Goal: Task Accomplishment & Management: Manage account settings

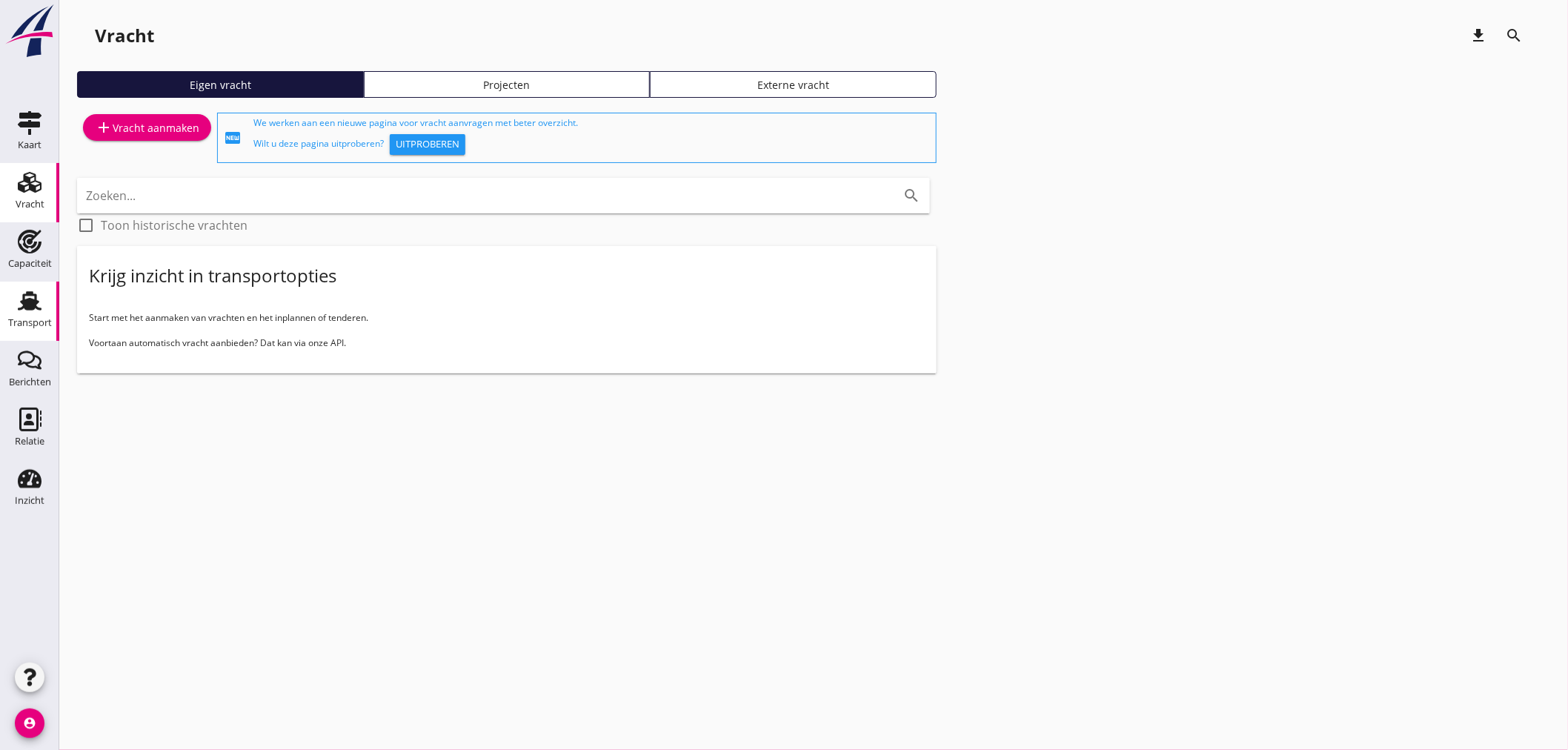
click at [30, 298] on icon "Transport" at bounding box center [30, 301] width 24 height 24
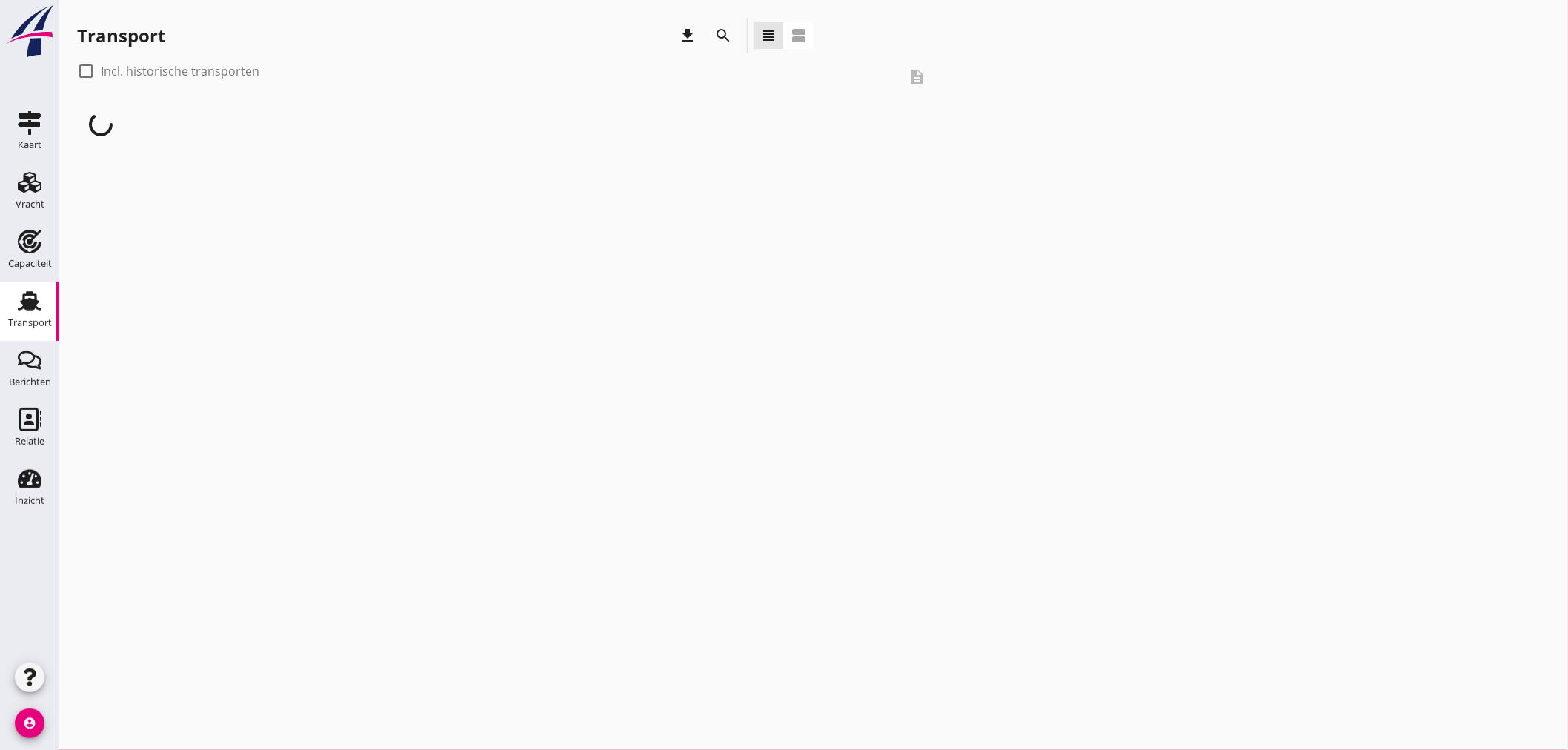
click at [83, 75] on div at bounding box center [85, 71] width 25 height 25
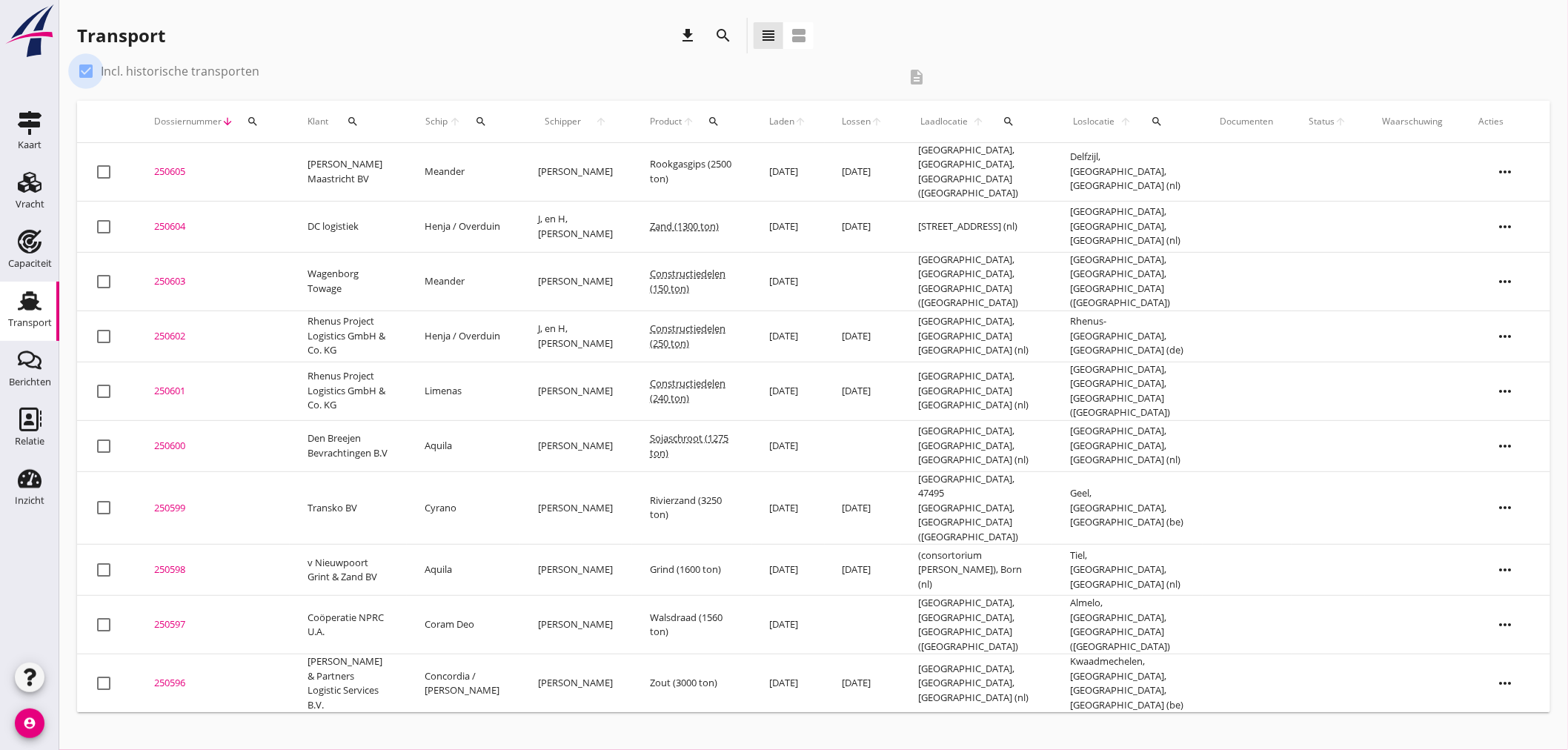
checkbox input "true"
click at [338, 126] on button "search" at bounding box center [353, 121] width 38 height 26
click at [389, 159] on input "Zoeken op opdrachtgever..." at bounding box center [417, 164] width 154 height 24
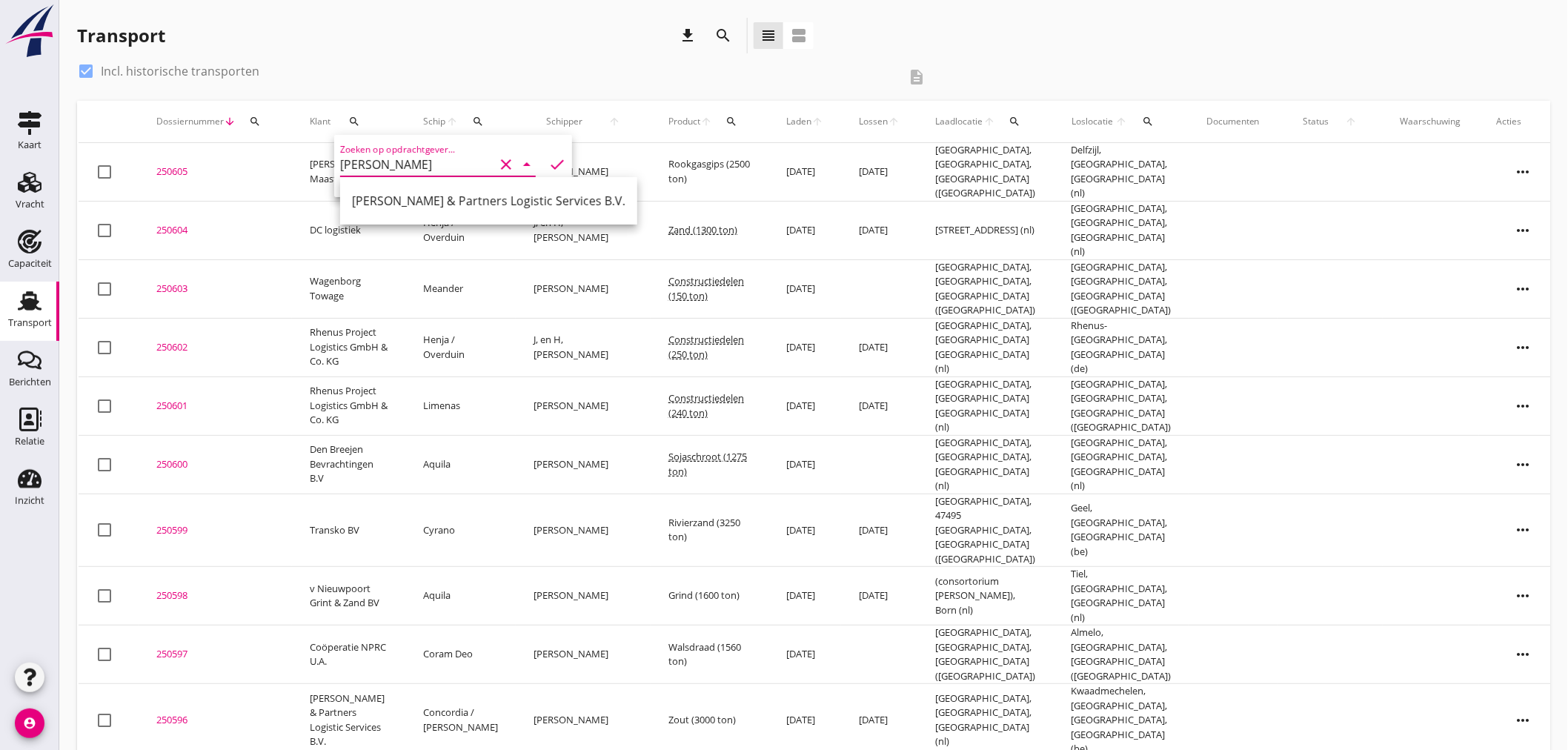
click at [415, 195] on div "[PERSON_NAME] & Partners Logistic Services B.V." at bounding box center [488, 201] width 273 height 18
type input "[PERSON_NAME] & Partners Logistic Services B.V."
click at [549, 165] on icon "check" at bounding box center [557, 164] width 18 height 18
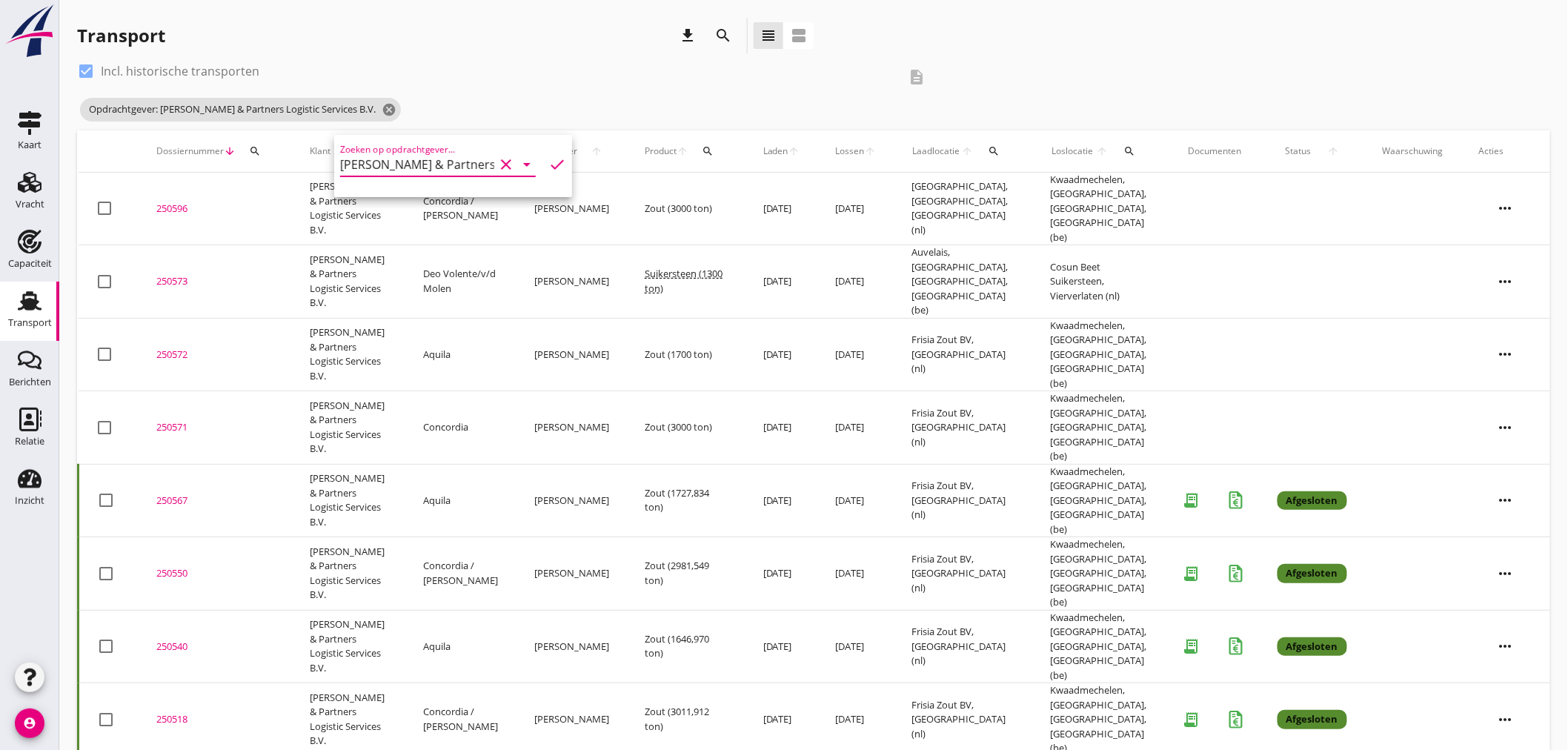
click at [553, 57] on div "Transport download search view_headline view_agenda" at bounding box center [445, 39] width 737 height 42
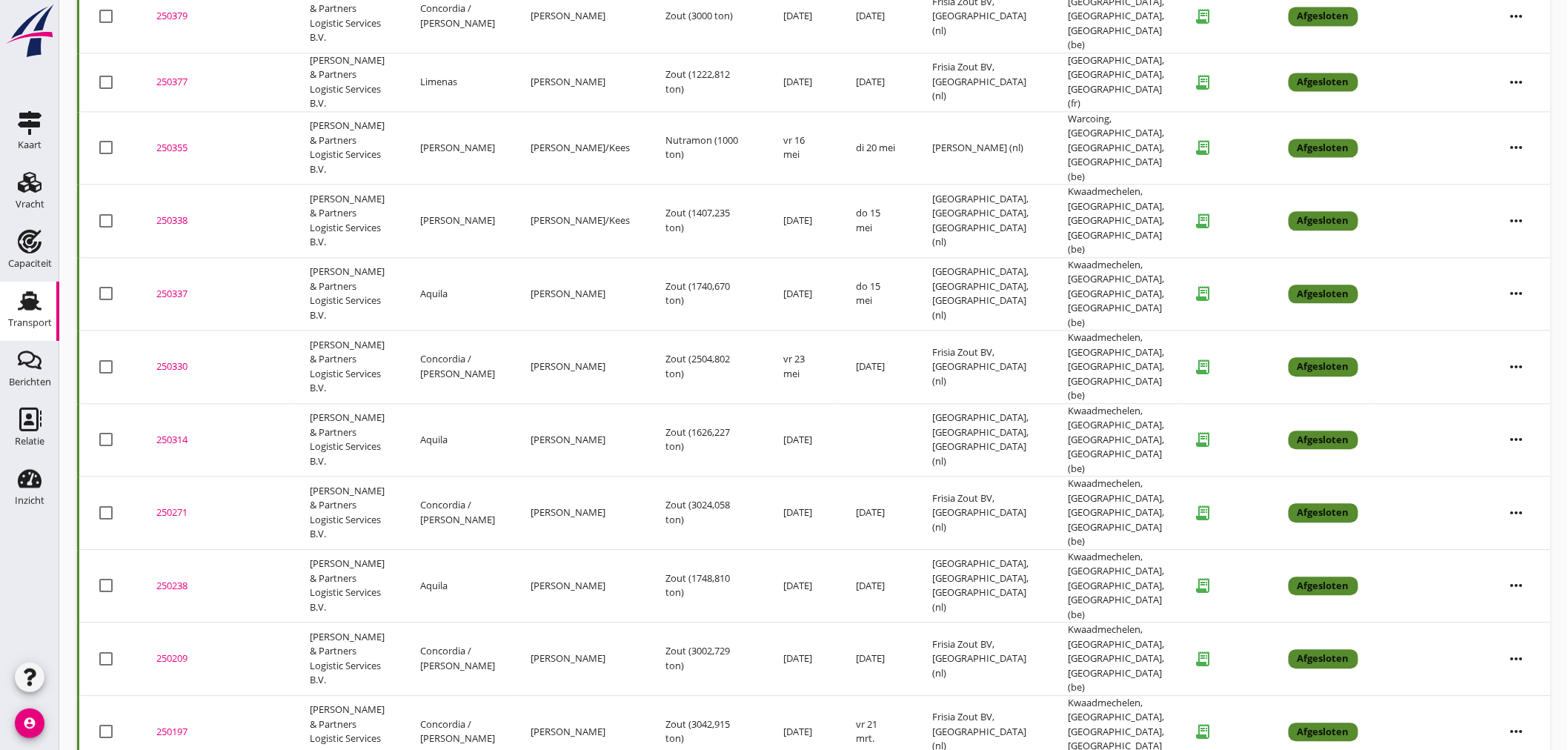
scroll to position [1535, 0]
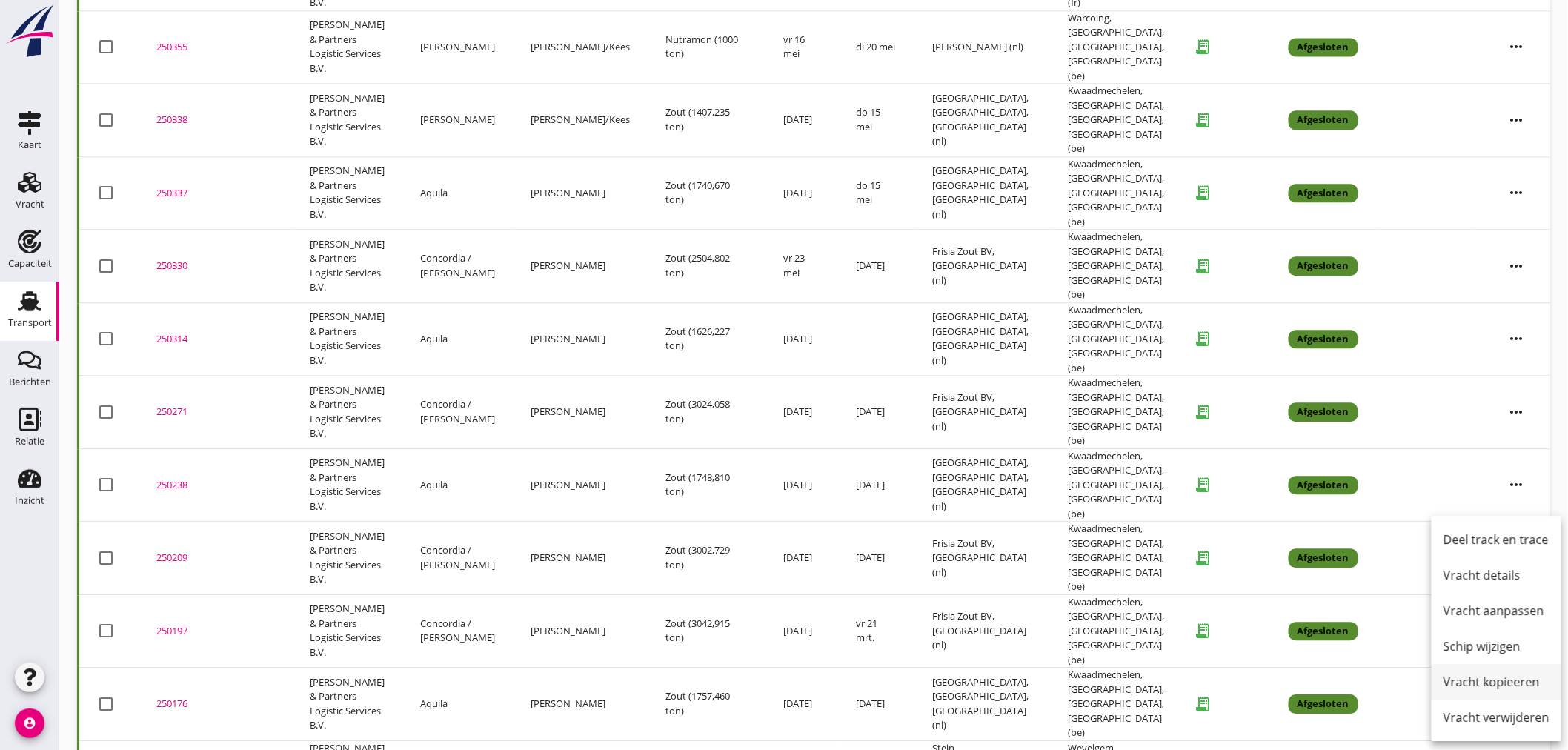
click at [1496, 690] on div "Vracht kopieeren" at bounding box center [1497, 682] width 106 height 18
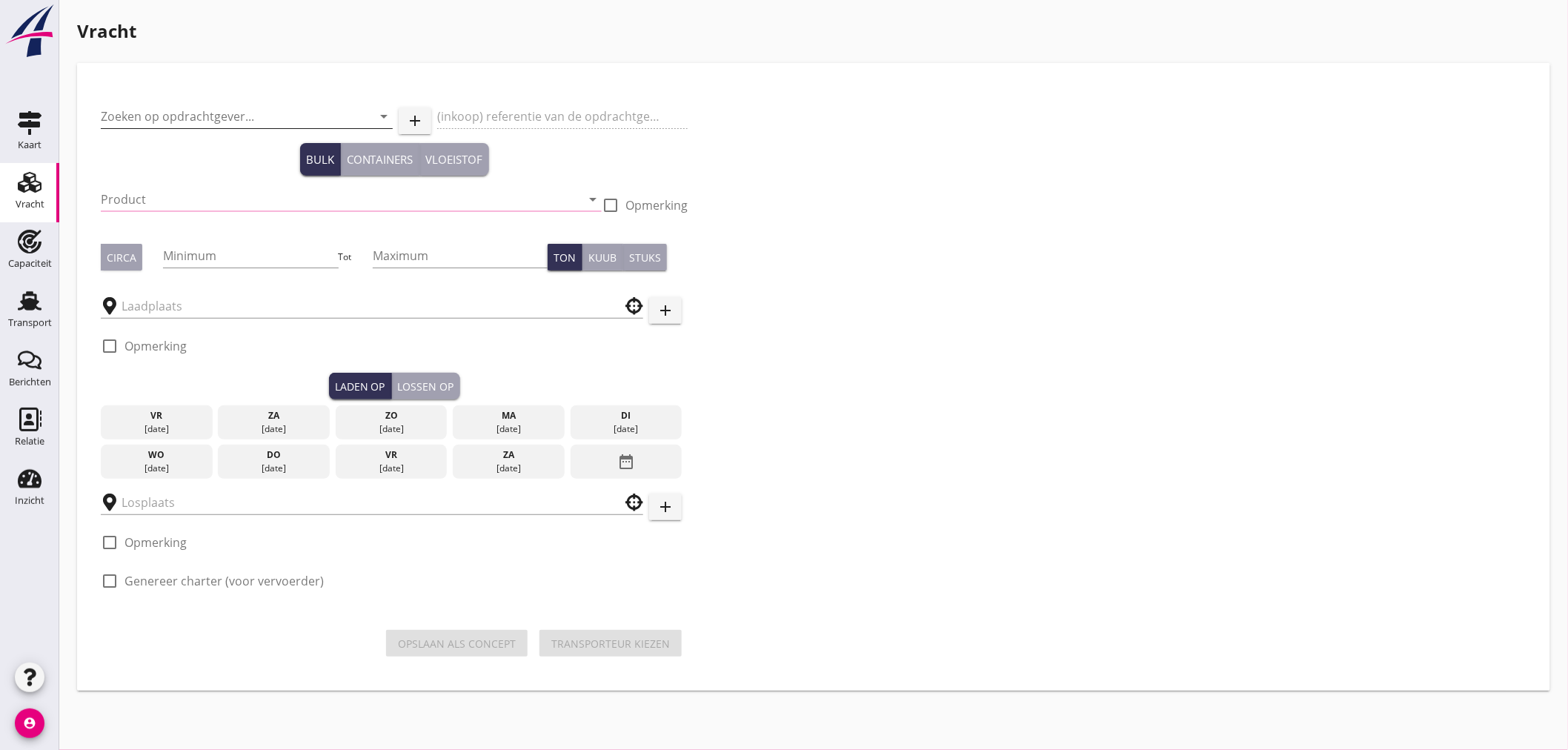
type input "[PERSON_NAME] & Partners Logistic Services B.V."
type input "Zout (6210)"
type input "2200"
type input "[GEOGRAPHIC_DATA], [GEOGRAPHIC_DATA], [GEOGRAPHIC_DATA]"
checkbox input "true"
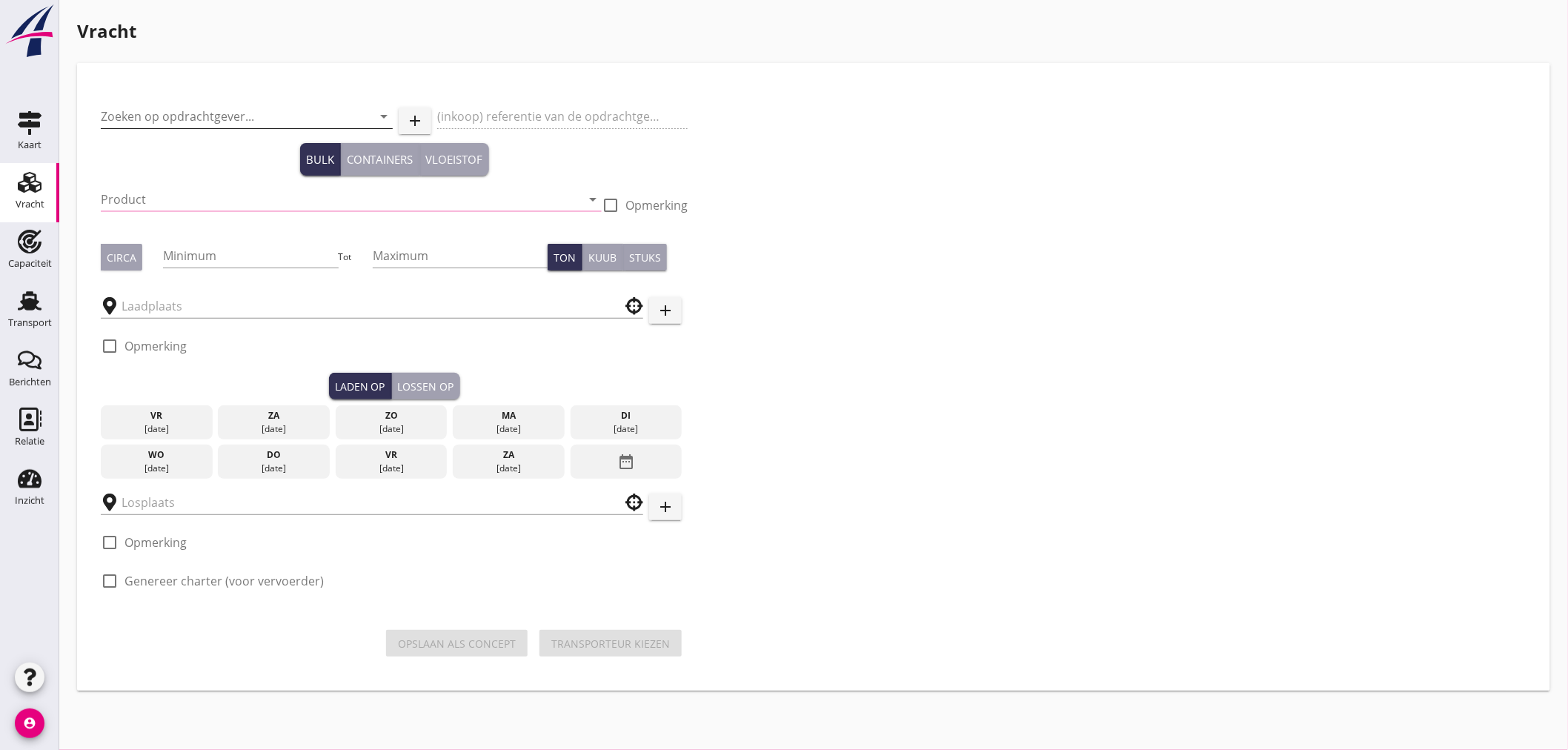
type input "Kwaadmechelen, [GEOGRAPHIC_DATA], [GEOGRAPHIC_DATA], [GEOGRAPHIC_DATA]"
checkbox input "true"
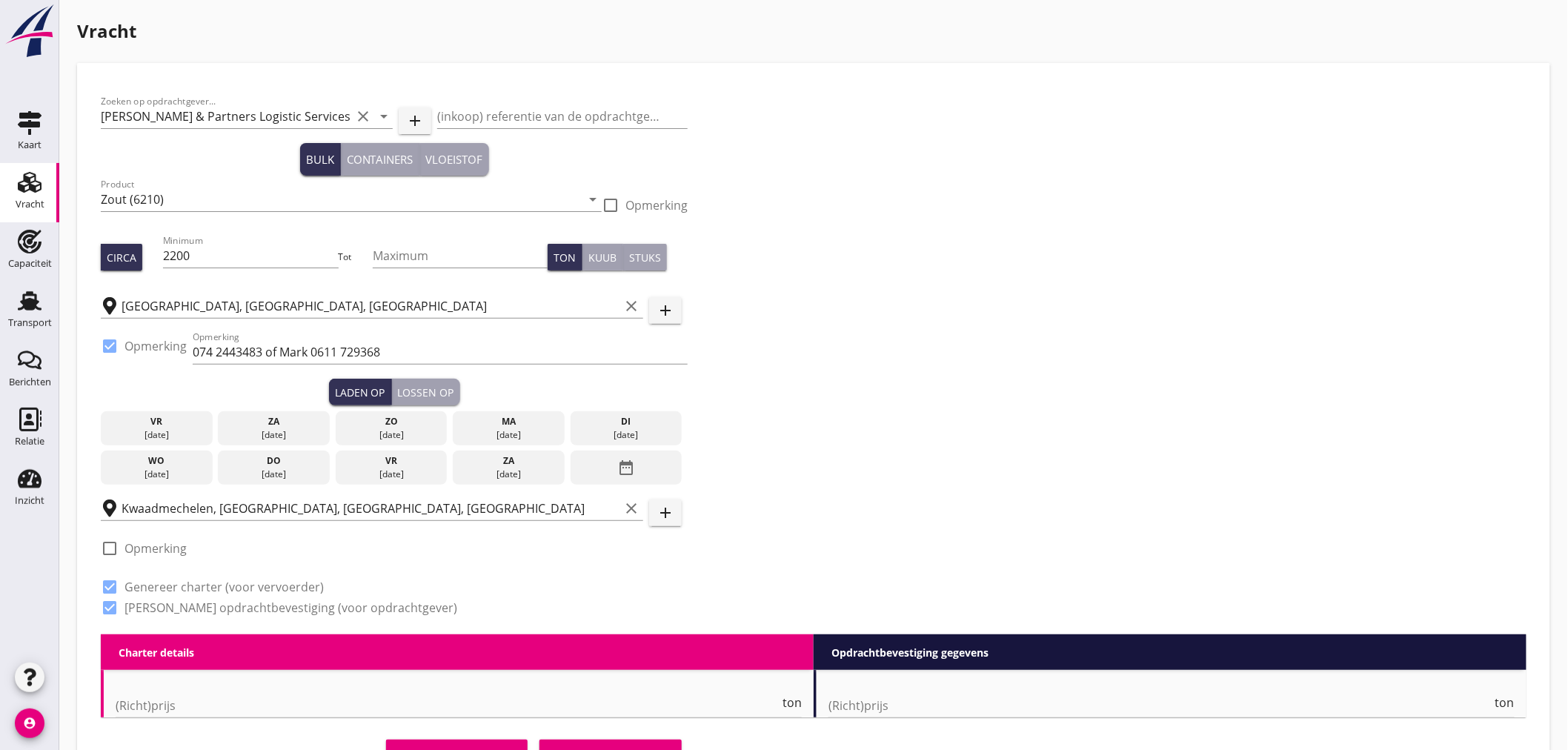
type input "7"
type textarea "[DATE], v.m. 06.00 of eerder io"
radio input "false"
radio input "true"
radio input "false"
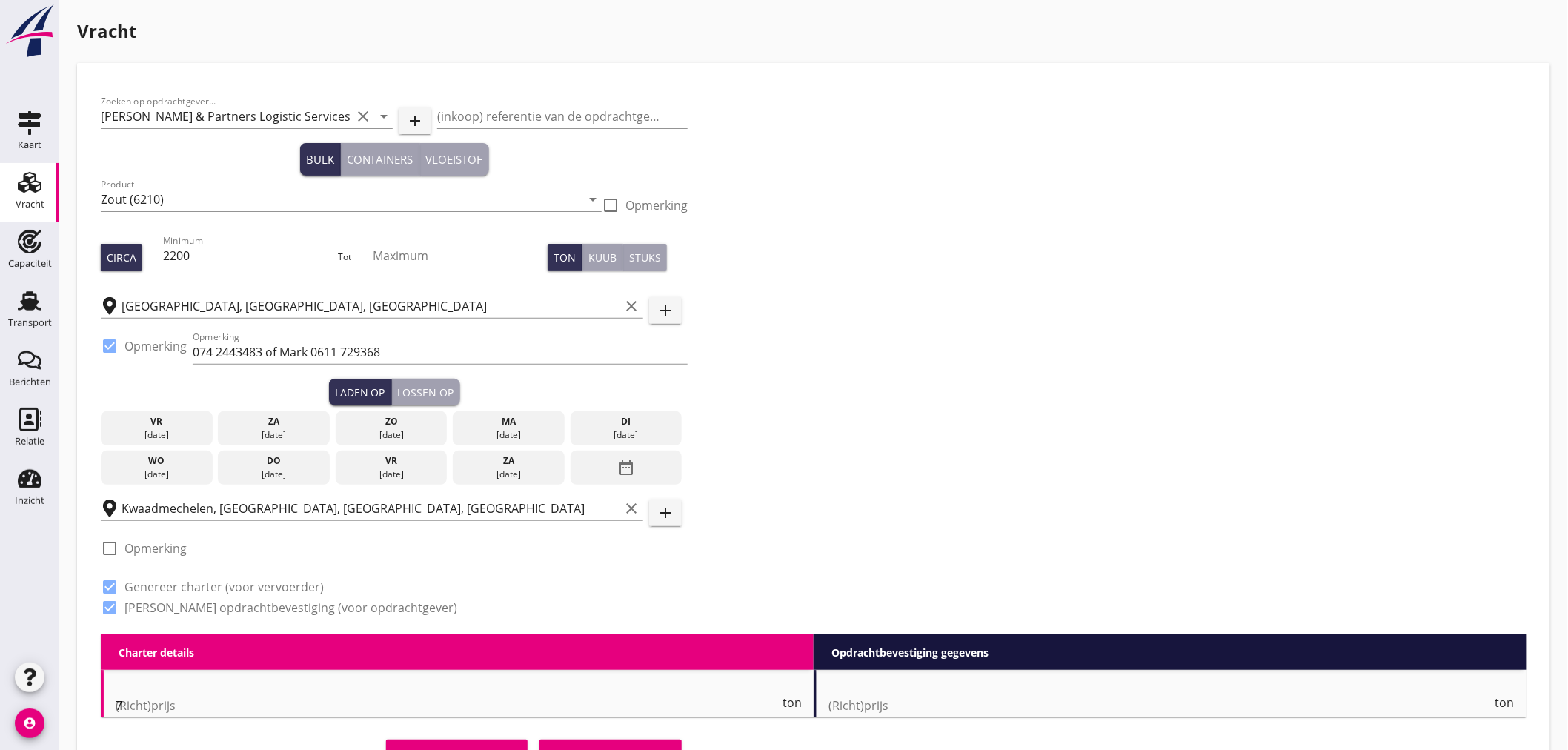
radio input "false"
checkbox input "true"
type input "24"
type input "34"
type input "5"
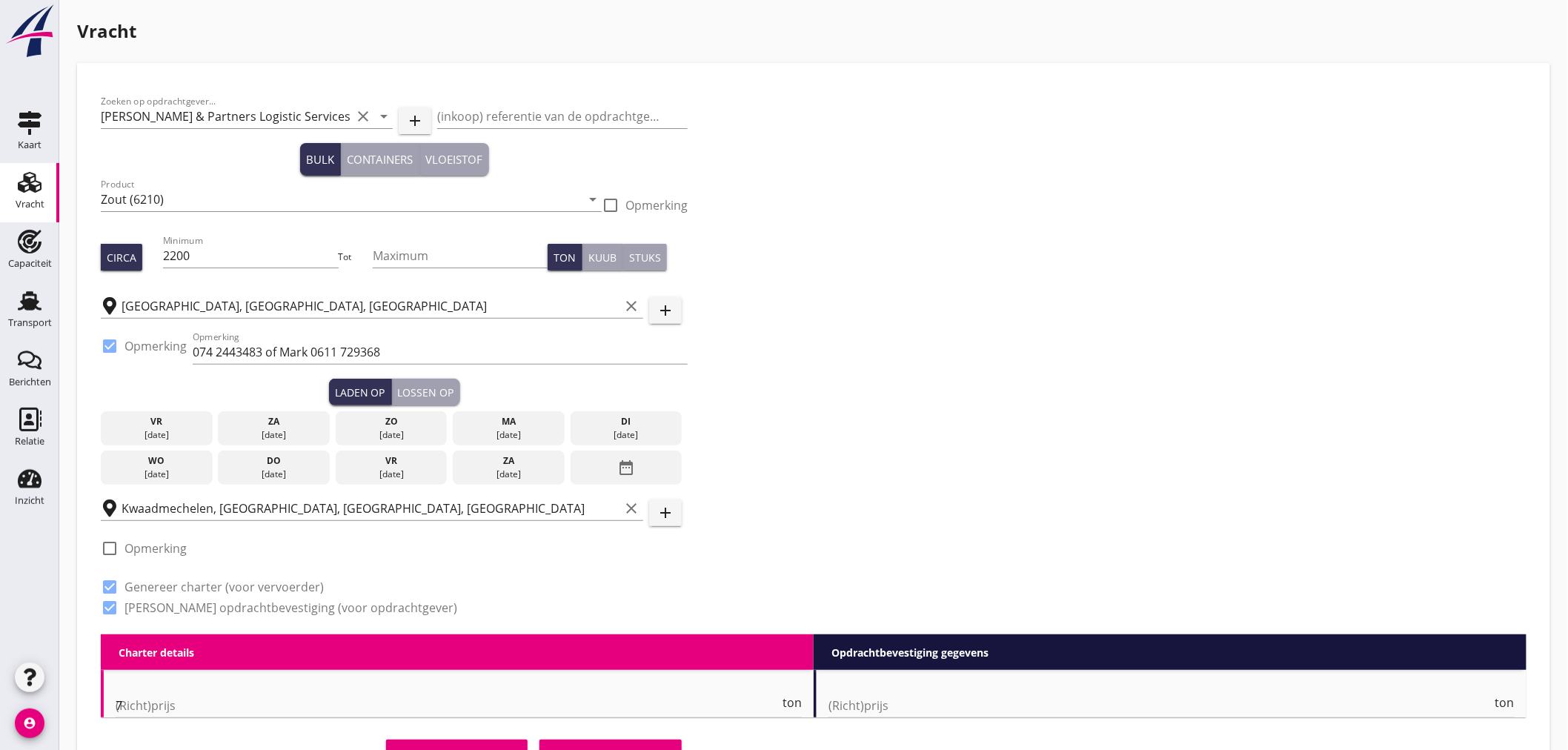
type input "14"
type input "7"
type textarea "[DATE], v.m. 06.00 of eerder io"
radio input "false"
radio input "true"
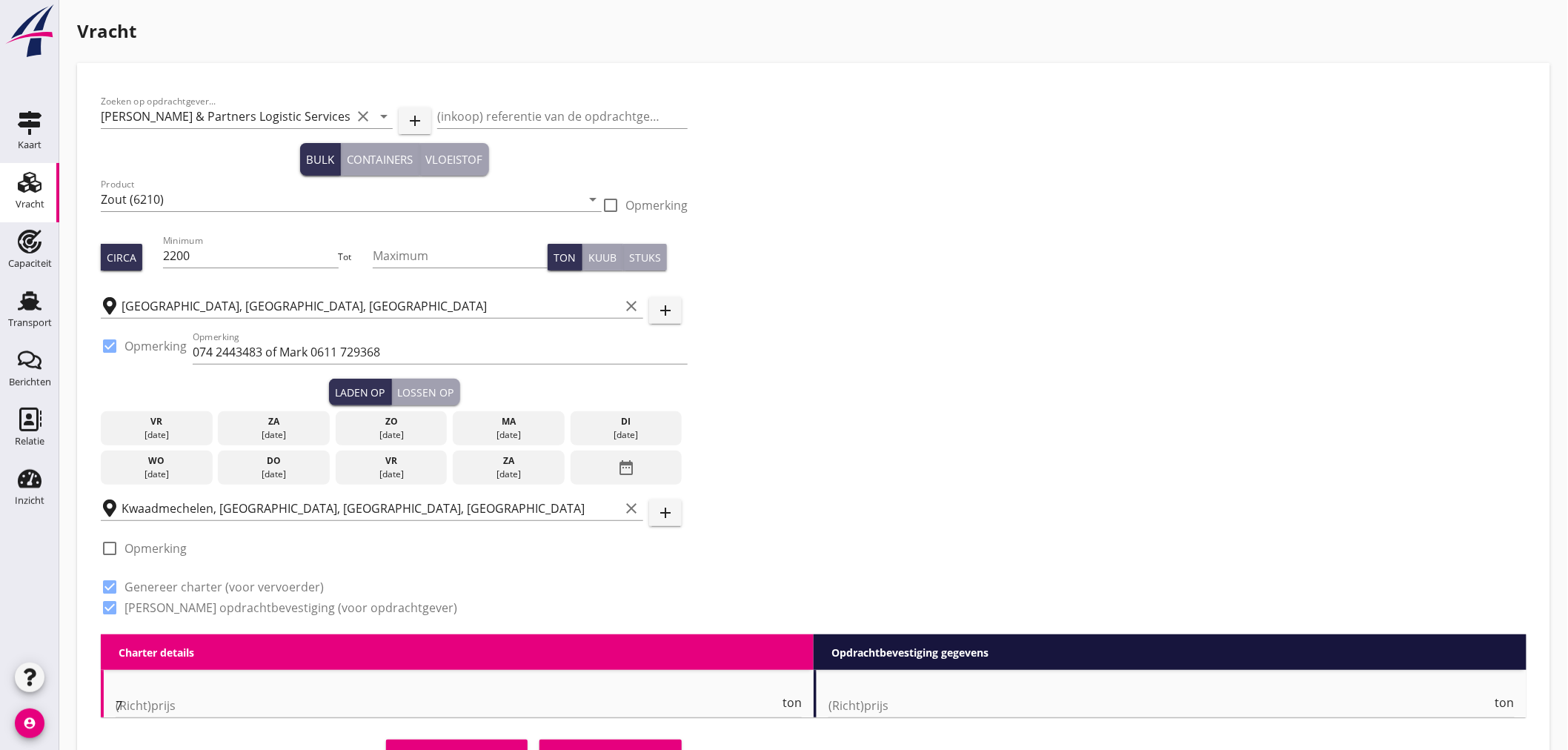
radio input "false"
checkbox input "true"
type input "24"
type input "28"
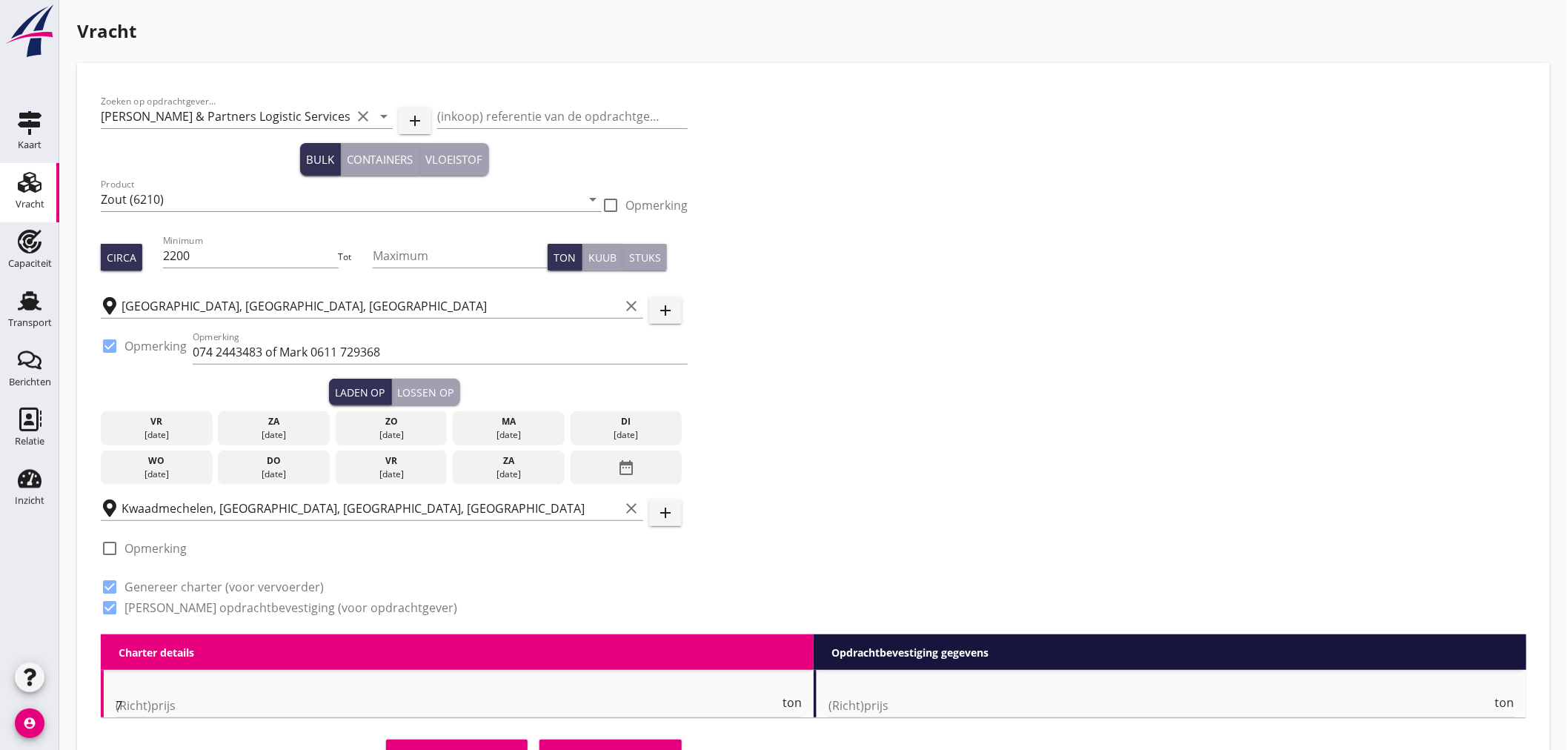
type input "14"
drag, startPoint x: 241, startPoint y: 257, endPoint x: 143, endPoint y: 258, distance: 98.0
click at [144, 258] on div "Circa Minimum 2200 Tot Maximum Ton Kuub Stuks" at bounding box center [395, 257] width 587 height 51
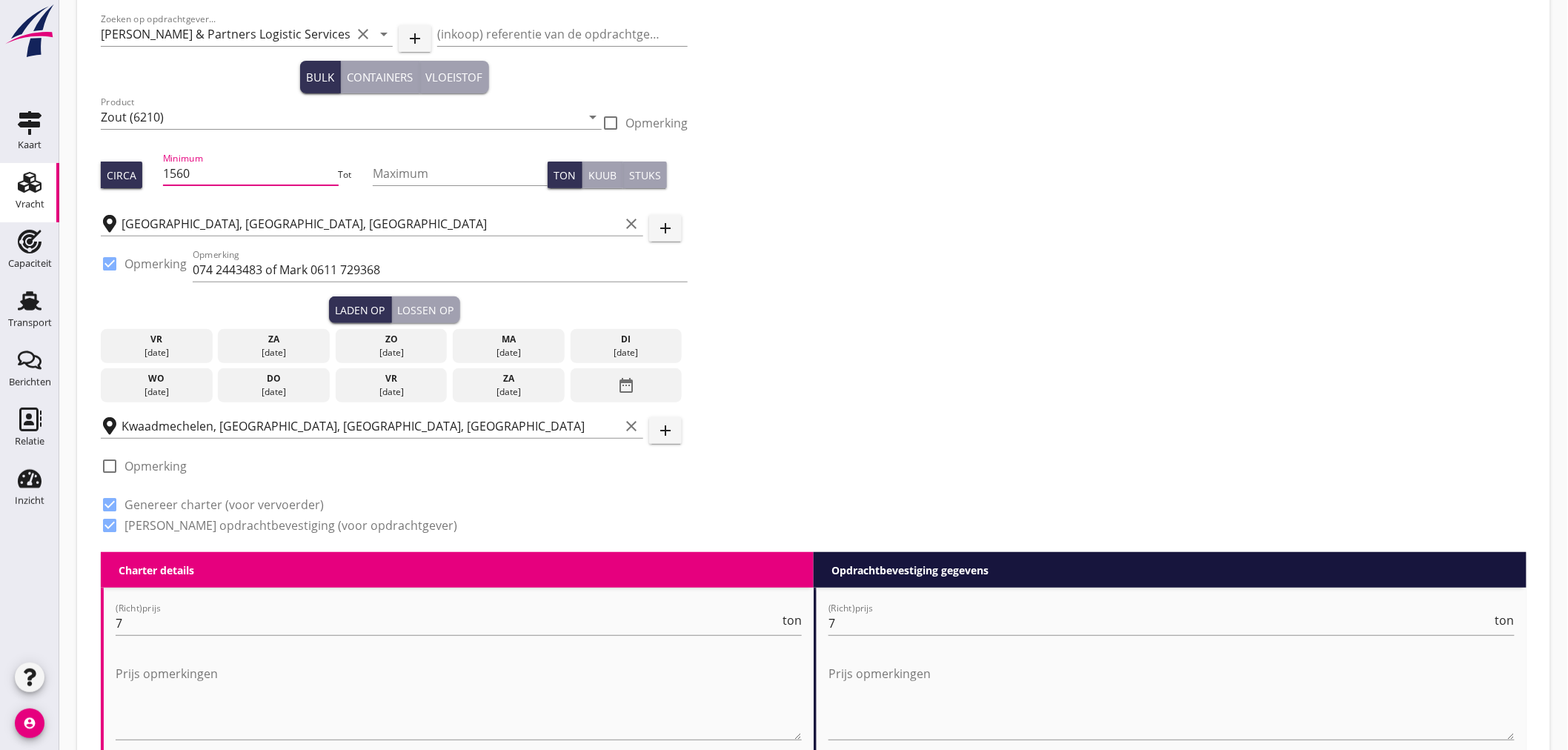
type input "1560"
click at [479, 342] on div "ma" at bounding box center [508, 339] width 104 height 14
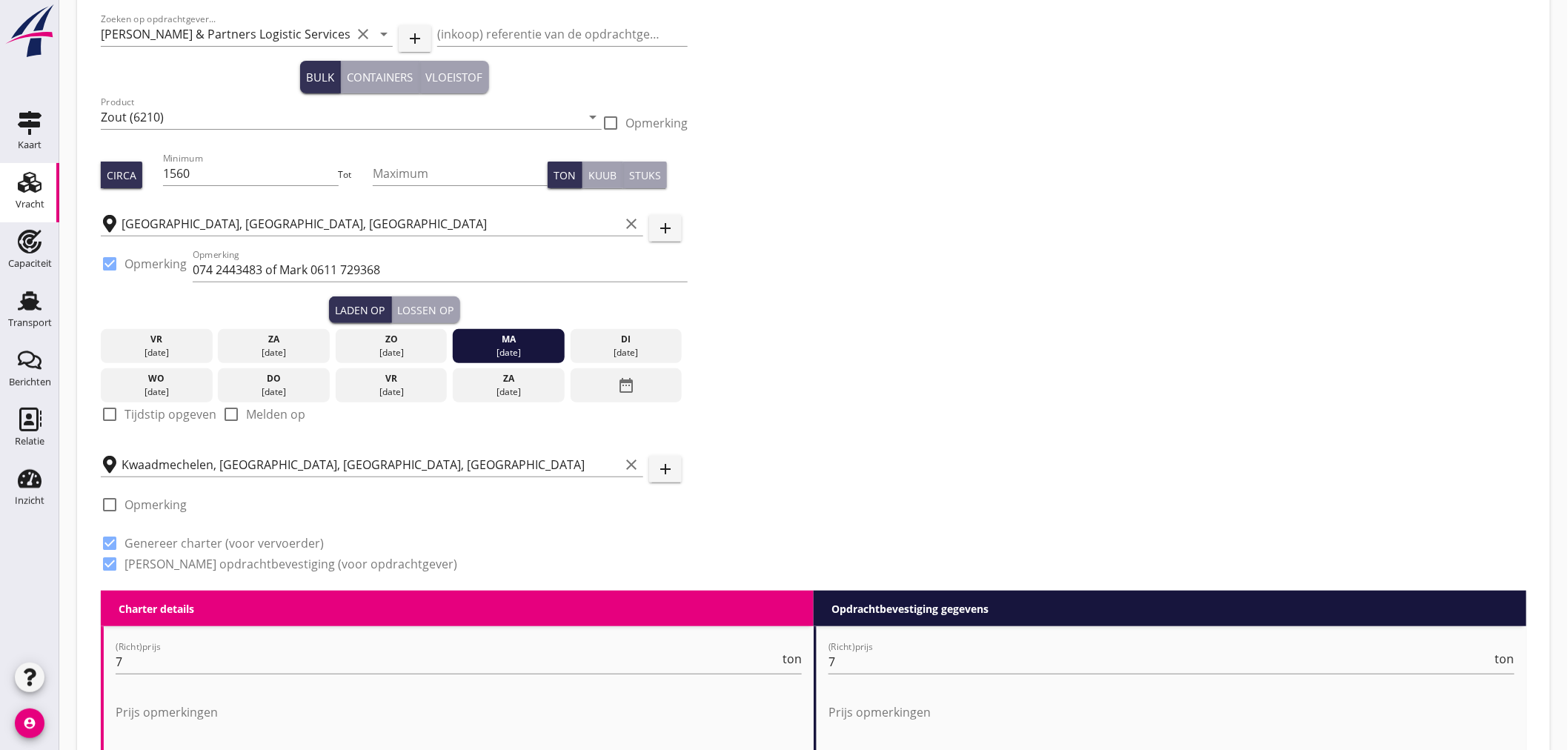
click at [107, 411] on div at bounding box center [109, 414] width 25 height 25
checkbox input "true"
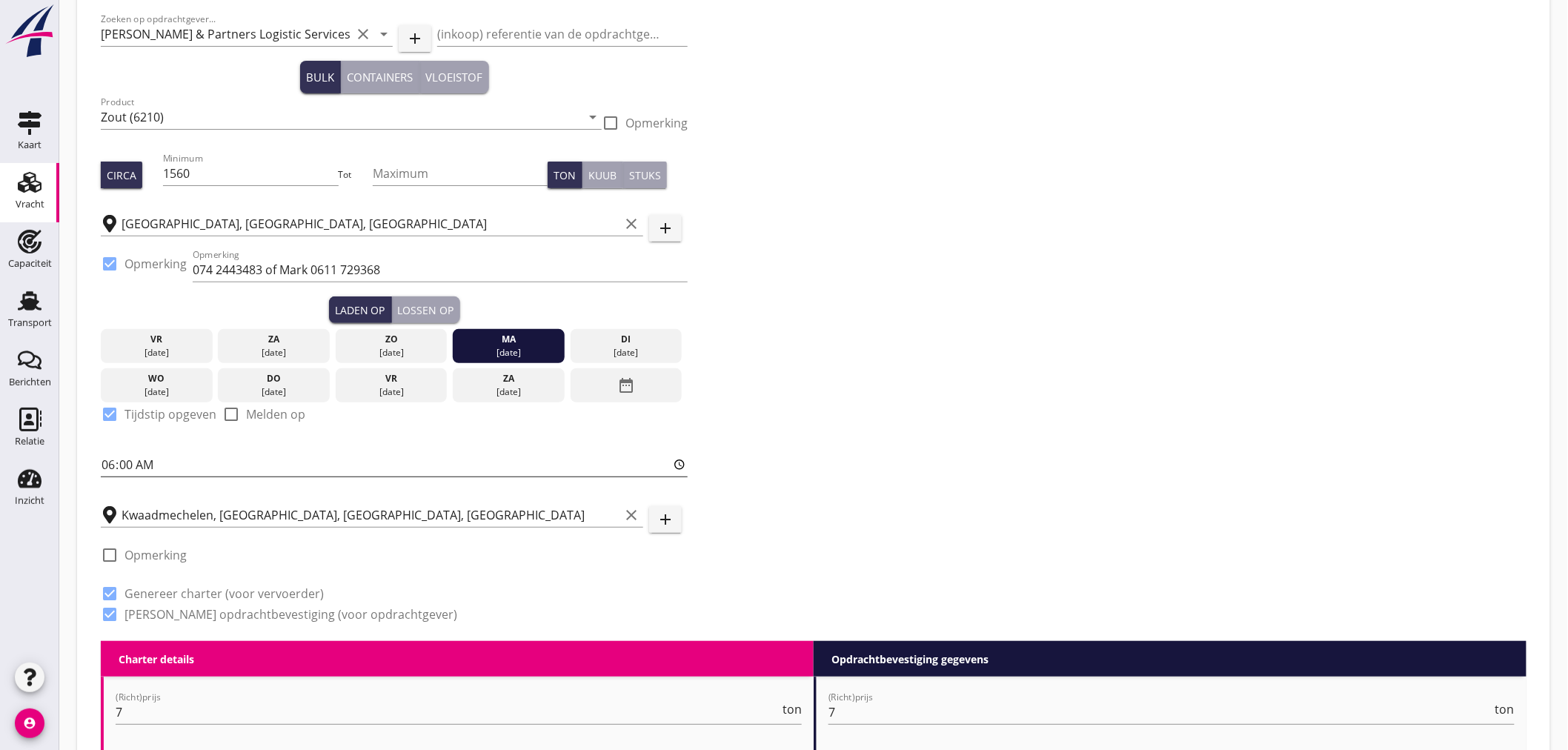
click at [104, 460] on div "Zoeken op opdrachtgever... [PERSON_NAME] & Partners Logistic Services B.V. clea…" at bounding box center [394, 323] width 599 height 637
click at [106, 461] on input "06:00" at bounding box center [395, 465] width 587 height 24
type input "19:01"
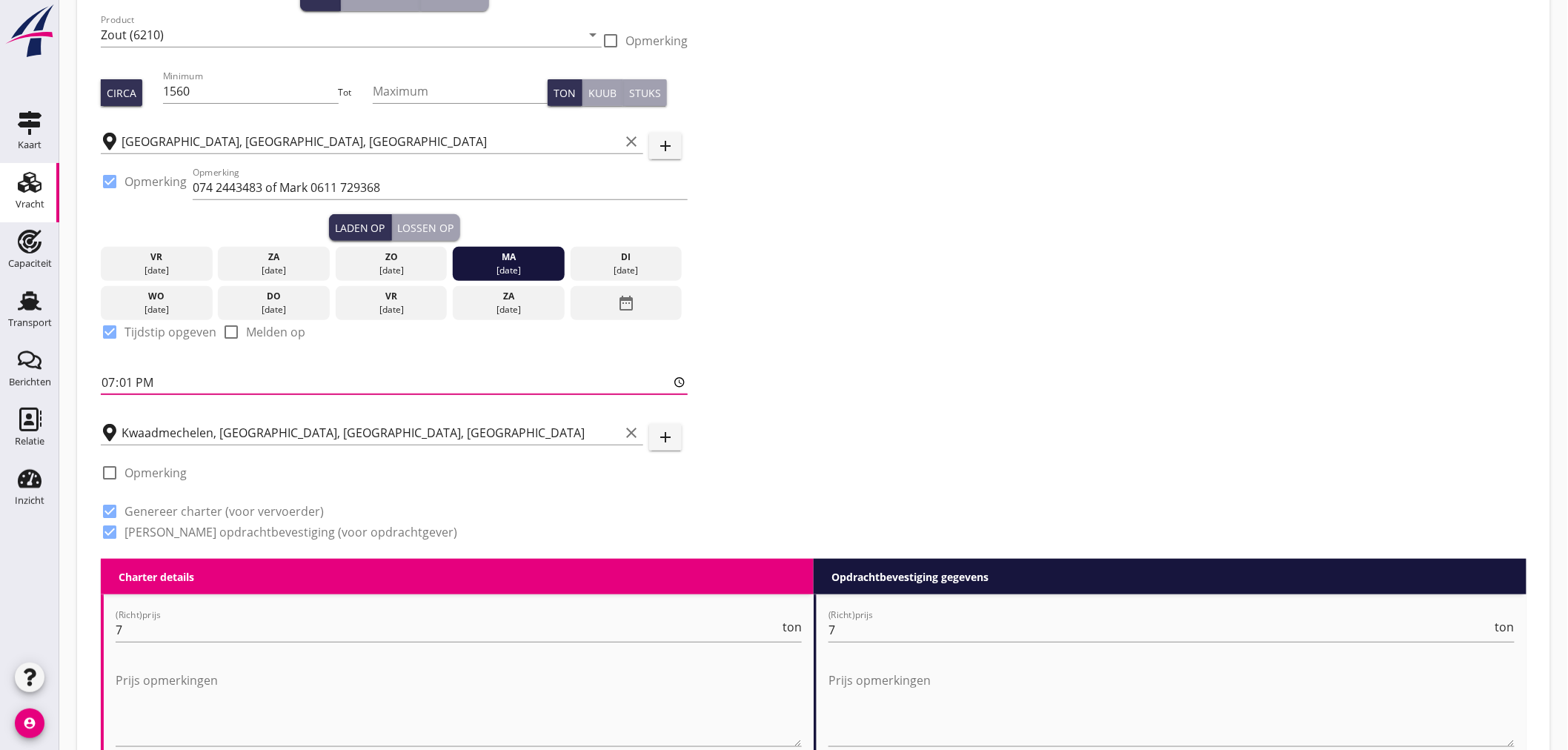
scroll to position [329, 0]
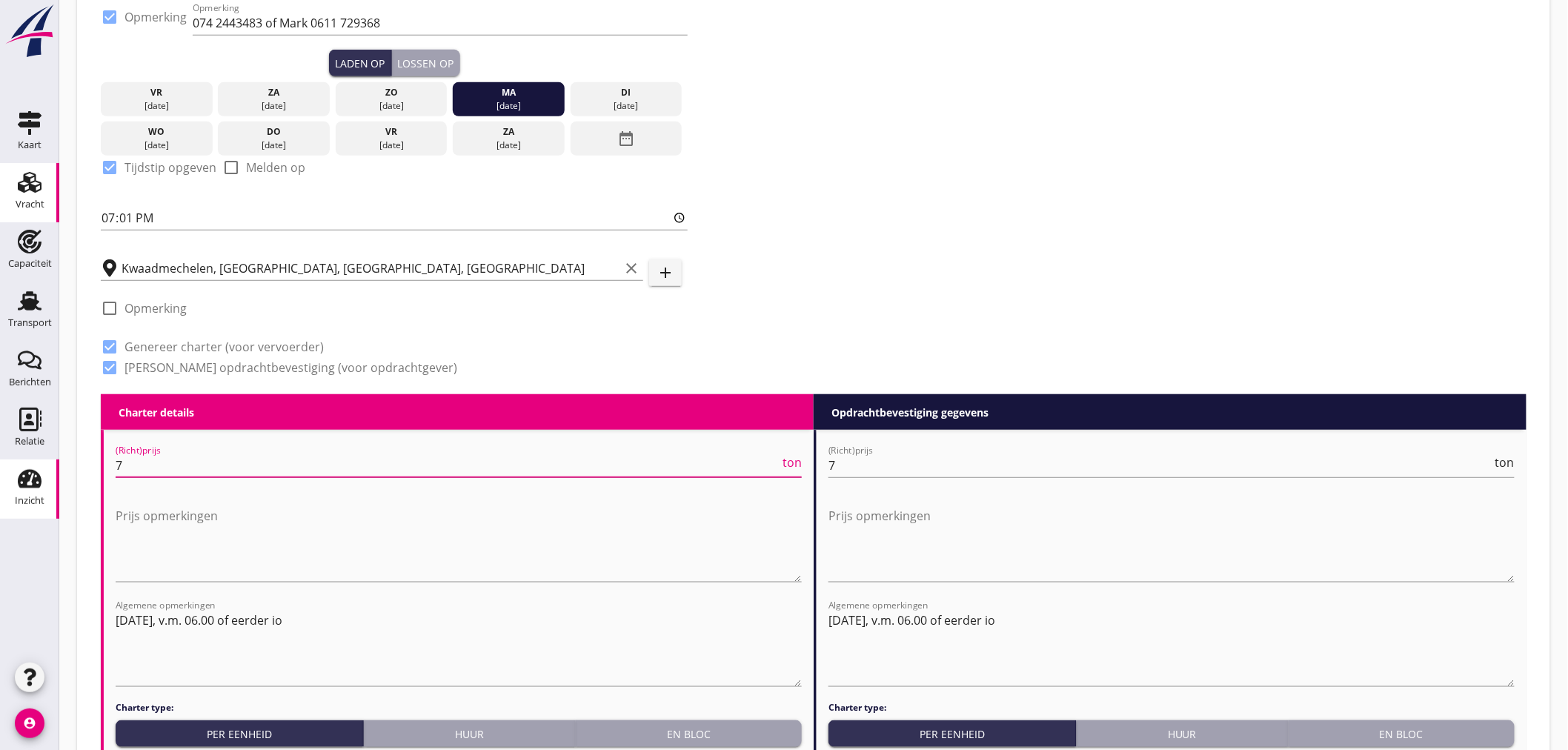
drag, startPoint x: 145, startPoint y: 471, endPoint x: 37, endPoint y: 468, distance: 108.0
type input "5"
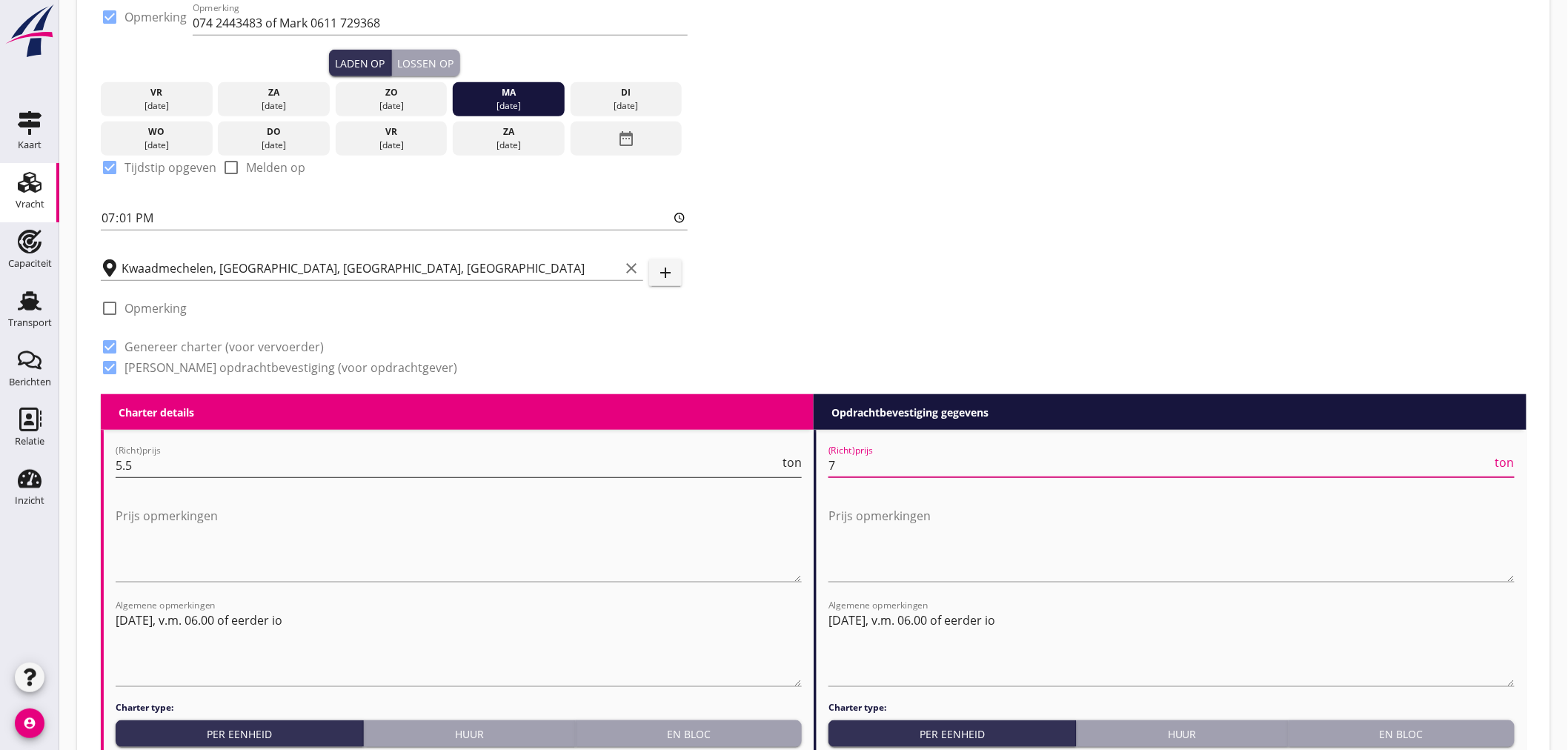
drag, startPoint x: 860, startPoint y: 464, endPoint x: 714, endPoint y: 461, distance: 146.0
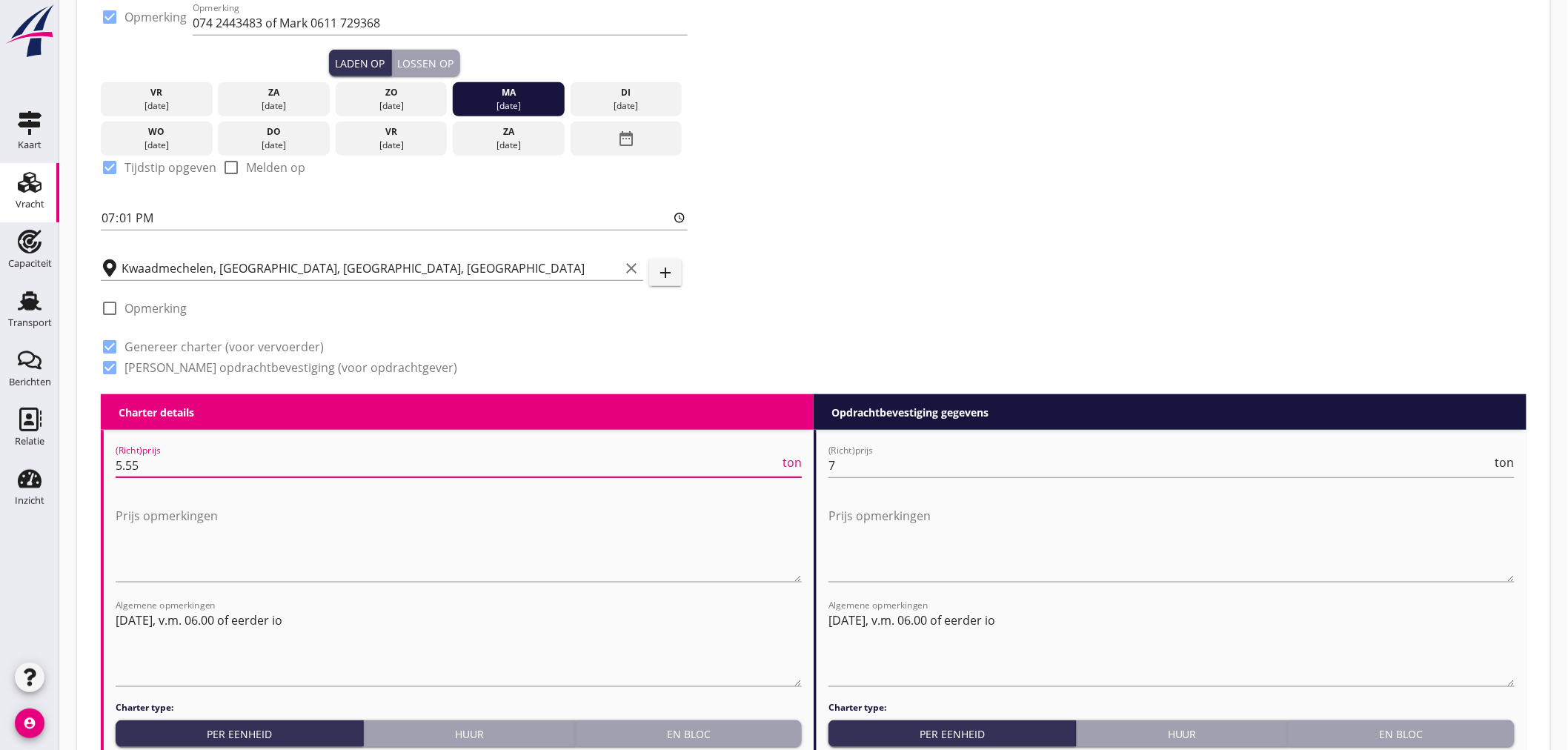
type input "5.5"
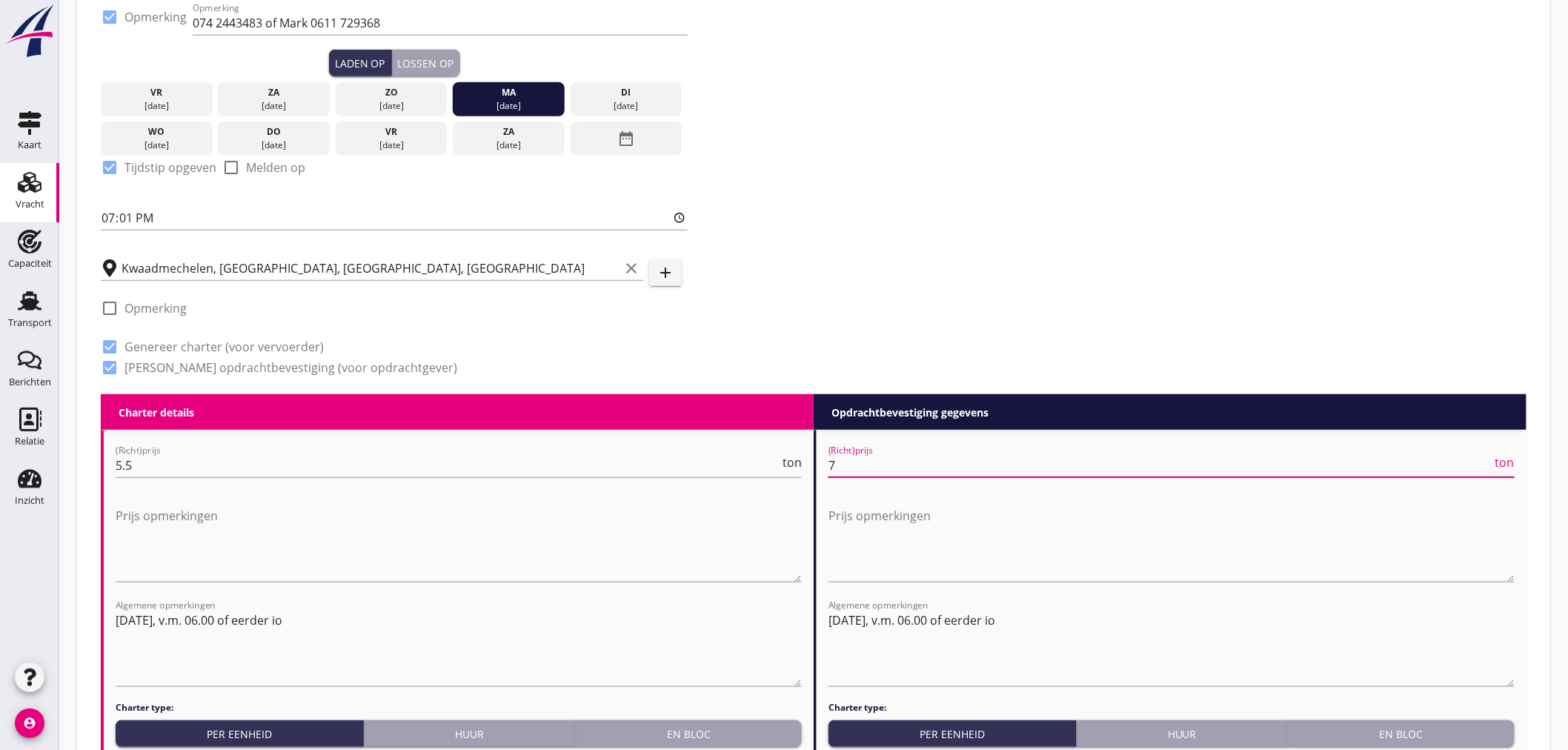
click at [918, 468] on input "7" at bounding box center [1161, 466] width 664 height 24
type input "5"
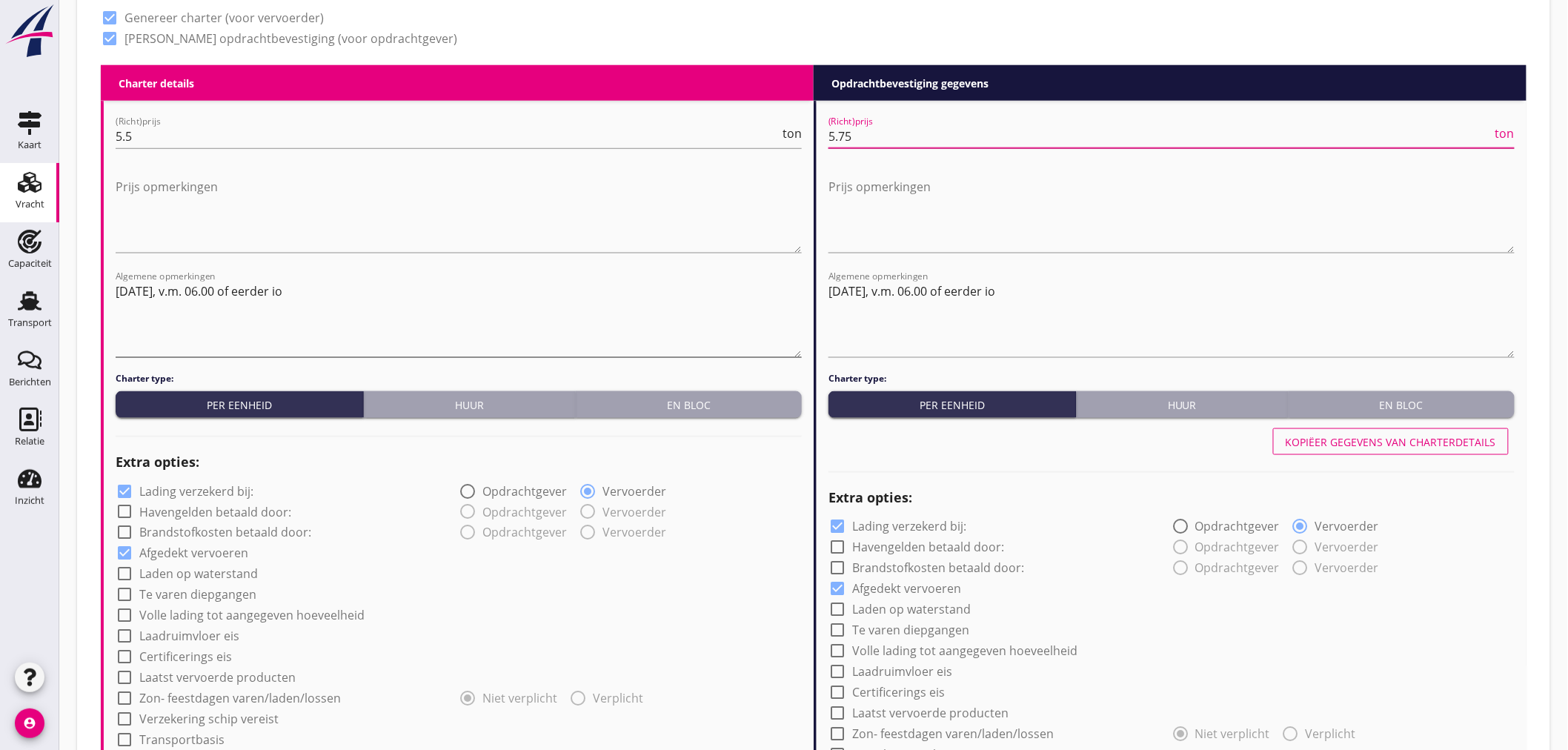
type input "5.75"
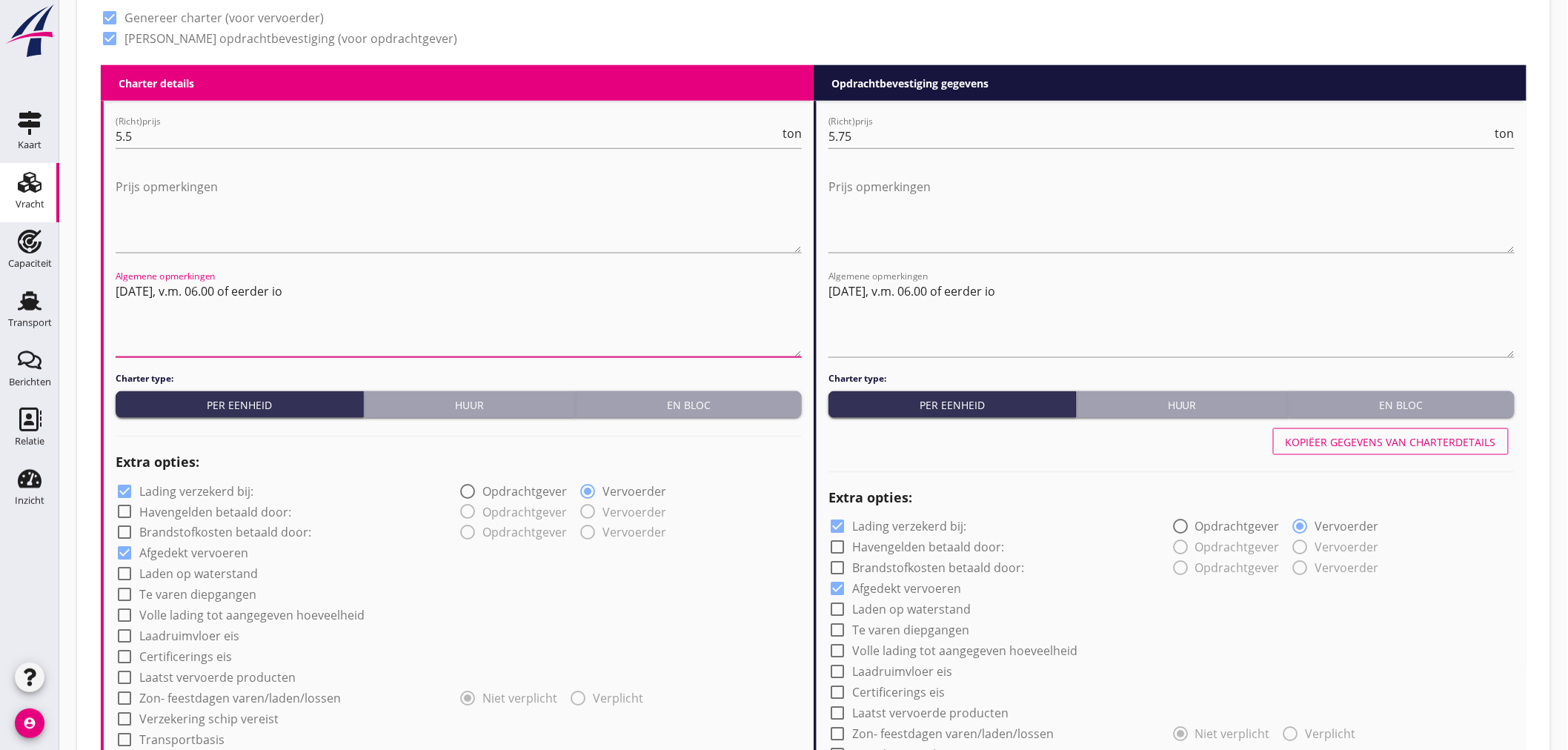
drag, startPoint x: 399, startPoint y: 288, endPoint x: 83, endPoint y: 291, distance: 316.0
click at [83, 291] on div "Zoeken op opdrachtgever... [PERSON_NAME] & Partners Logistic Services B.V. clea…" at bounding box center [813, 481] width 1473 height 2154
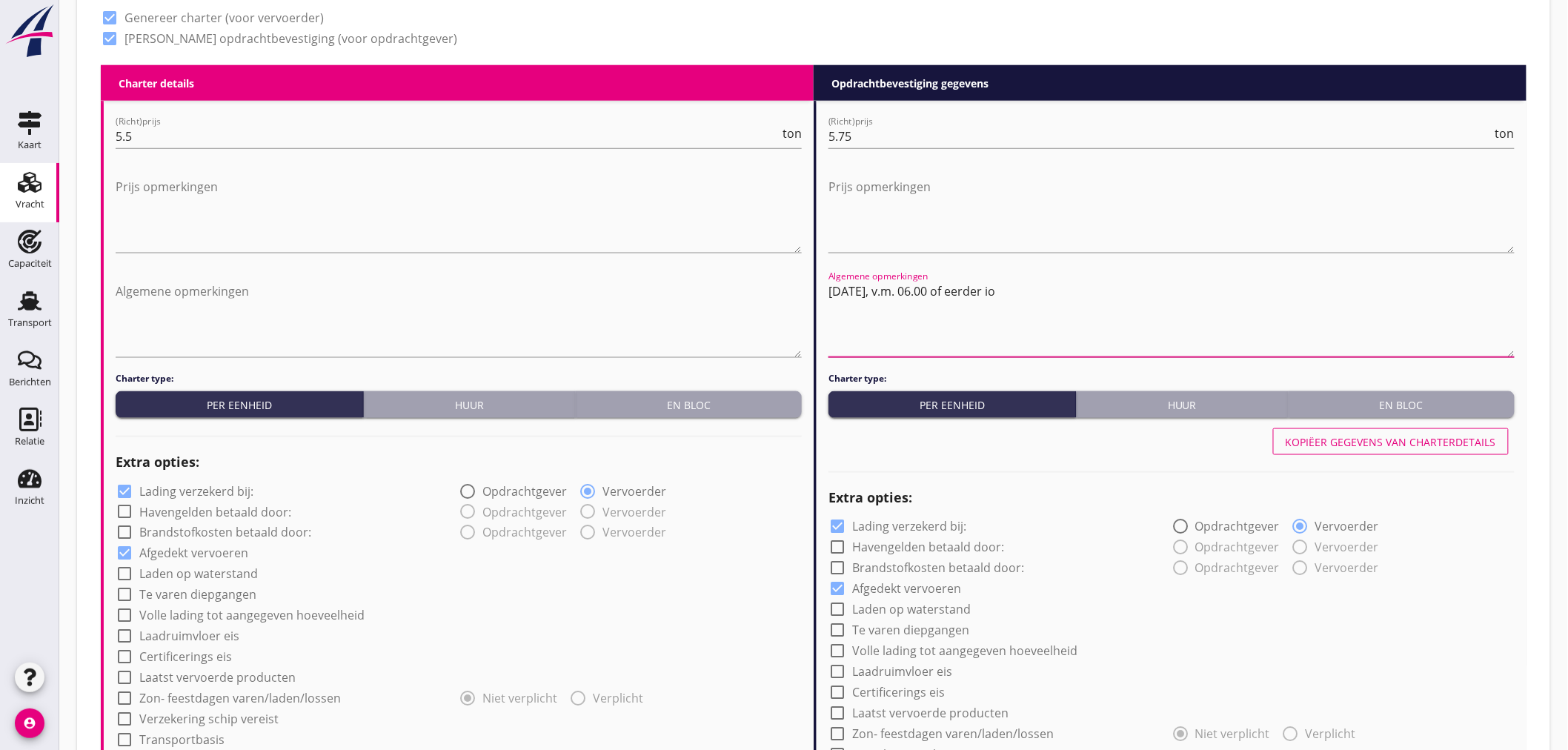
drag, startPoint x: 1204, startPoint y: 290, endPoint x: 603, endPoint y: 273, distance: 601.2
click at [590, 282] on textarea "Algemene opmerkingen" at bounding box center [459, 318] width 687 height 78
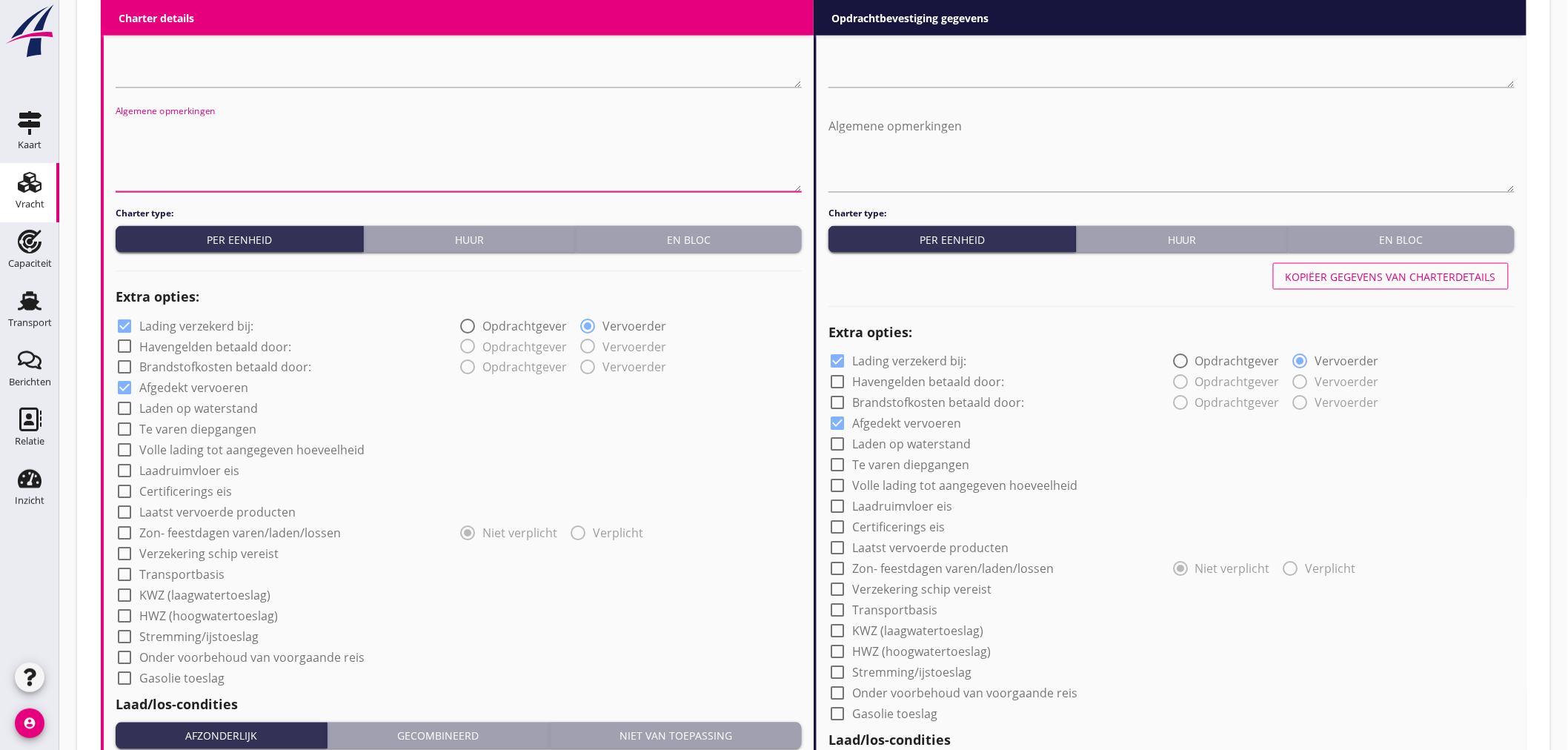
scroll to position [906, 0]
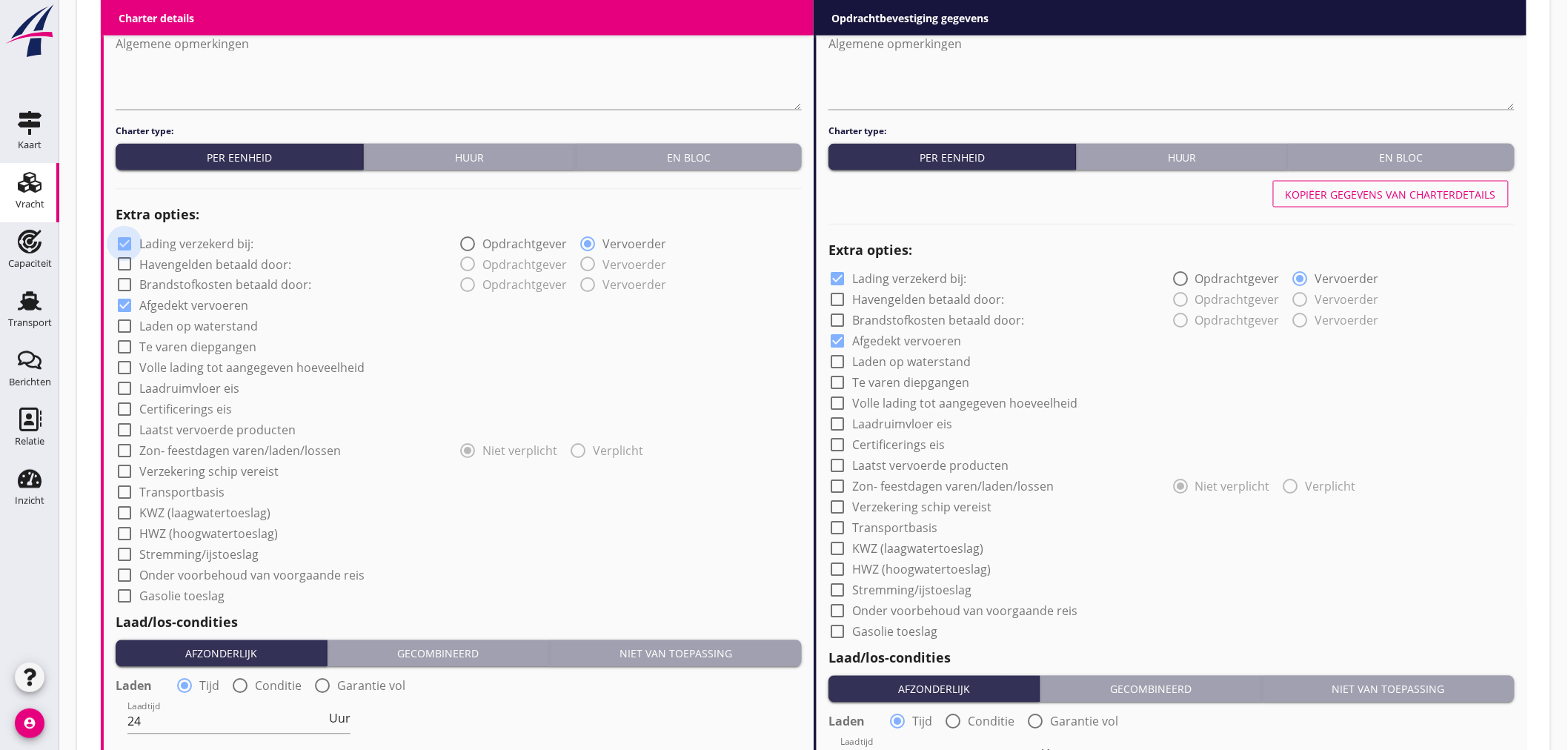
click at [120, 239] on div at bounding box center [124, 243] width 25 height 25
checkbox input "false"
click at [833, 278] on div at bounding box center [837, 279] width 25 height 25
checkbox input "false"
click at [839, 608] on div at bounding box center [837, 611] width 25 height 25
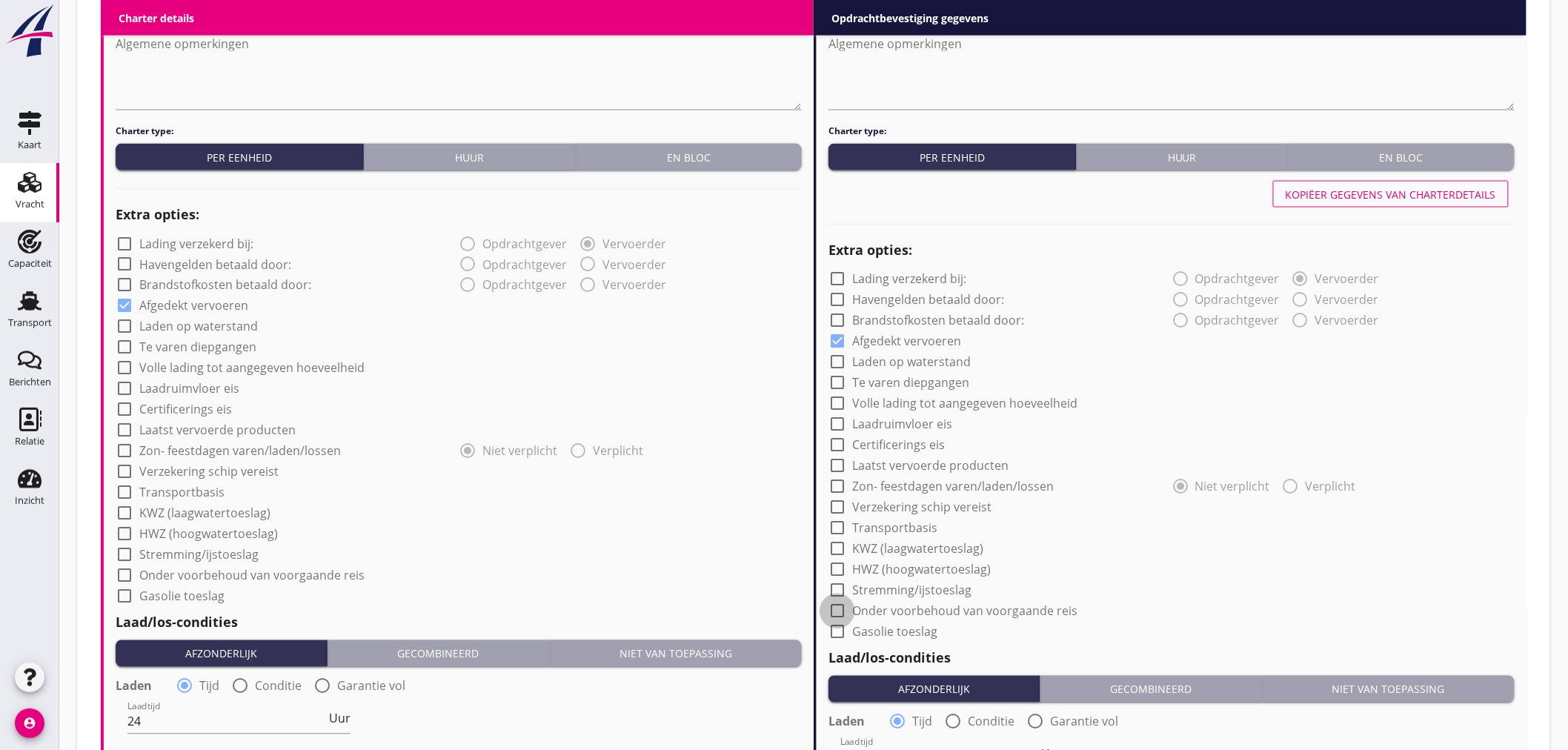
checkbox input "true"
click at [834, 505] on div at bounding box center [837, 507] width 25 height 25
checkbox input "true"
click at [117, 570] on div at bounding box center [124, 575] width 25 height 25
checkbox input "true"
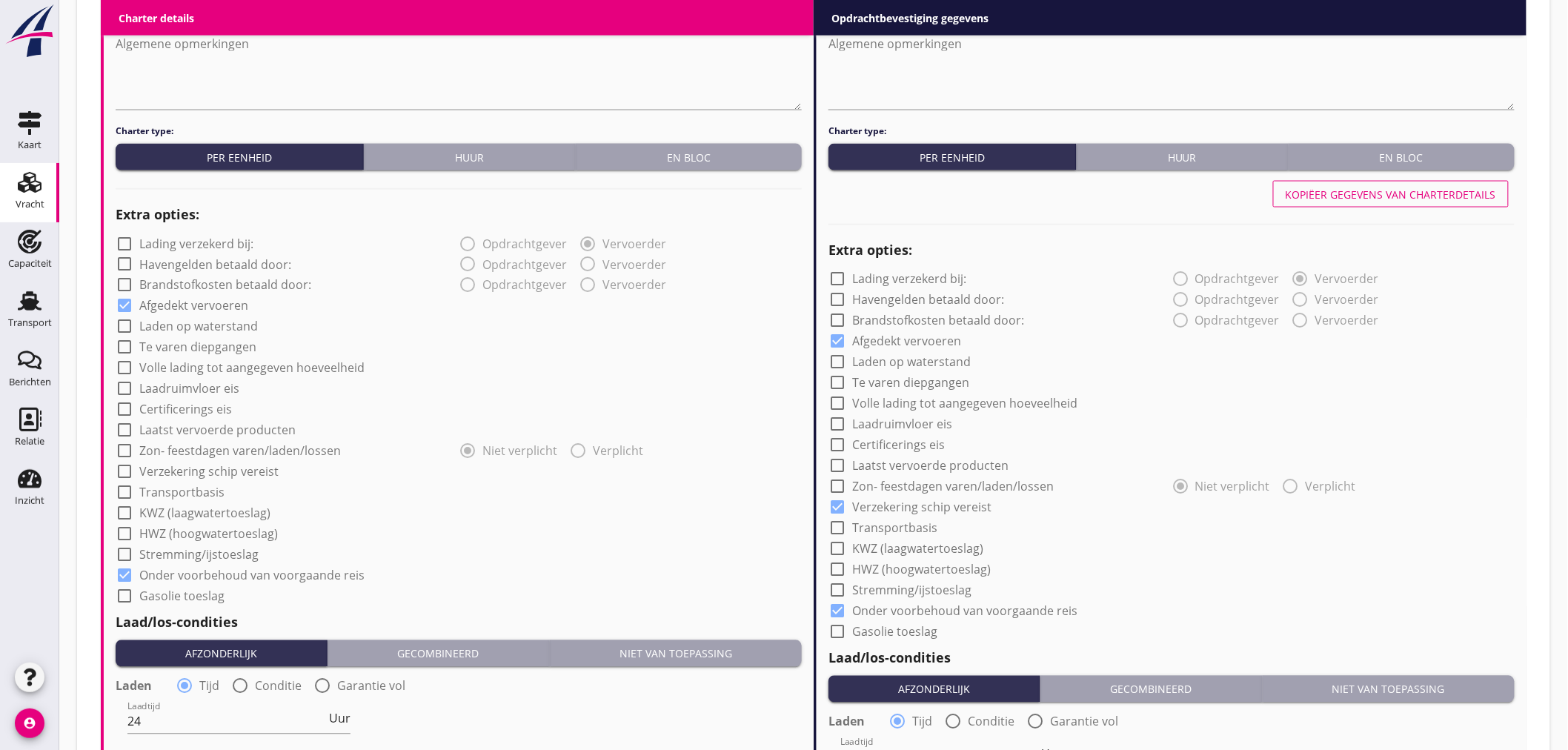
click at [123, 460] on div at bounding box center [124, 472] width 25 height 25
checkbox input "true"
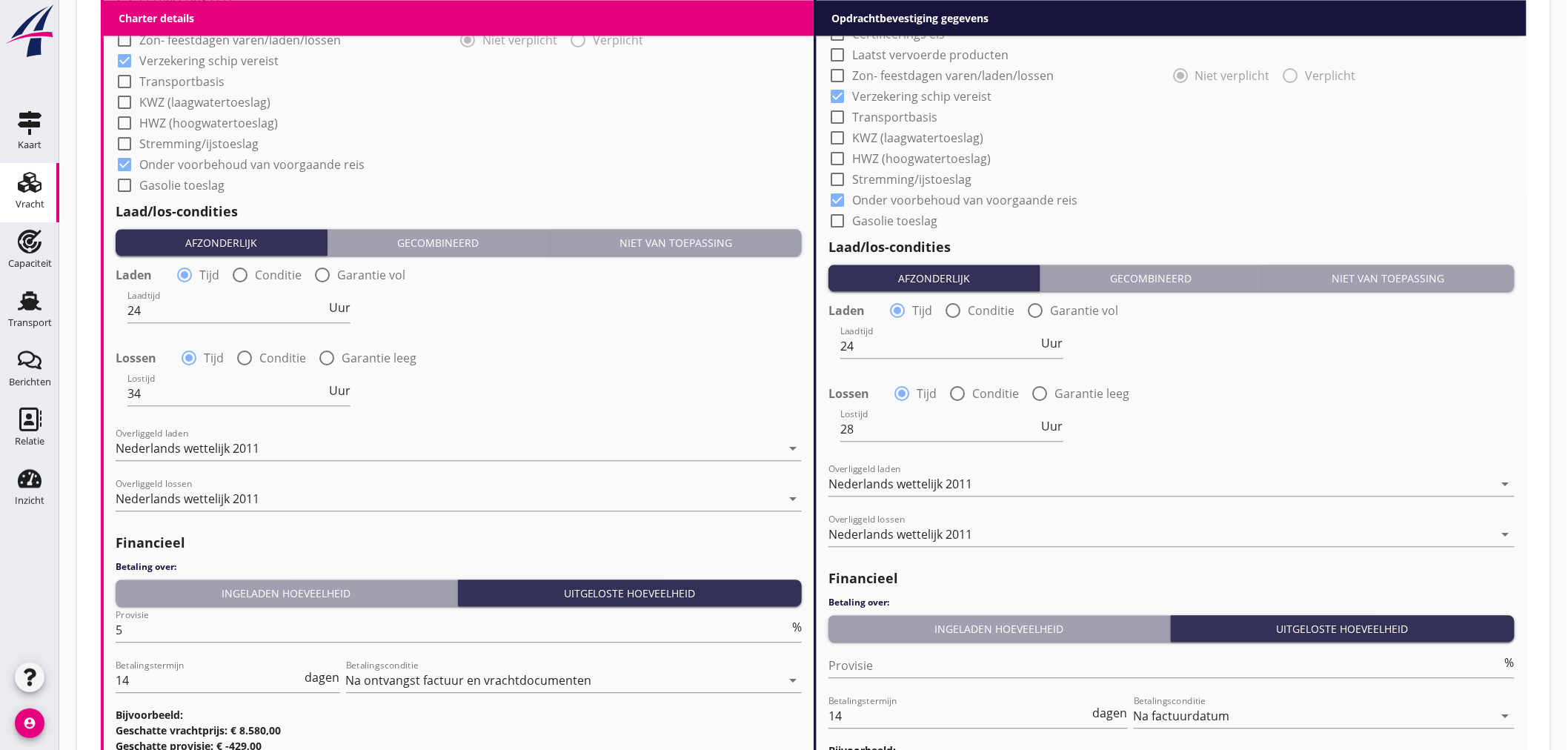
scroll to position [1400, 0]
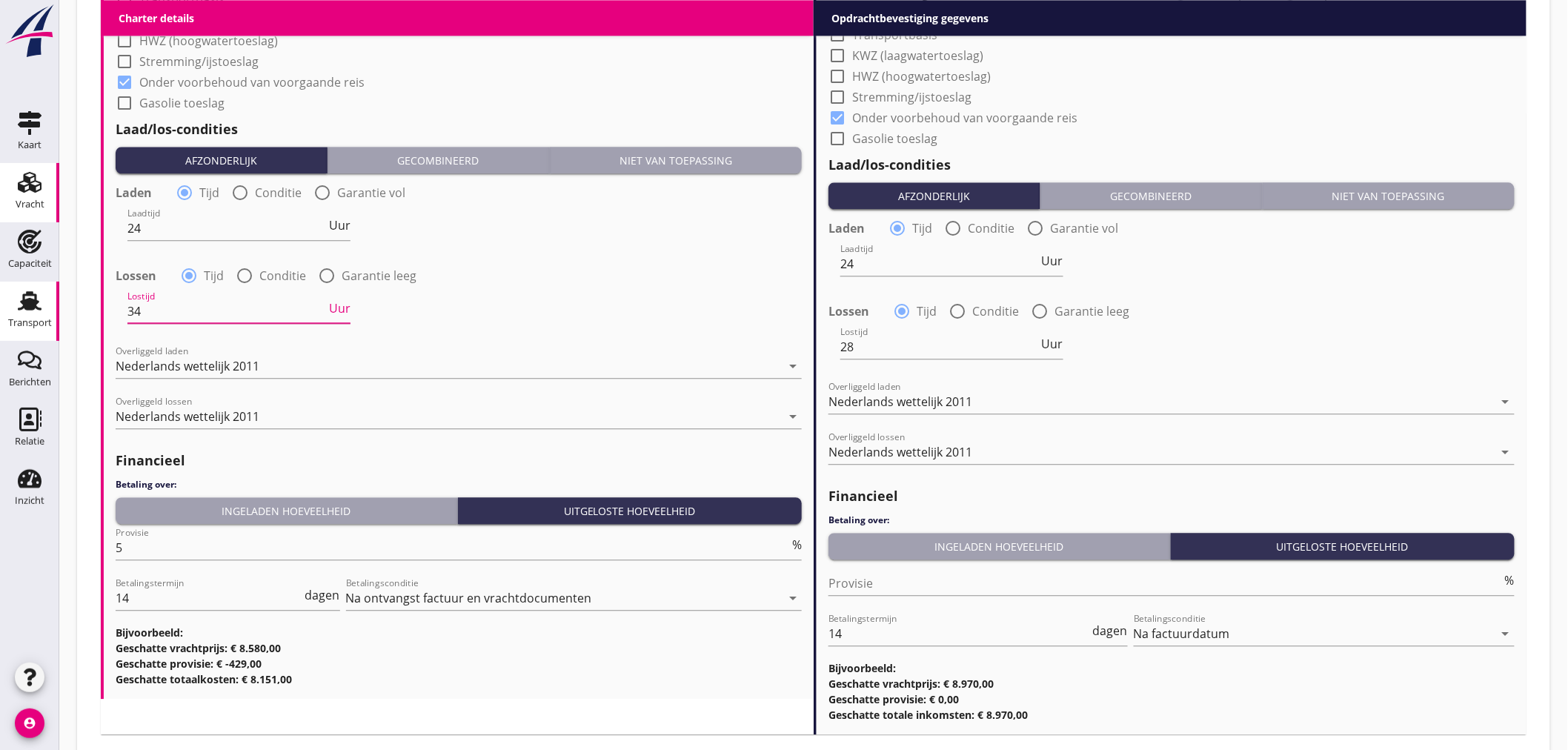
drag, startPoint x: 112, startPoint y: 308, endPoint x: 54, endPoint y: 308, distance: 58.0
type input "36"
click at [862, 337] on input "28" at bounding box center [940, 347] width 199 height 24
drag, startPoint x: 862, startPoint y: 337, endPoint x: 834, endPoint y: 347, distance: 29.7
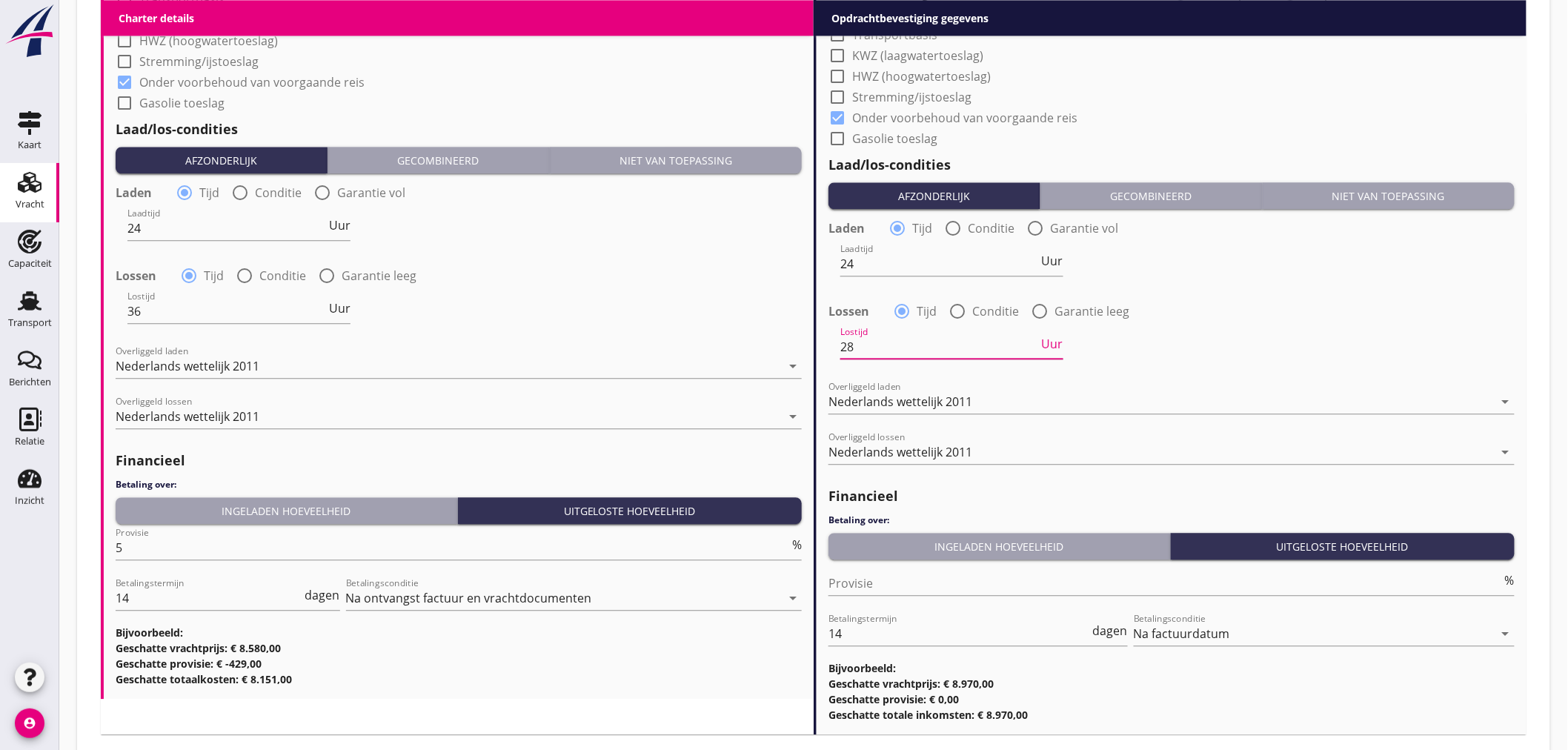
click at [834, 347] on div "Lostijd 28 Uur" at bounding box center [1171, 348] width 689 height 54
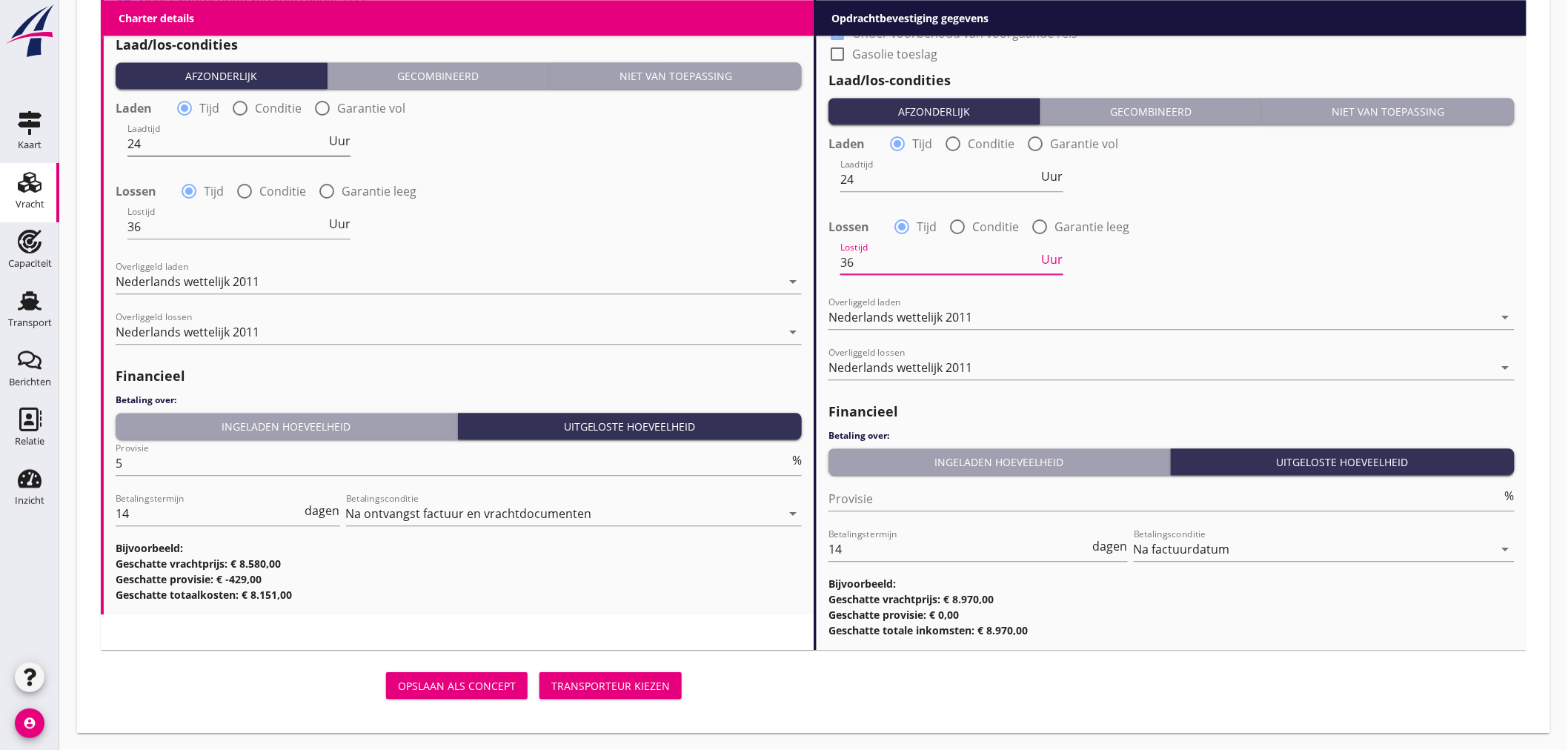
type input "36"
drag, startPoint x: 173, startPoint y: 140, endPoint x: 20, endPoint y: 134, distance: 153.1
type input "36"
click at [630, 679] on div "Transporteur kiezen" at bounding box center [610, 686] width 119 height 15
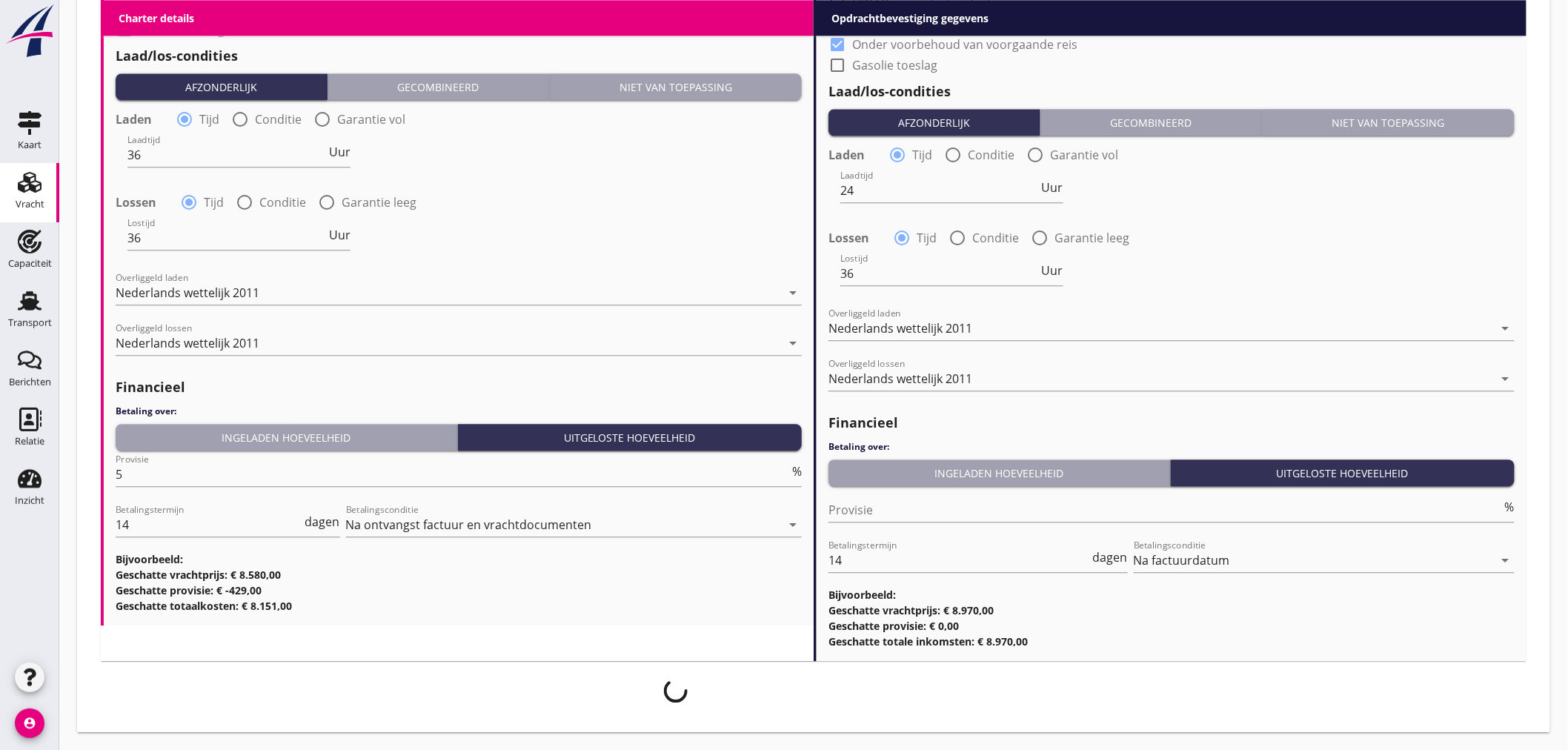
scroll to position [1471, 0]
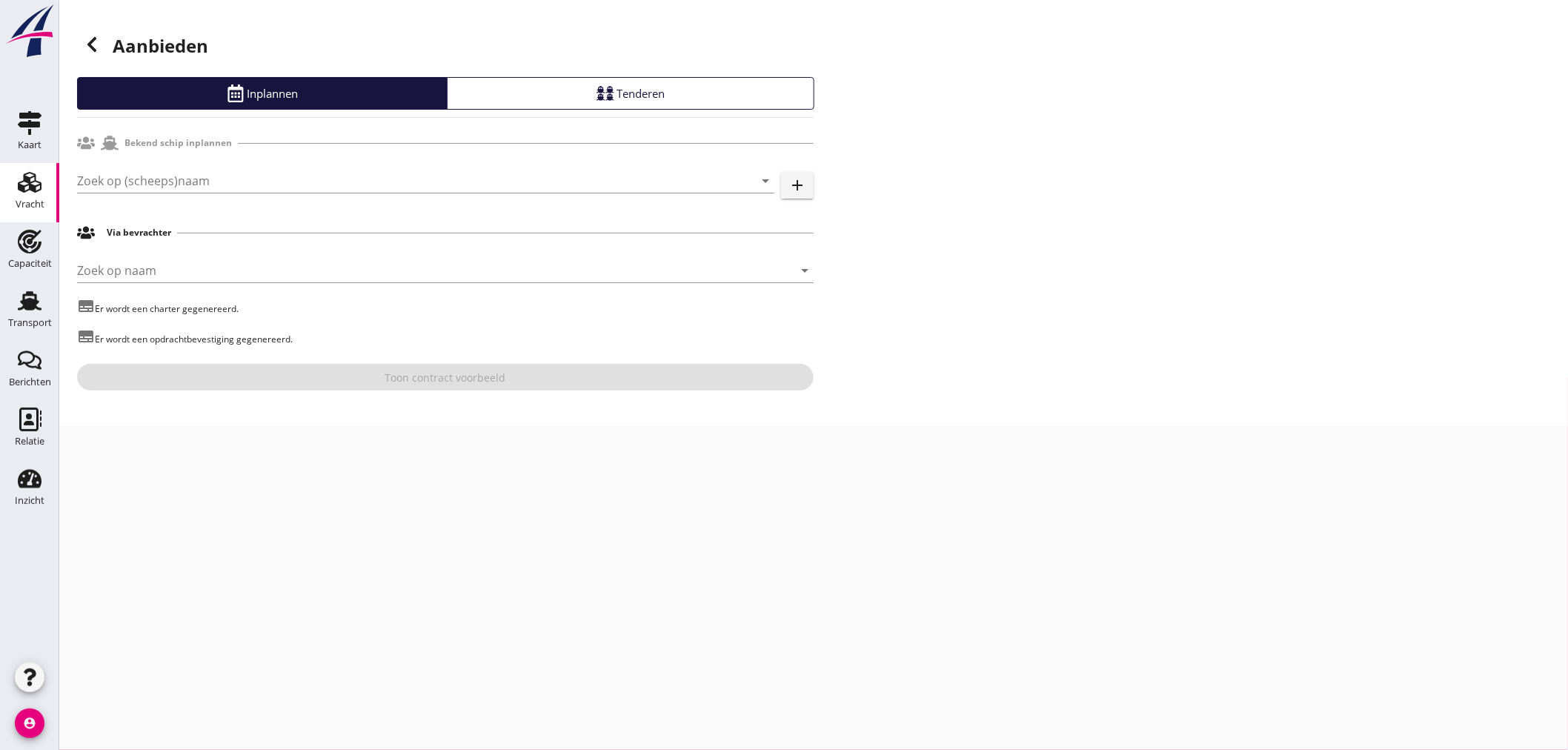
click at [280, 167] on div "Zoek op (scheeps)naam arrow_drop_down add" at bounding box center [445, 184] width 737 height 47
click at [282, 173] on input "Zoek op (scheeps)naam" at bounding box center [405, 181] width 656 height 24
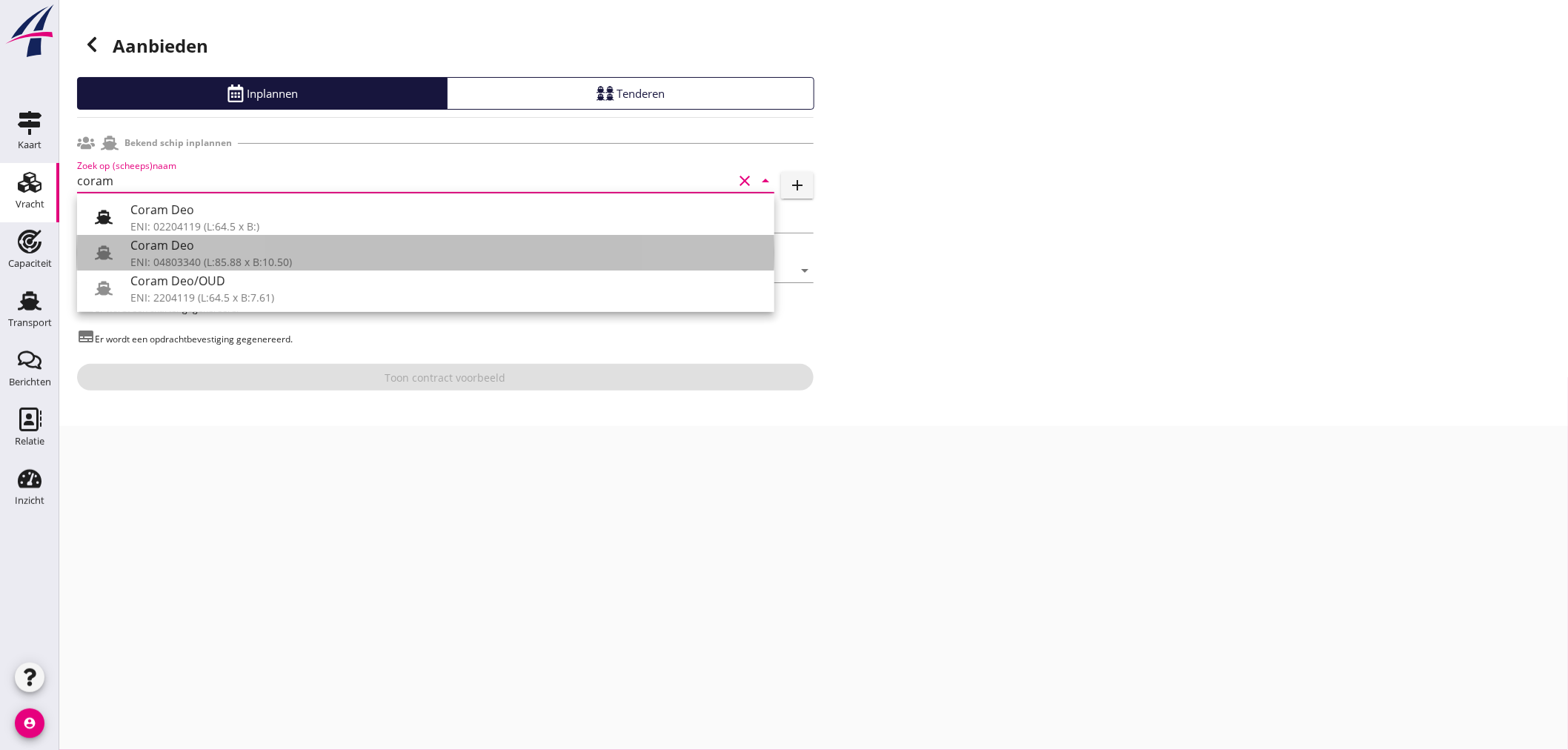
click at [298, 262] on div "ENI: 04803340 (L:85.88 x B:10.50)" at bounding box center [447, 261] width 632 height 15
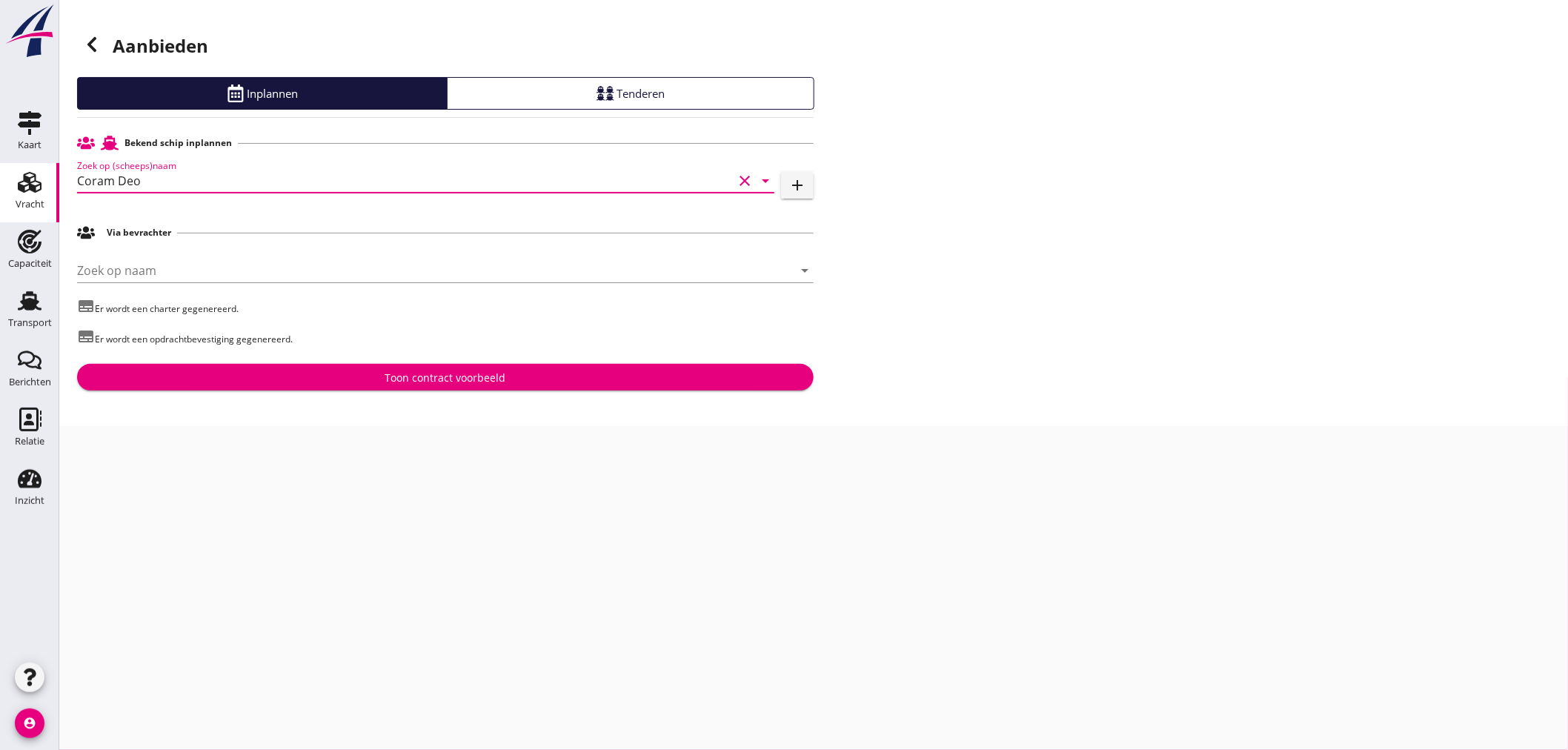
type input "Coram Deo"
click at [657, 375] on div "Toon contract voorbeeld" at bounding box center [445, 377] width 713 height 15
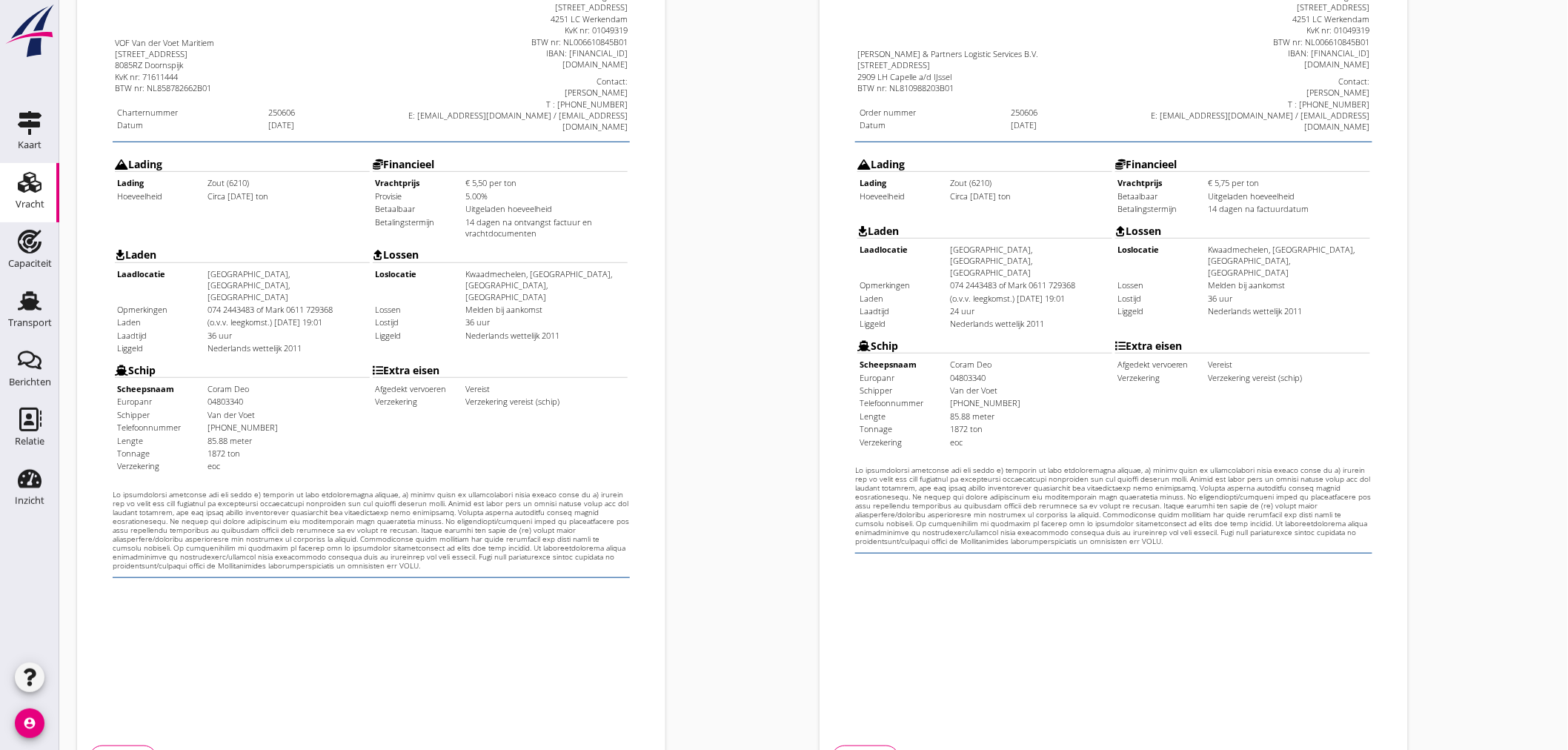
scroll to position [347, 0]
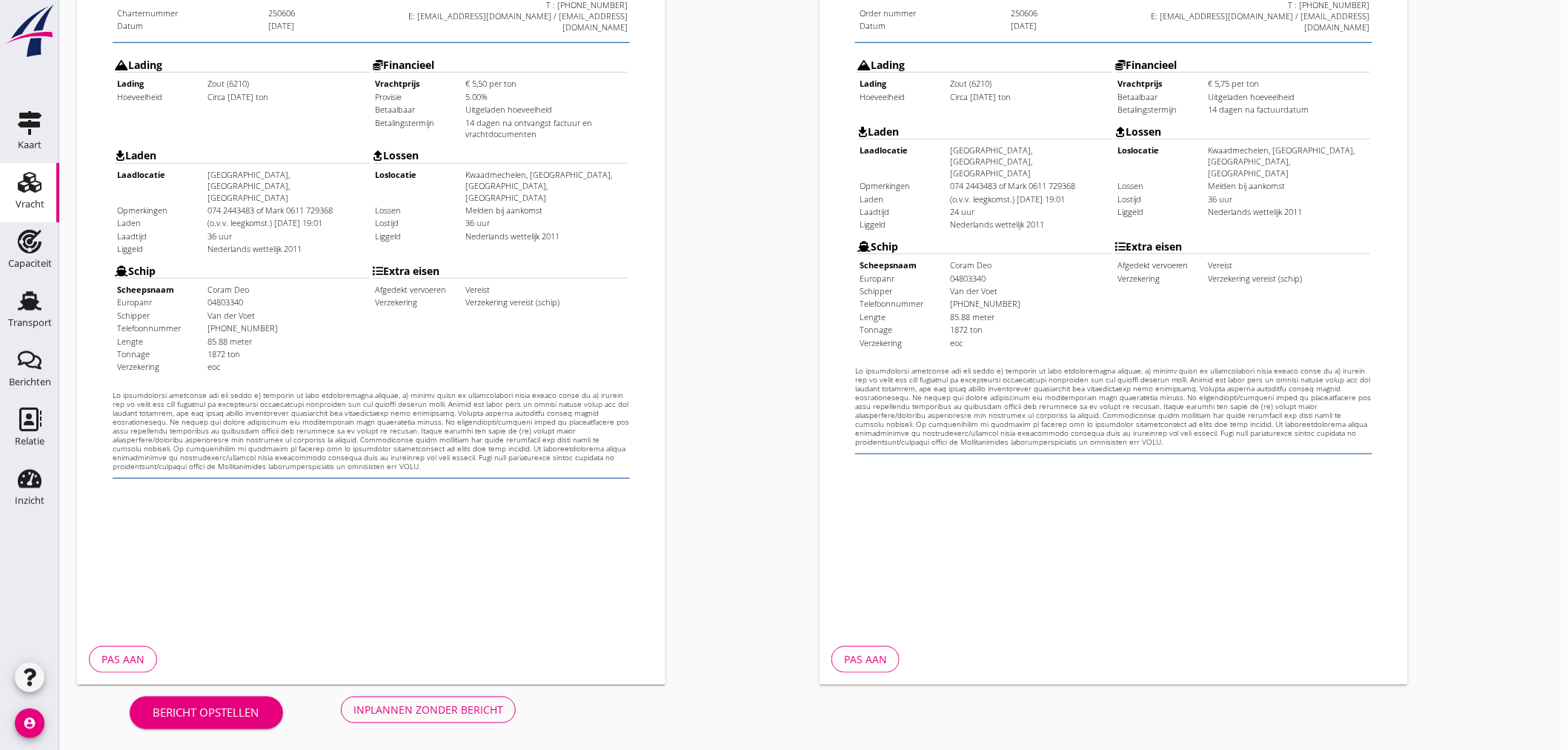
click at [454, 710] on div "Inplannen zonder bericht" at bounding box center [428, 709] width 150 height 15
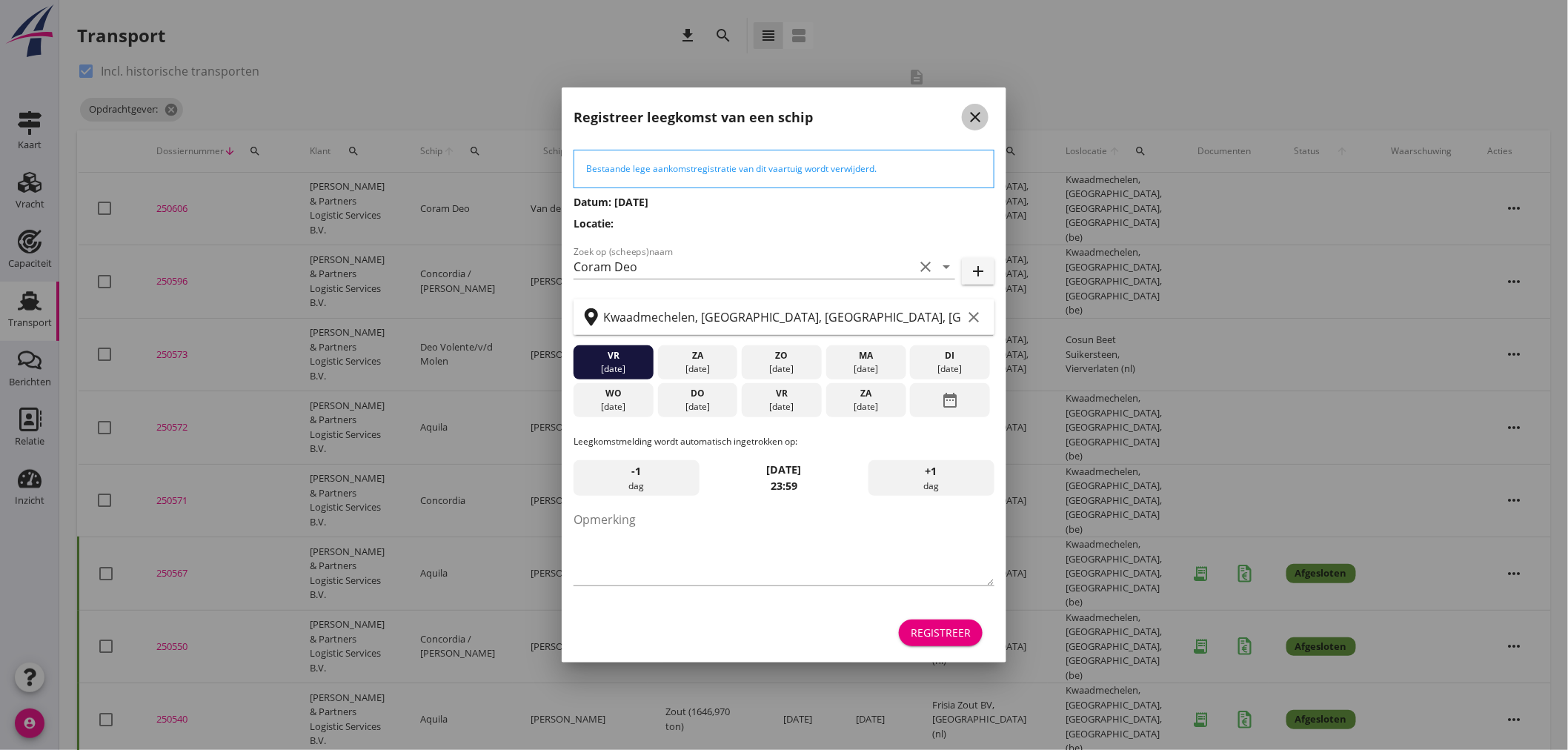
click at [983, 124] on icon "close" at bounding box center [975, 117] width 18 height 18
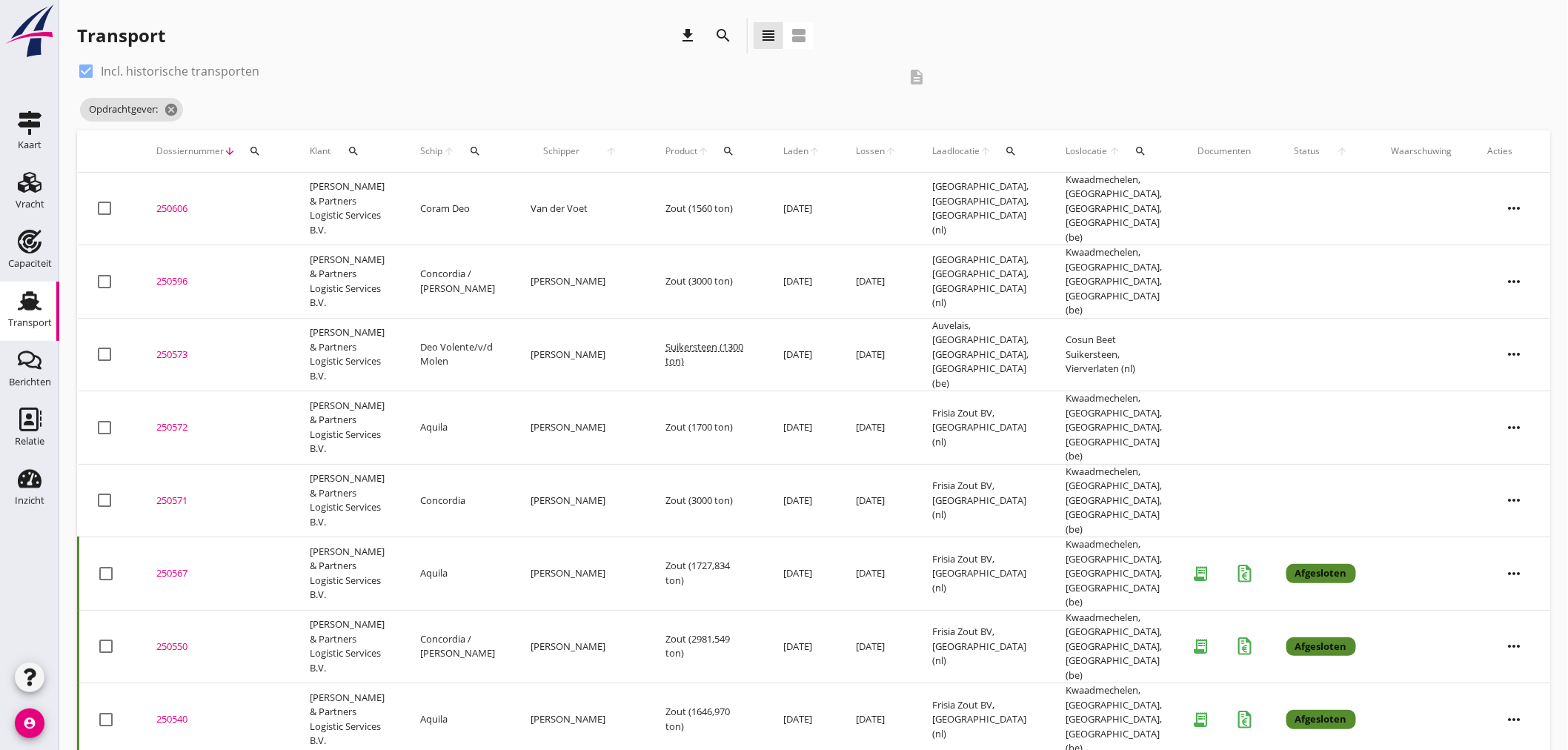
click at [188, 201] on div "250606" at bounding box center [215, 209] width 118 height 14
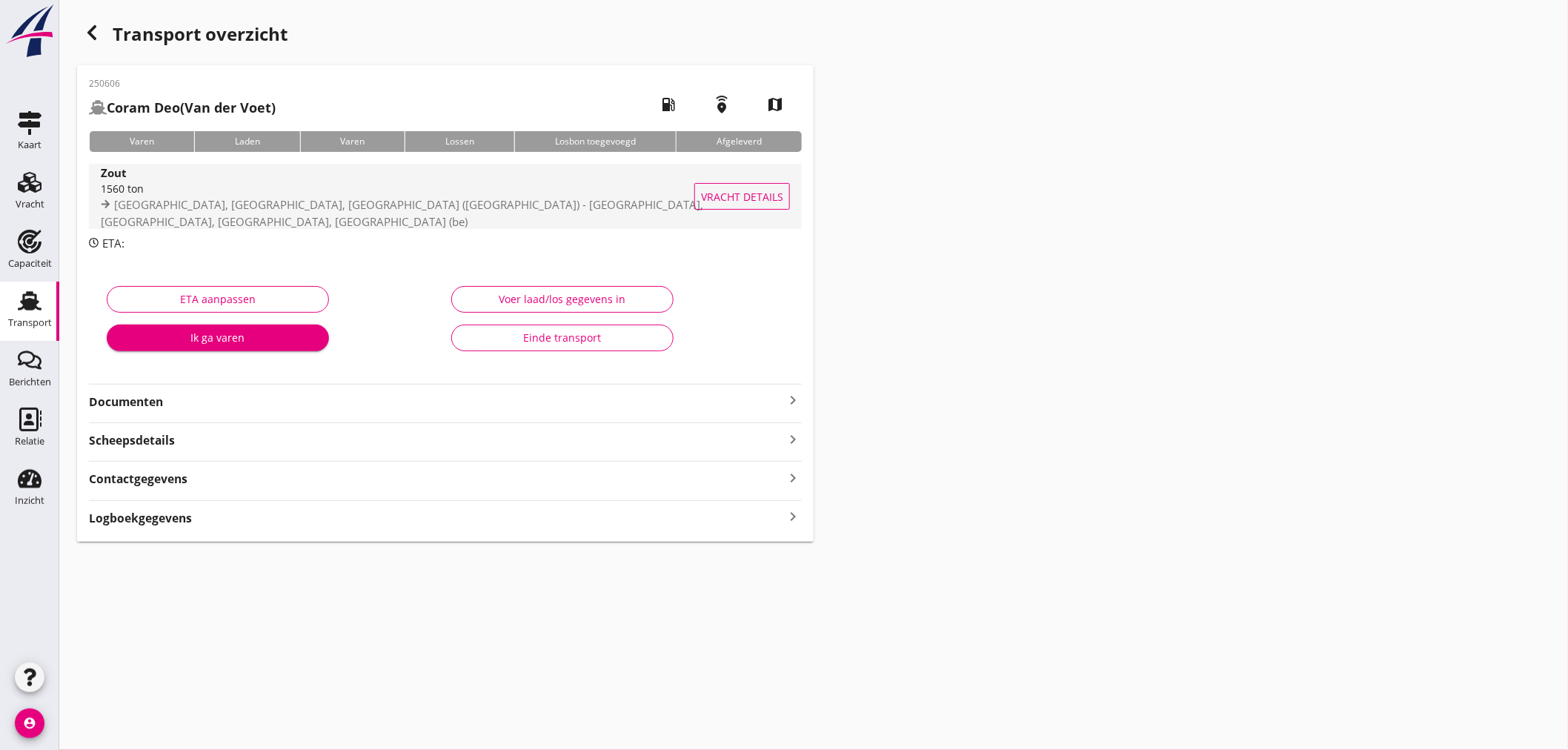
click at [160, 197] on div "1560 ton" at bounding box center [415, 188] width 628 height 15
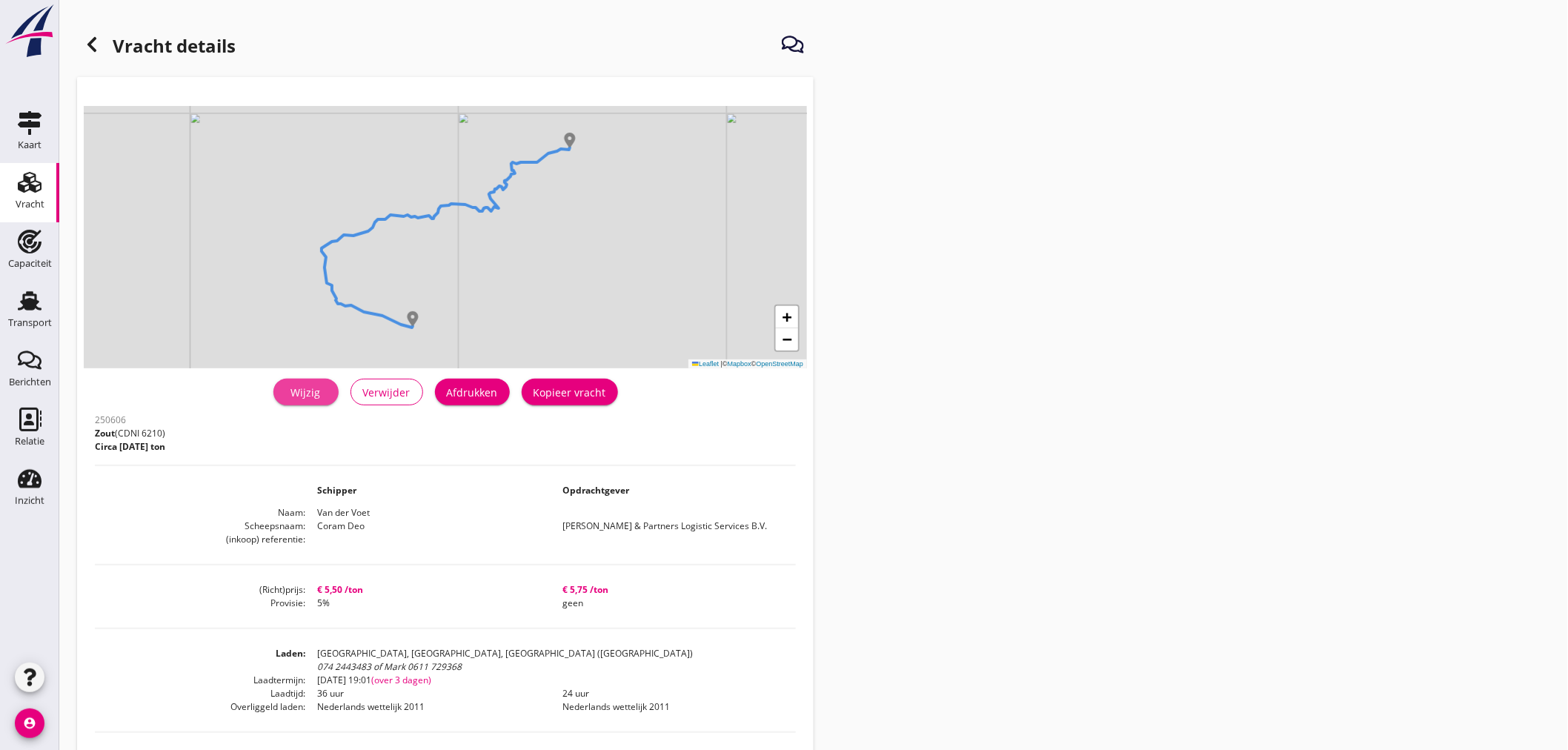
click at [306, 398] on div "Wijzig" at bounding box center [306, 392] width 42 height 15
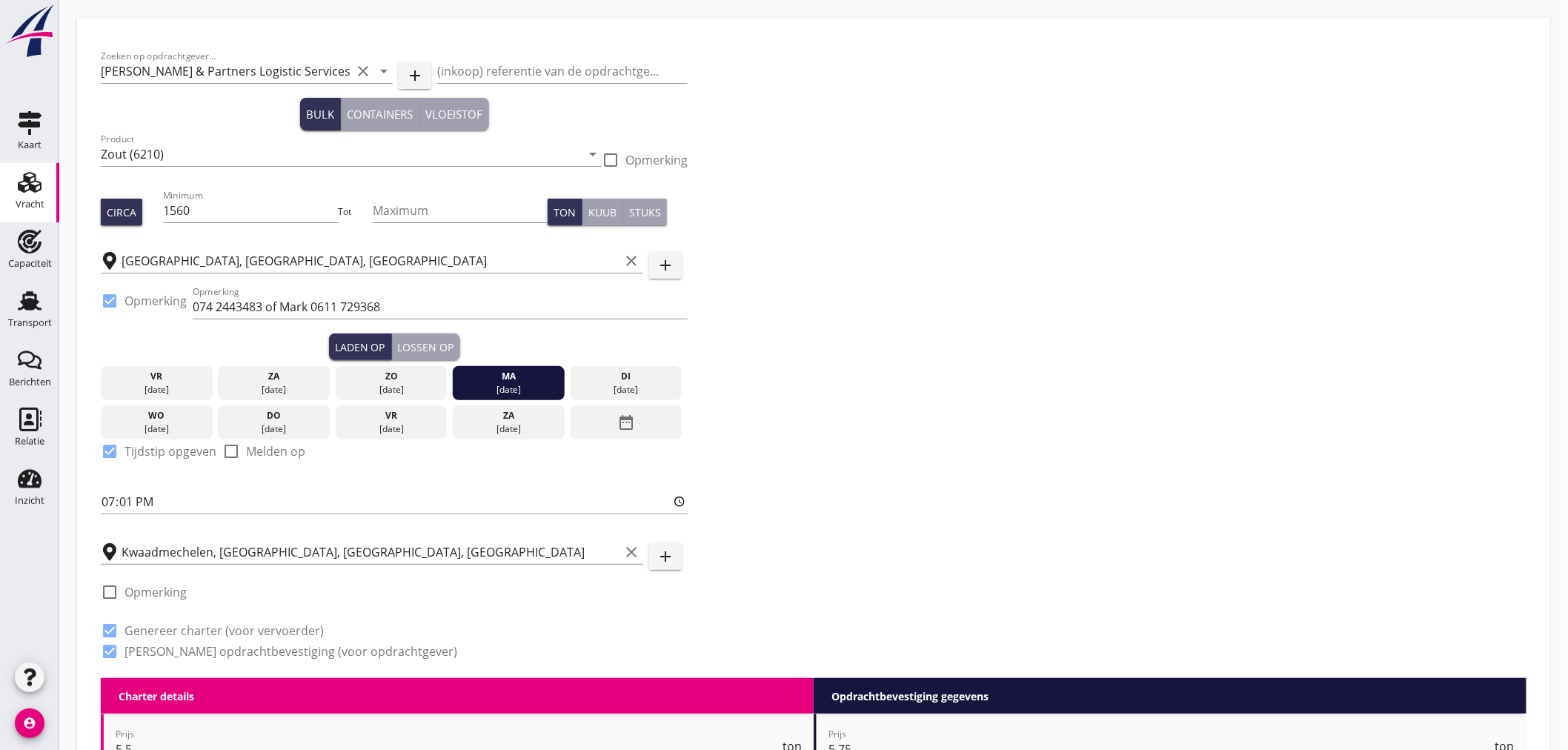
click at [411, 348] on div "Lossen op" at bounding box center [426, 347] width 56 height 15
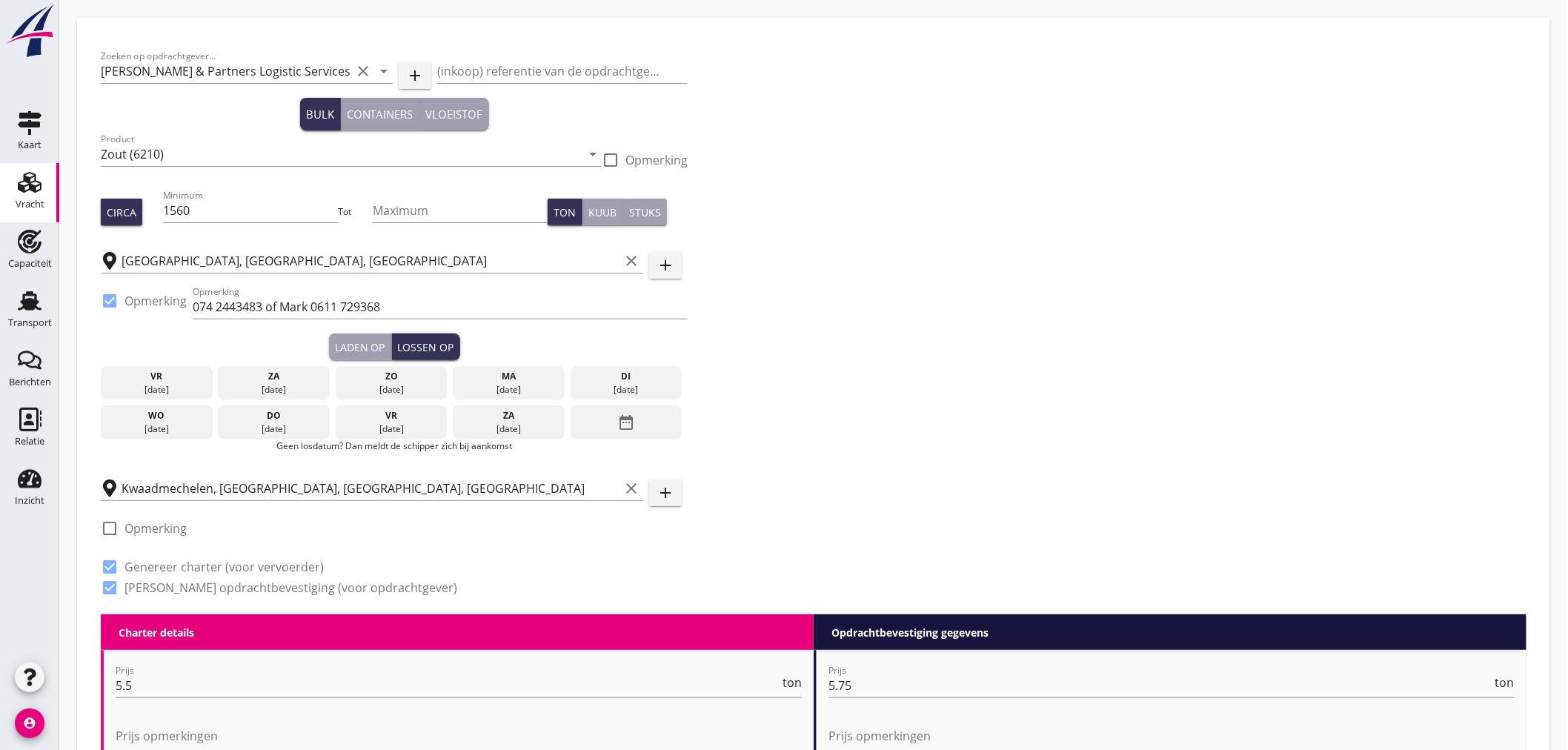
click at [299, 428] on div "[DATE]" at bounding box center [273, 429] width 104 height 14
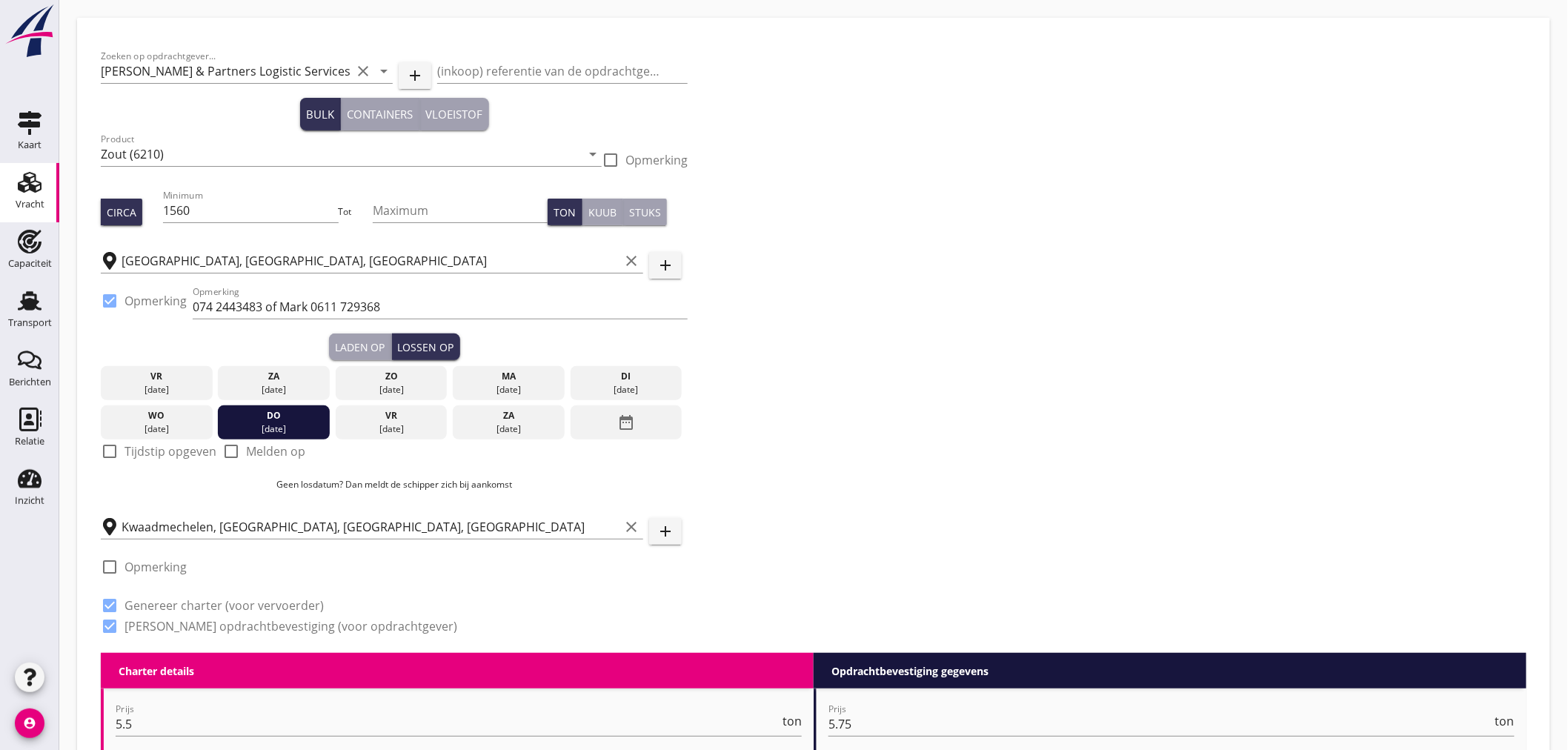
click at [110, 455] on div at bounding box center [109, 451] width 25 height 25
checkbox input "true"
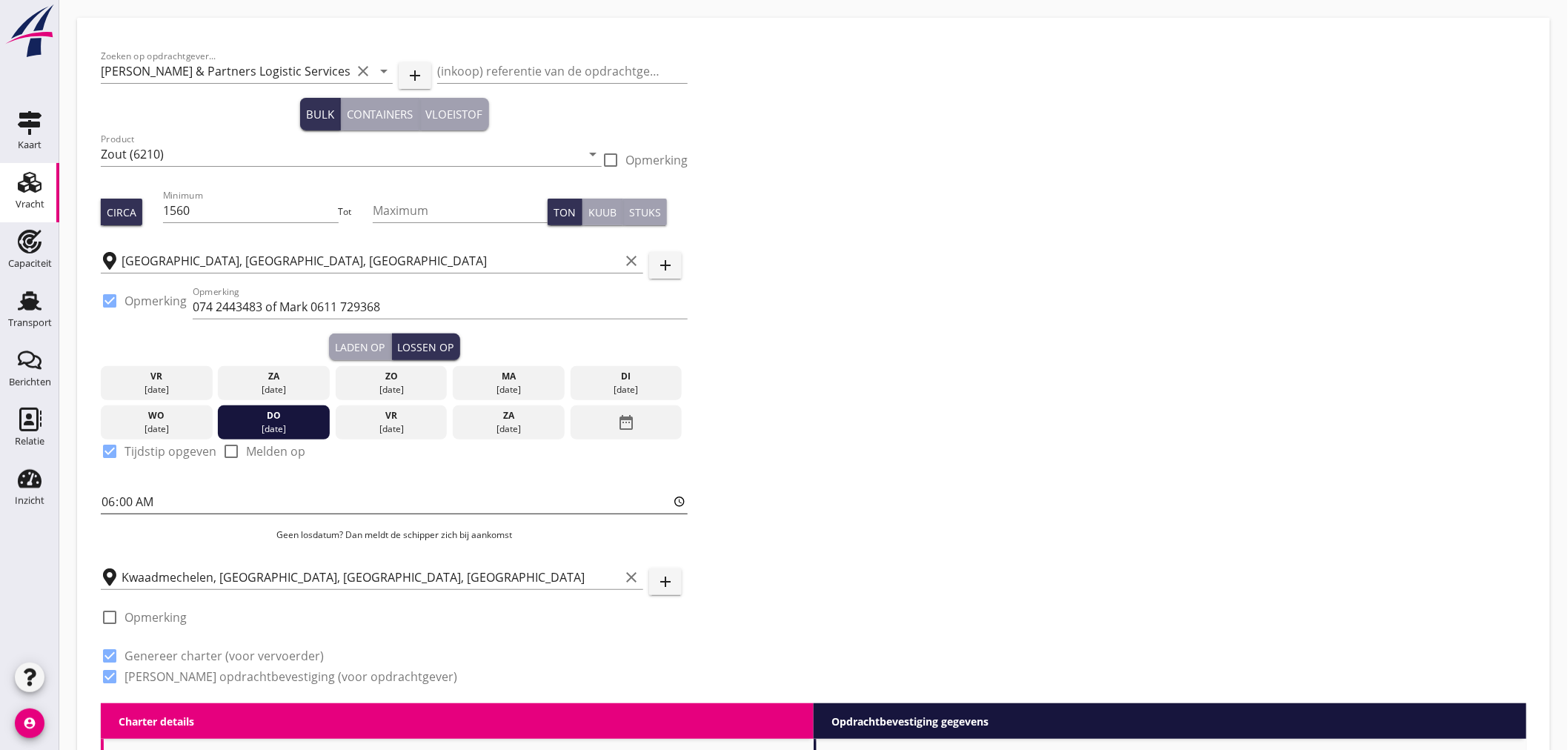
click at [124, 501] on input "06:00" at bounding box center [395, 502] width 587 height 24
type input "06:01"
click at [900, 498] on div "Zoeken op opdrachtgever... [PERSON_NAME] & Partners Logistic Services B.V. clea…" at bounding box center [813, 372] width 1438 height 662
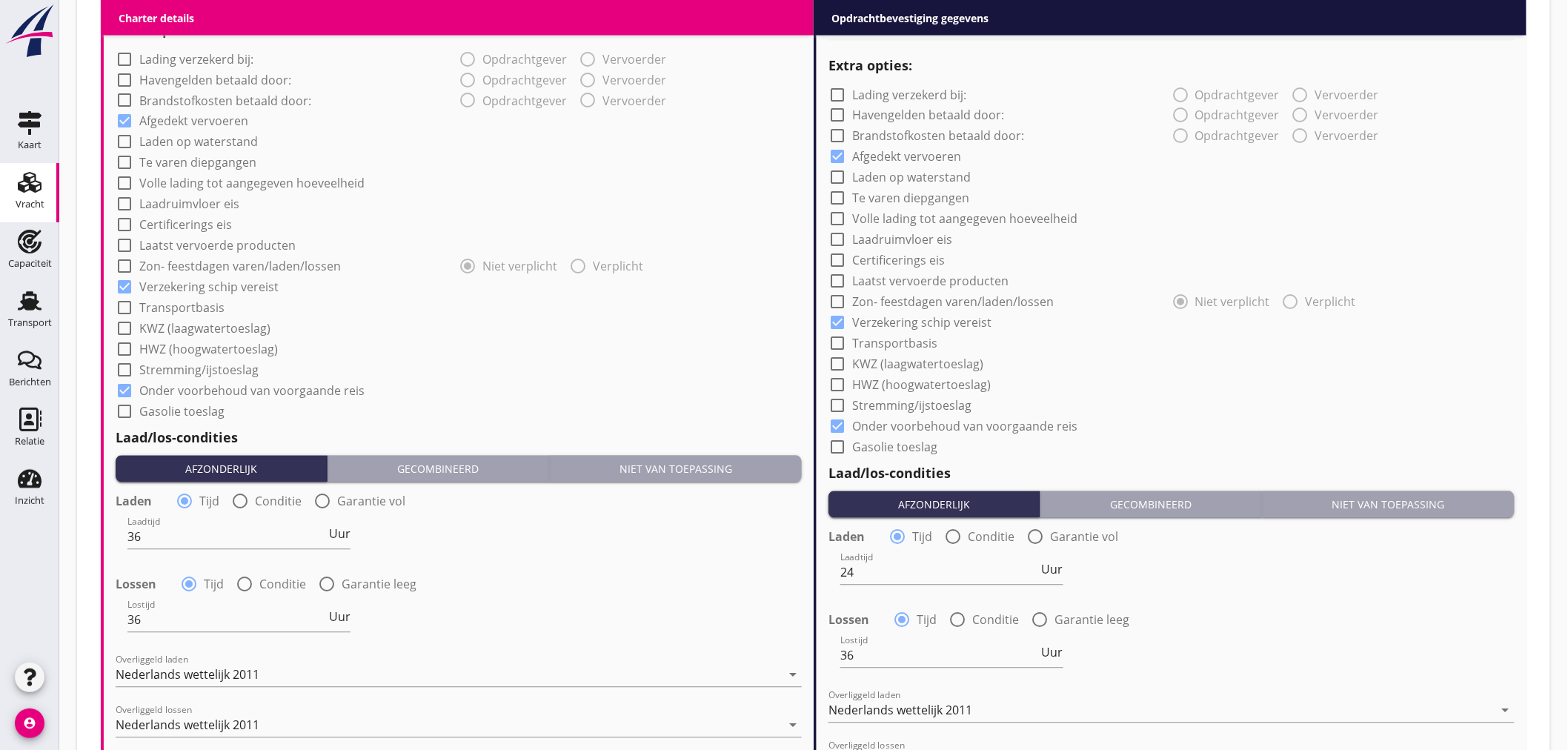
scroll to position [1463, 0]
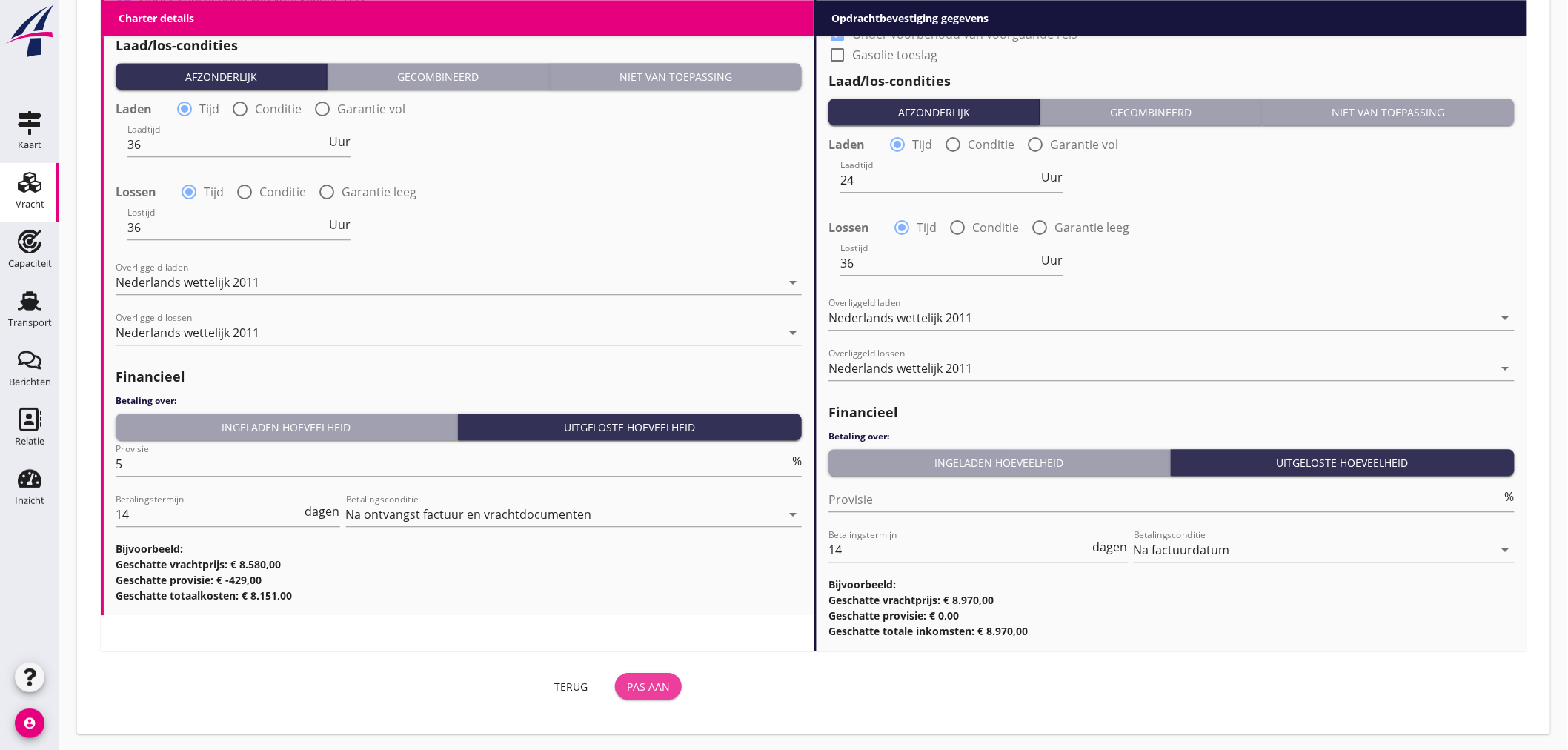
click at [645, 698] on button "Pas aan" at bounding box center [648, 686] width 67 height 26
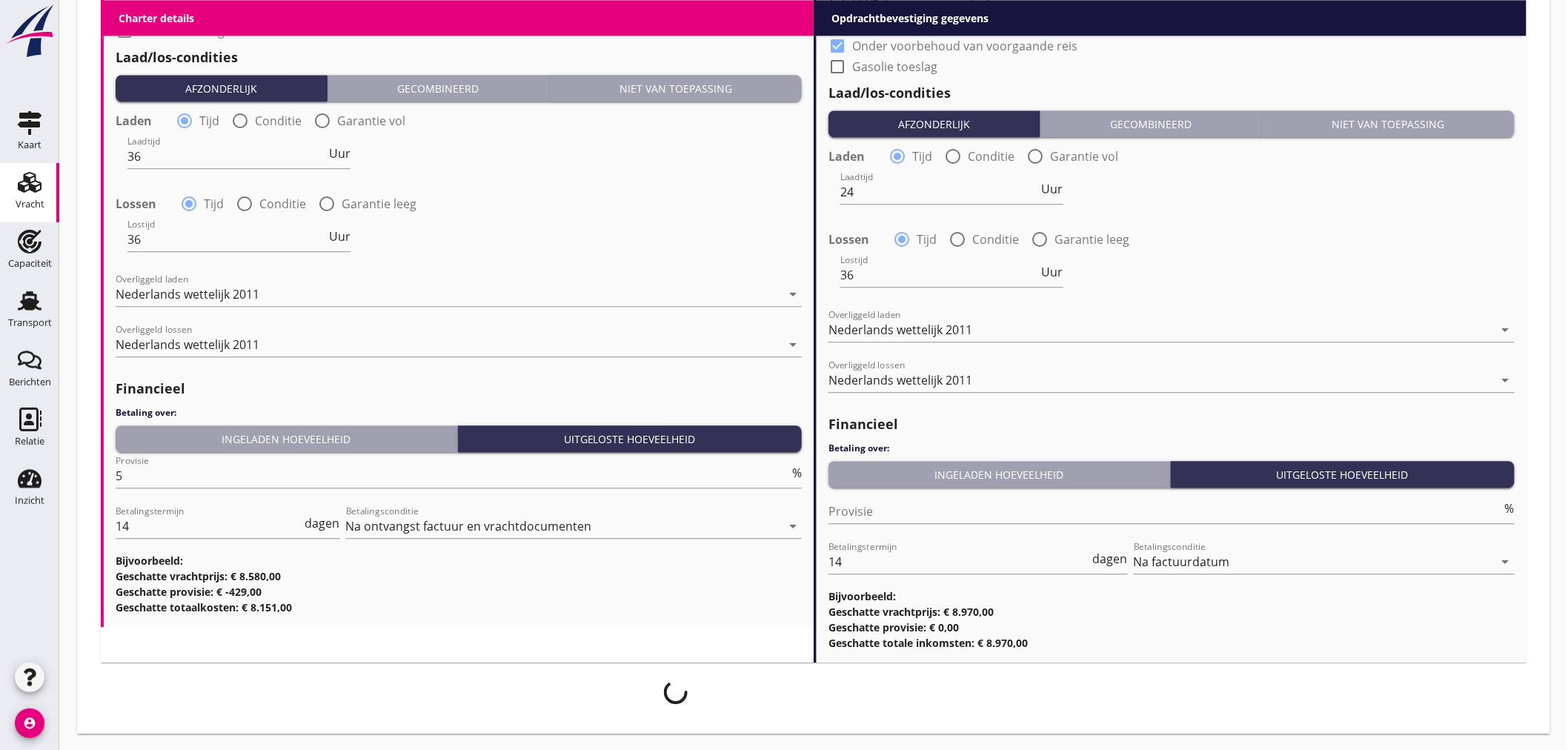
scroll to position [875, 0]
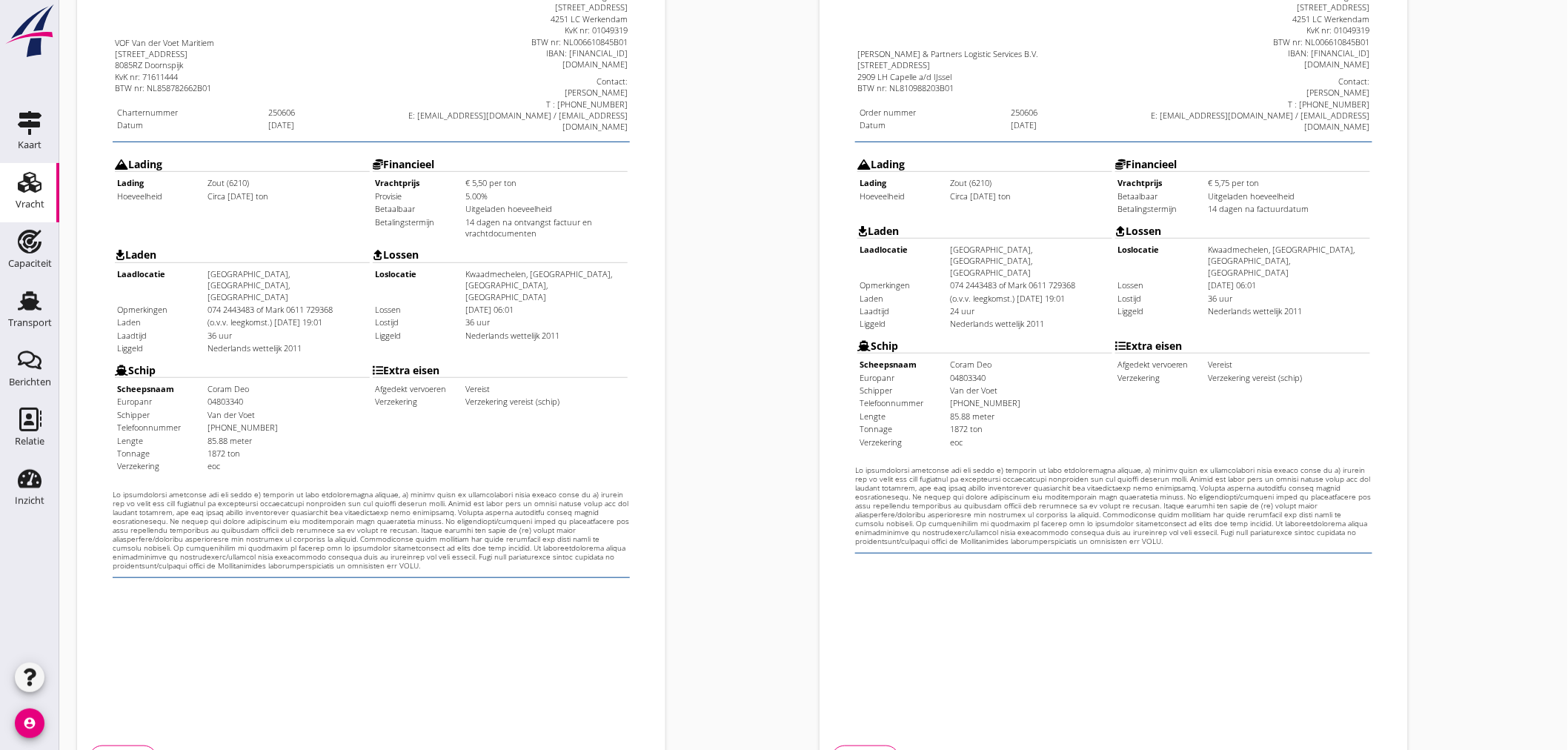
scroll to position [347, 0]
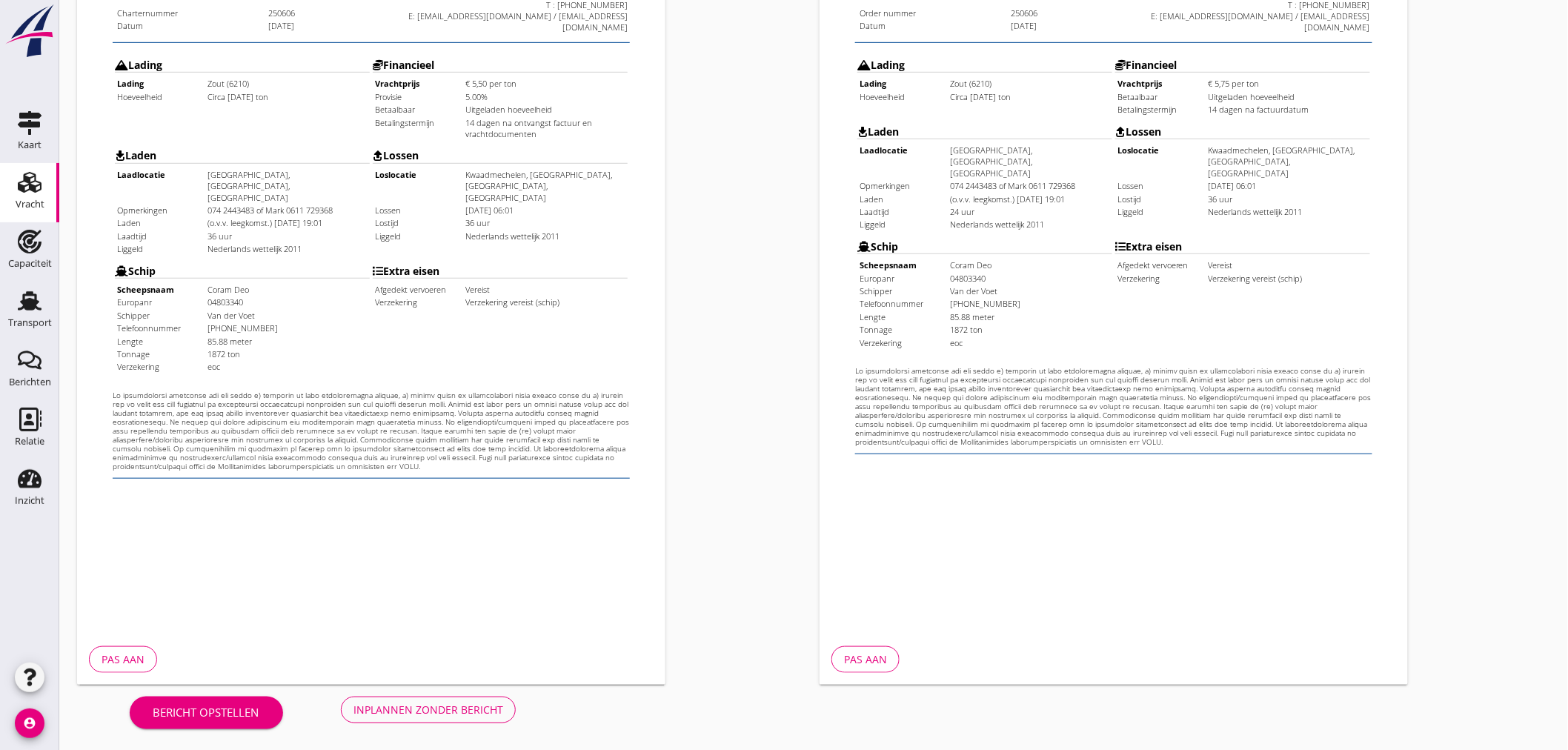
click at [477, 717] on button "Inplannen zonder bericht" at bounding box center [428, 710] width 175 height 26
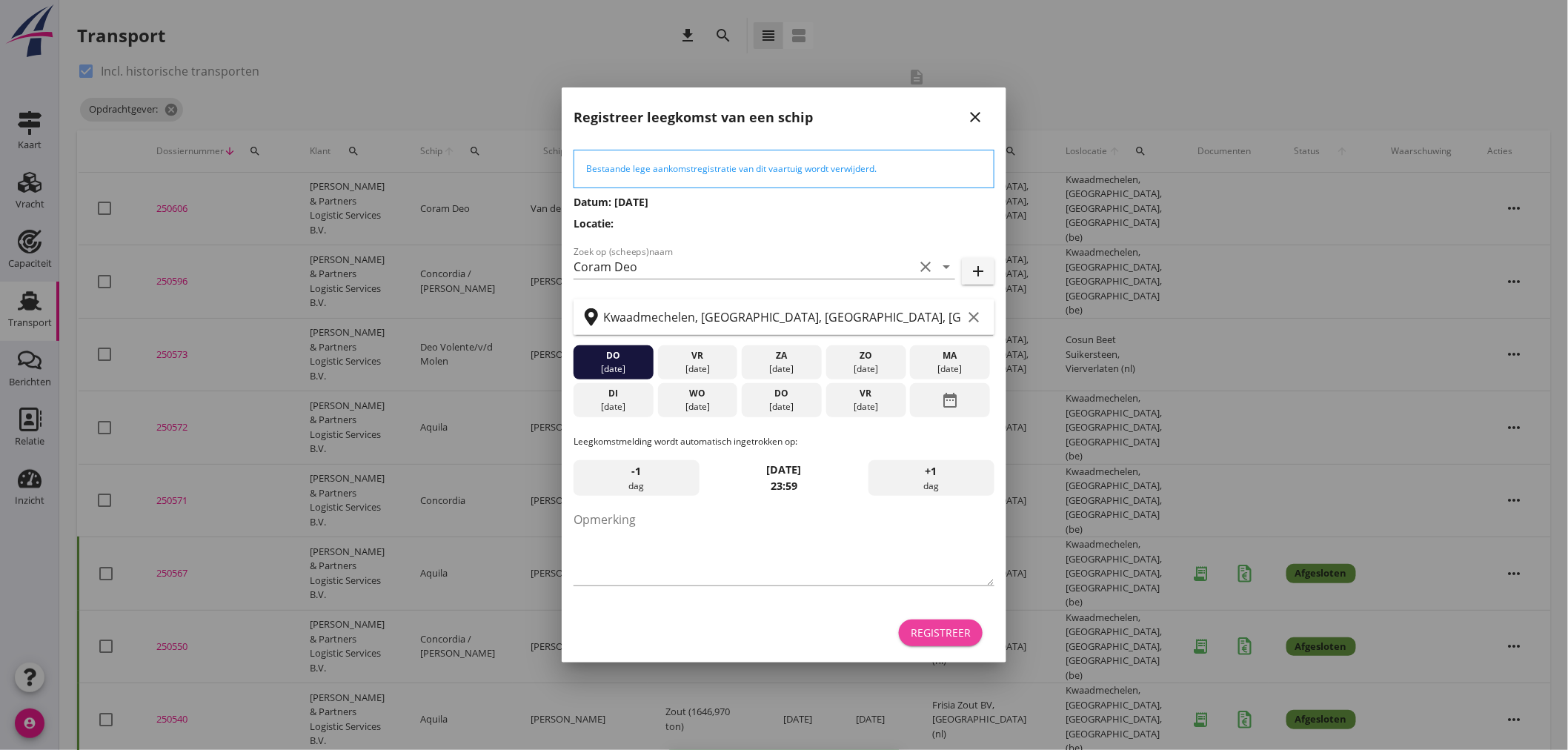
click at [944, 632] on div "Registreer" at bounding box center [941, 632] width 60 height 15
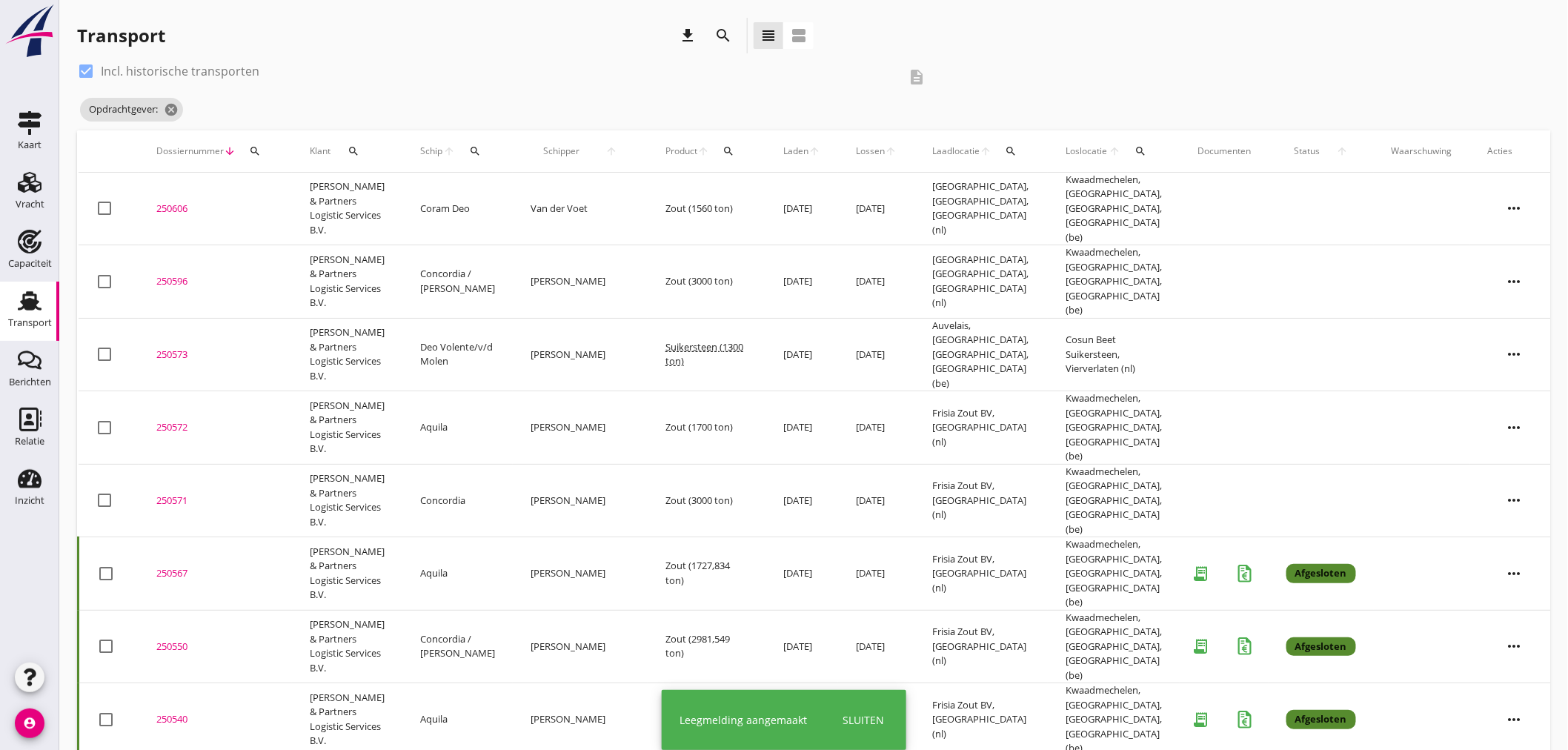
click at [166, 201] on div "250606" at bounding box center [215, 209] width 118 height 14
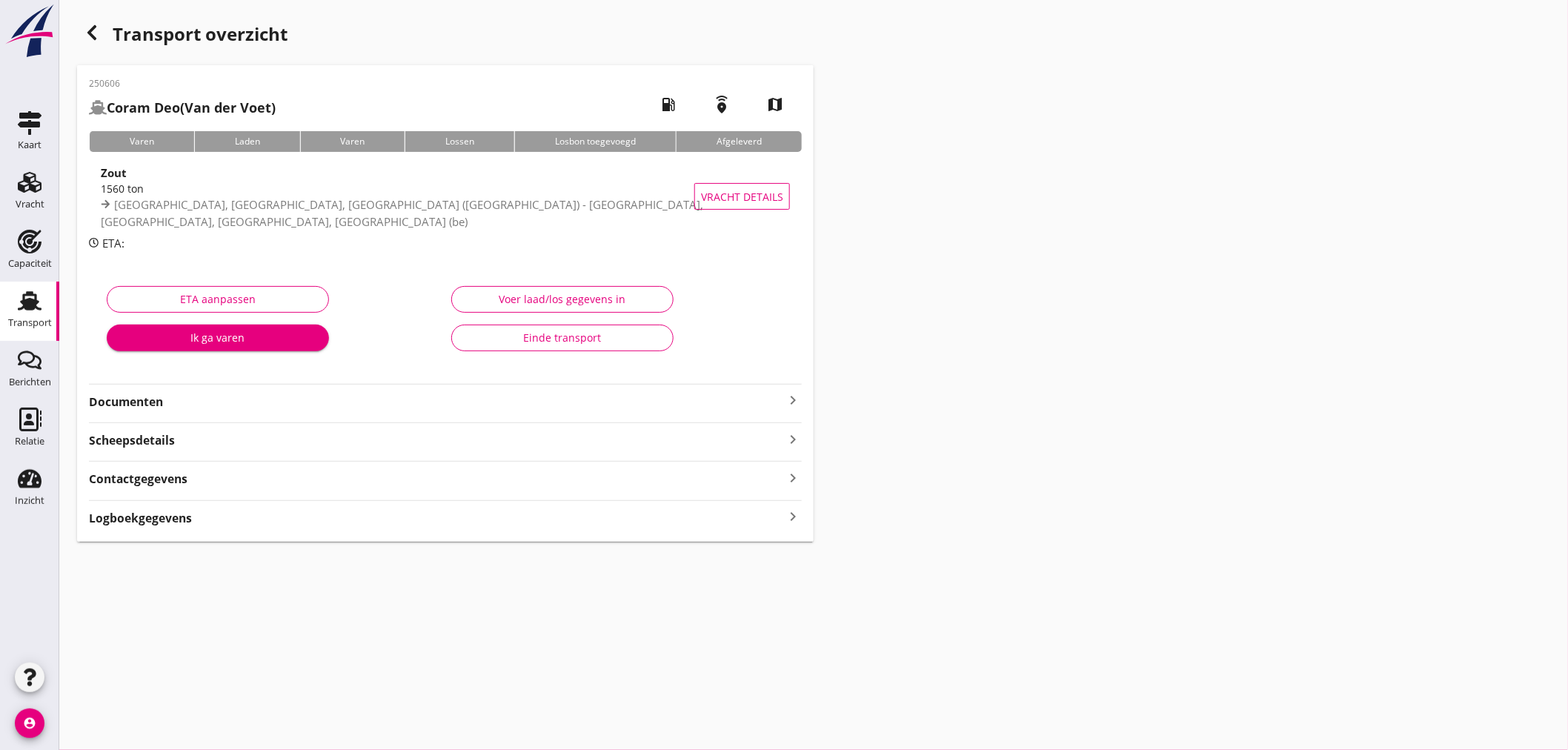
click at [765, 406] on strong "Documenten" at bounding box center [436, 402] width 695 height 17
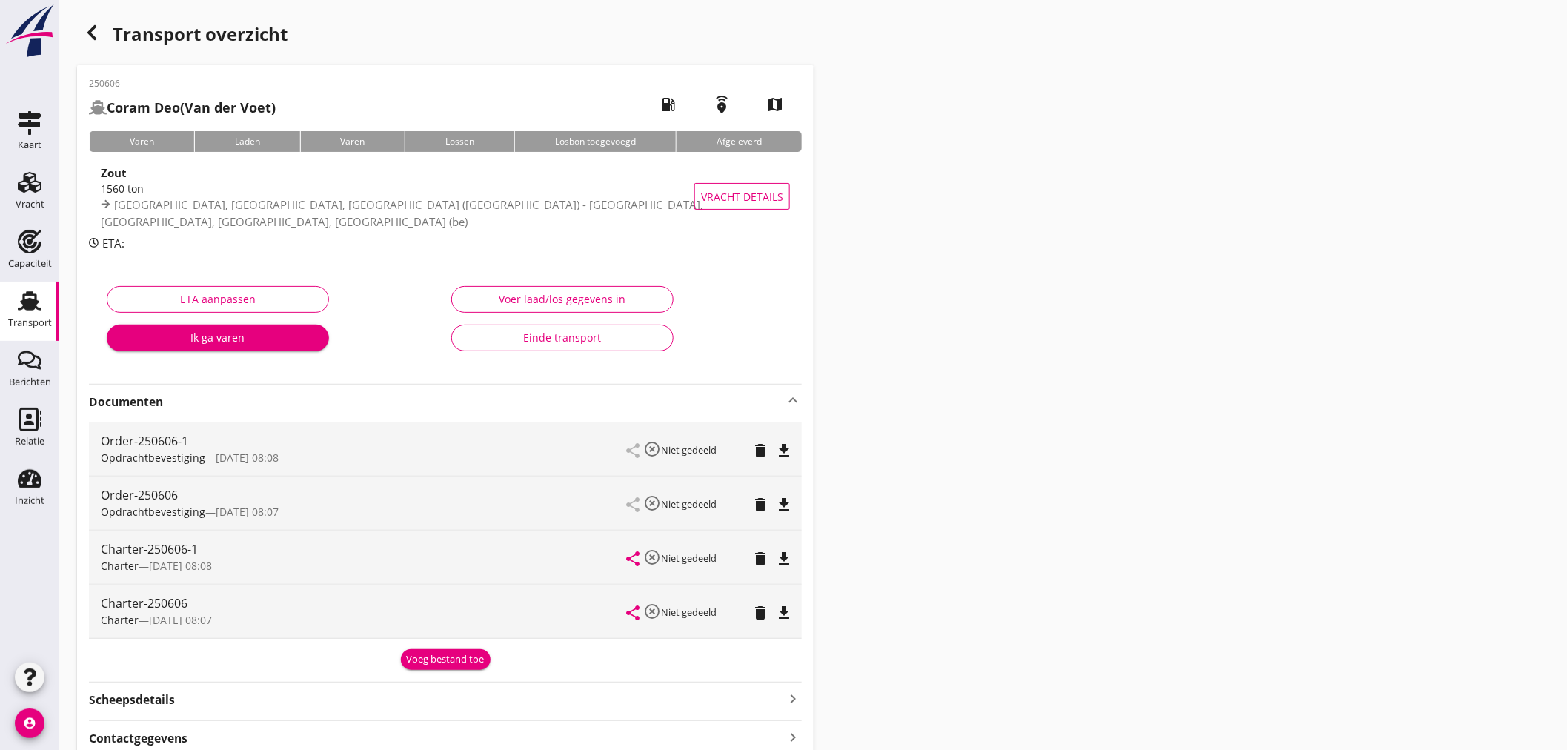
click at [756, 505] on icon "delete" at bounding box center [760, 505] width 18 height 18
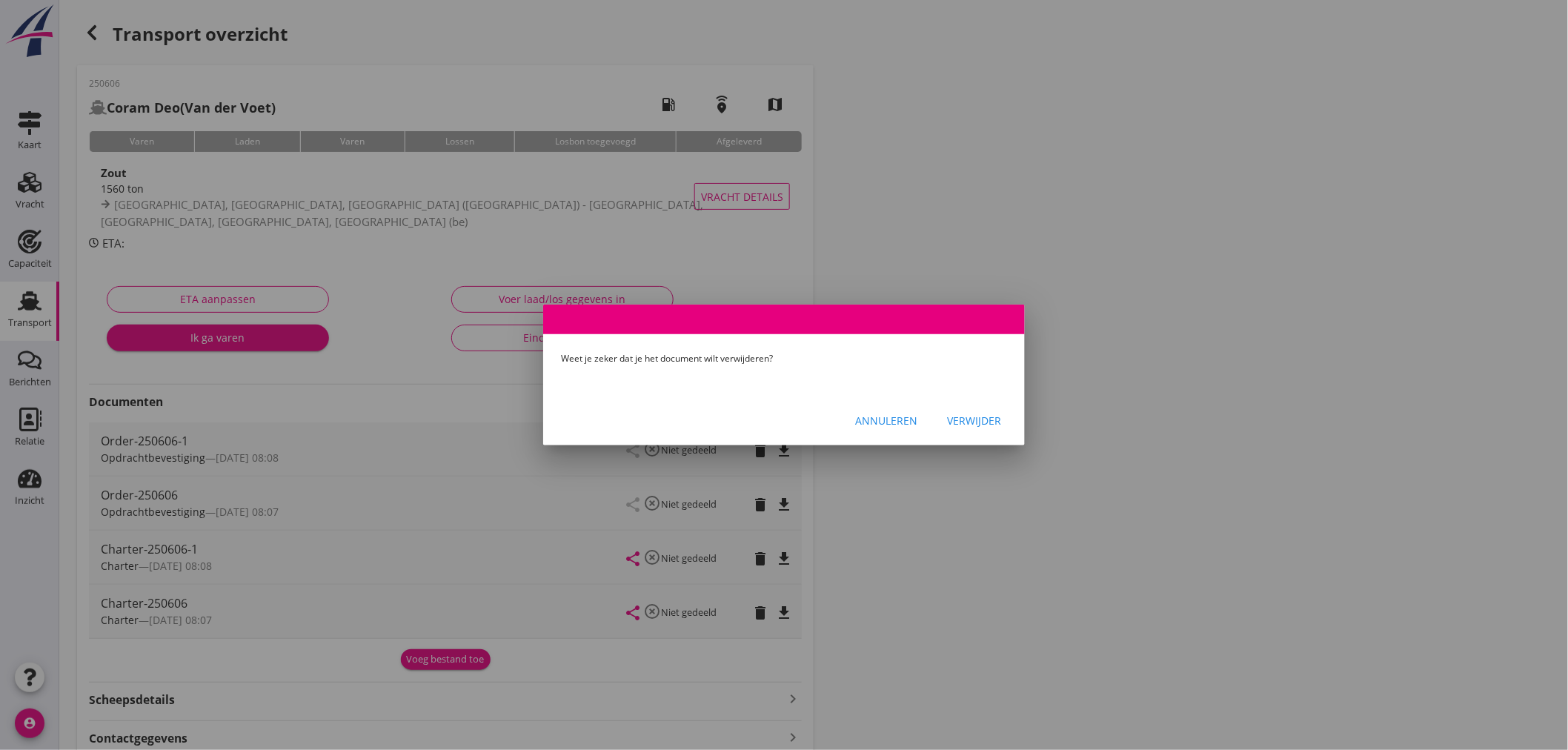
click at [969, 413] on div "Verwijder" at bounding box center [974, 420] width 54 height 15
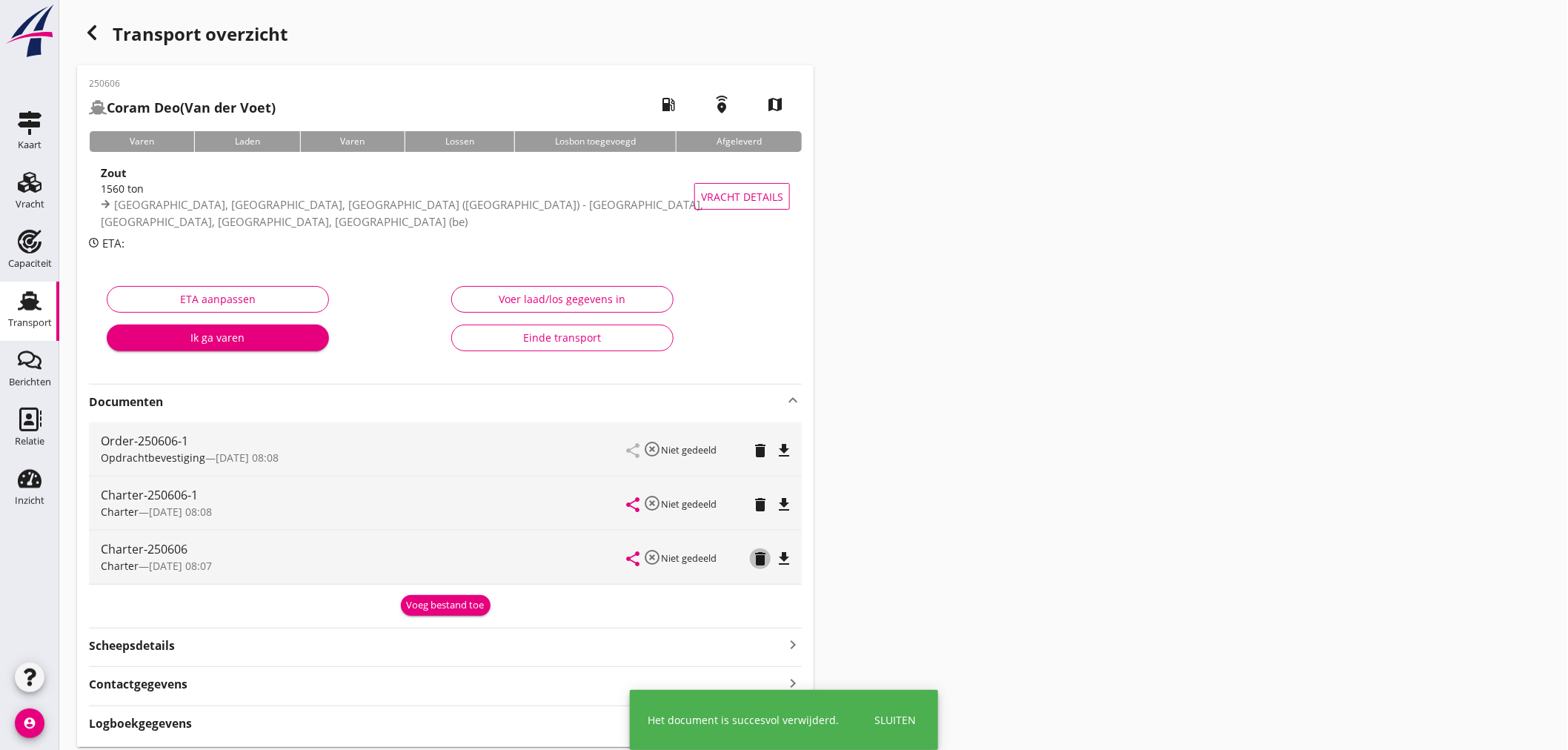
click at [753, 559] on icon "delete" at bounding box center [760, 559] width 18 height 18
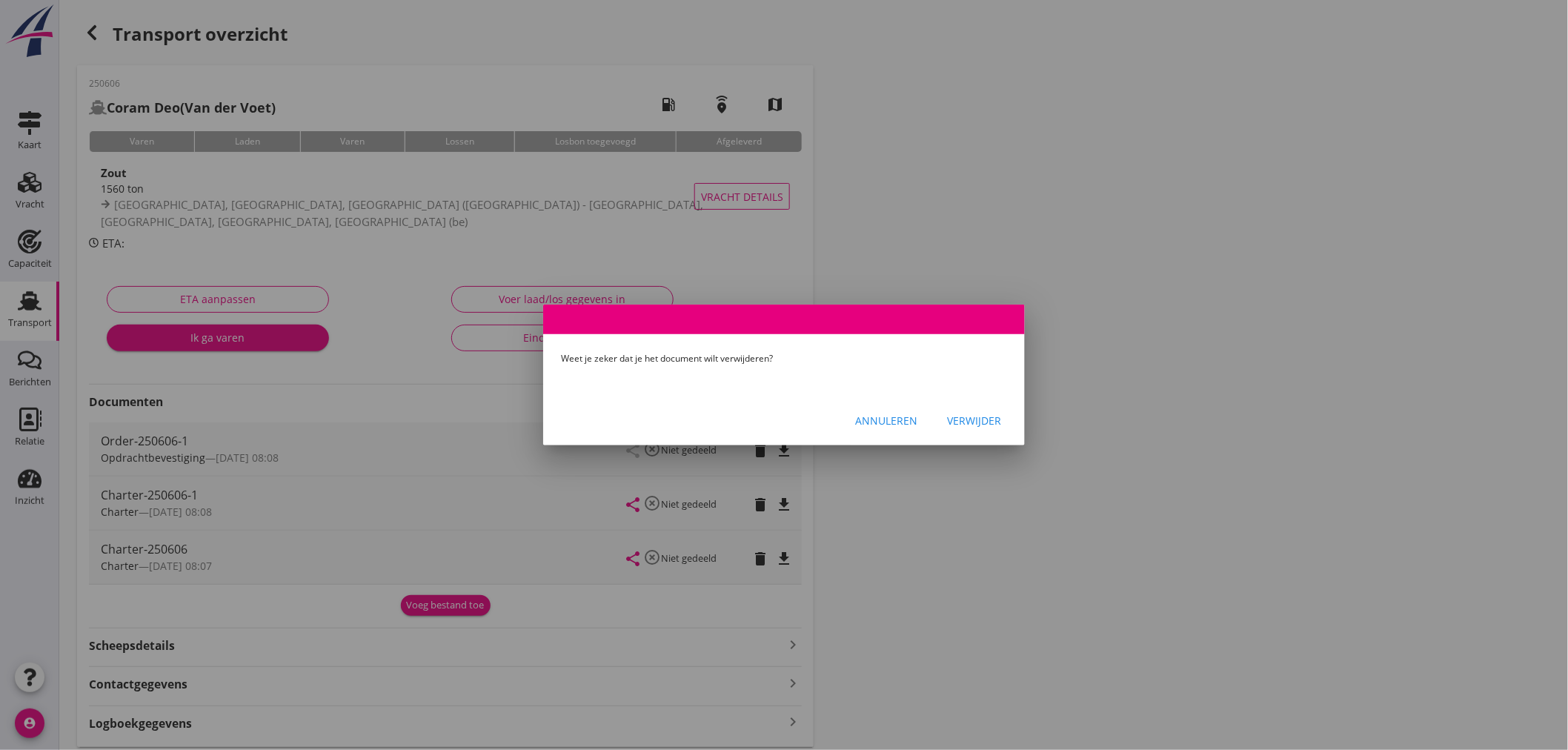
click at [951, 424] on div "Verwijder" at bounding box center [974, 420] width 54 height 15
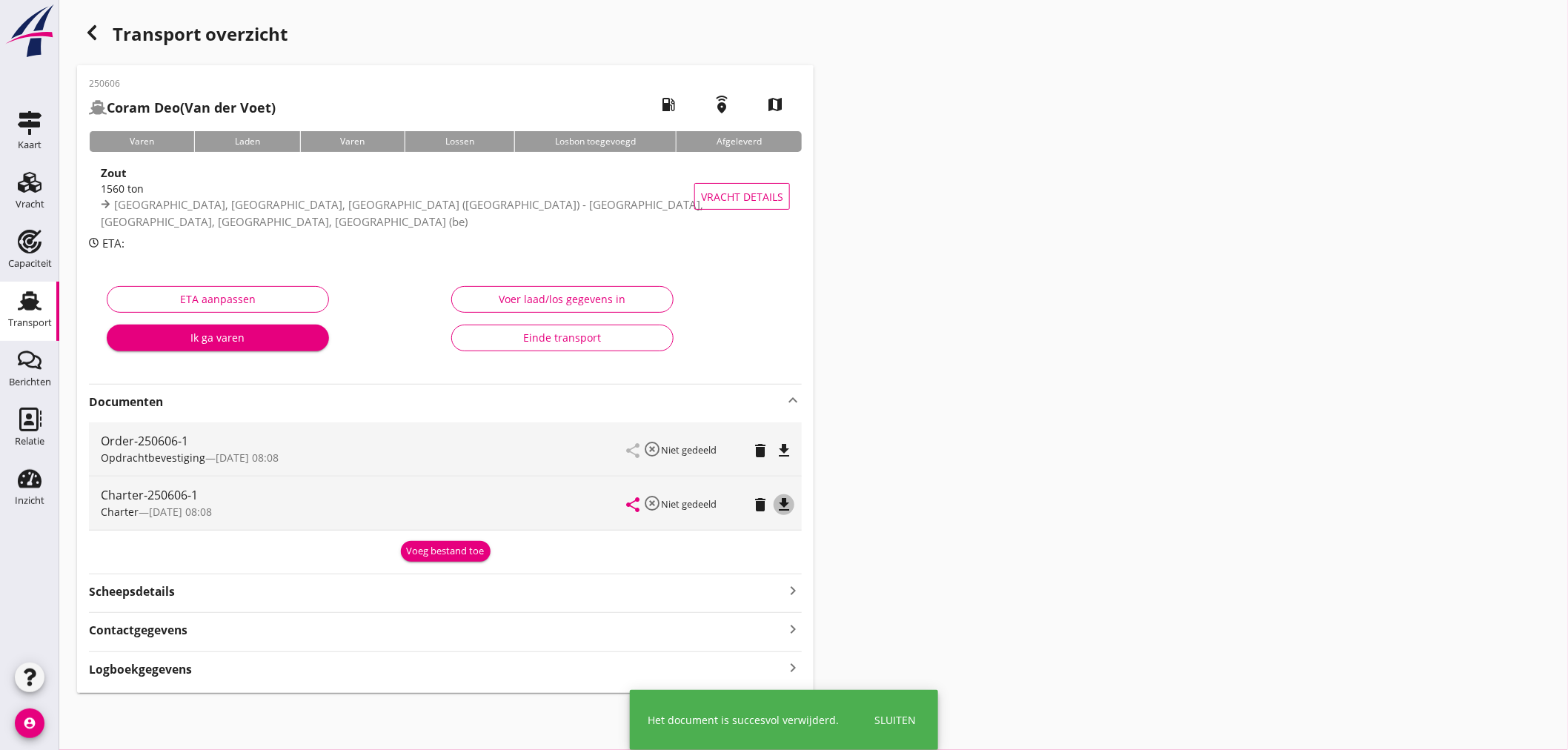
click at [788, 507] on icon "file_download" at bounding box center [784, 505] width 18 height 18
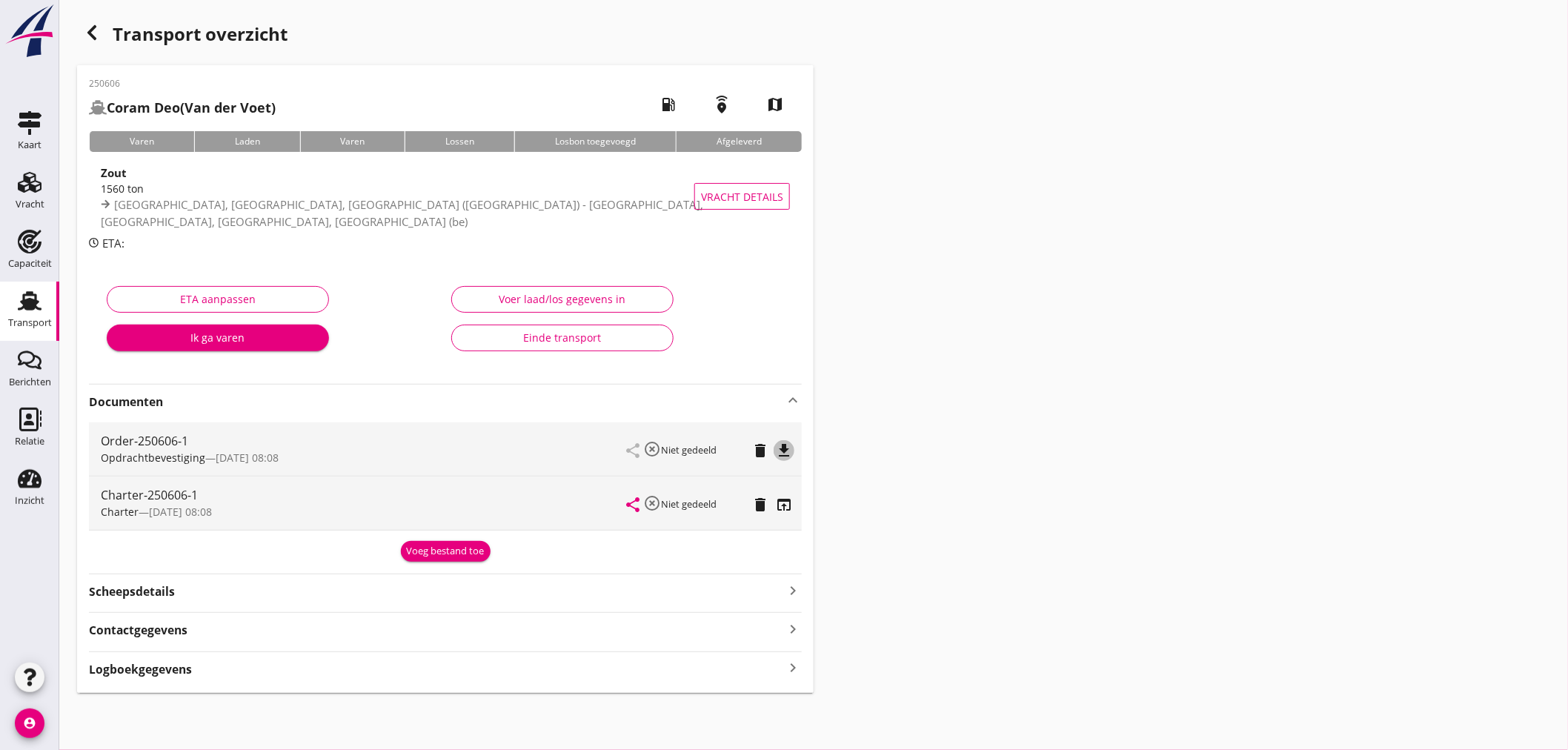
click at [784, 447] on icon "file_download" at bounding box center [784, 451] width 18 height 18
